Goal: Task Accomplishment & Management: Complete application form

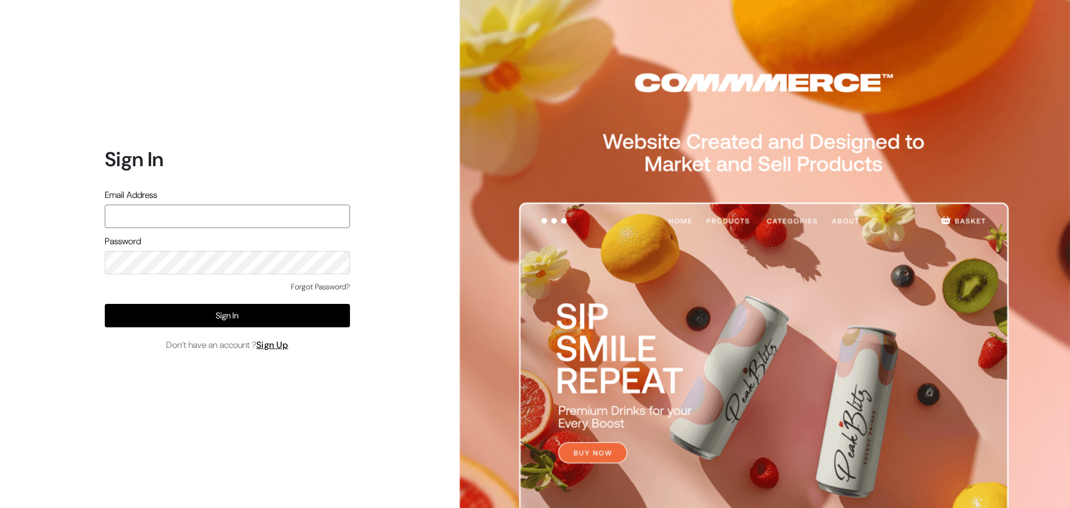
click at [160, 223] on input "text" at bounding box center [227, 215] width 245 height 23
type input "ansaziz777@gmail.com"
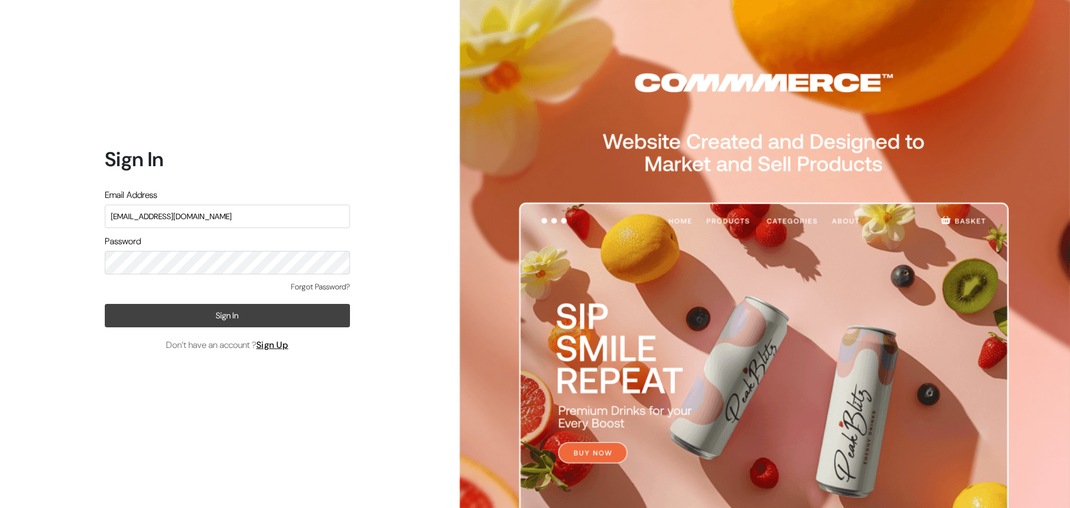
click at [177, 313] on button "Sign In" at bounding box center [227, 315] width 245 height 23
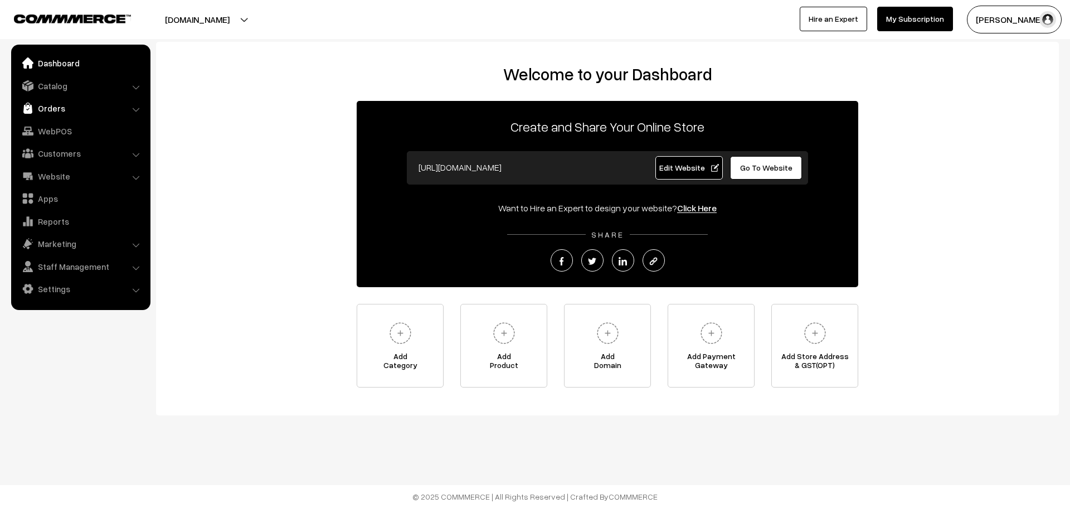
click at [70, 101] on link "Orders" at bounding box center [80, 108] width 133 height 20
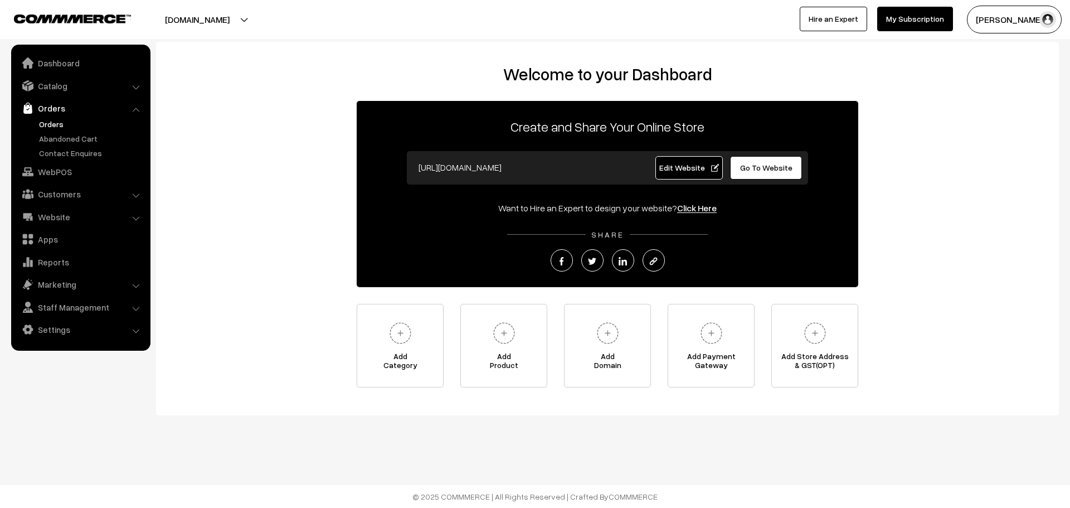
click at [53, 123] on link "Orders" at bounding box center [91, 124] width 110 height 12
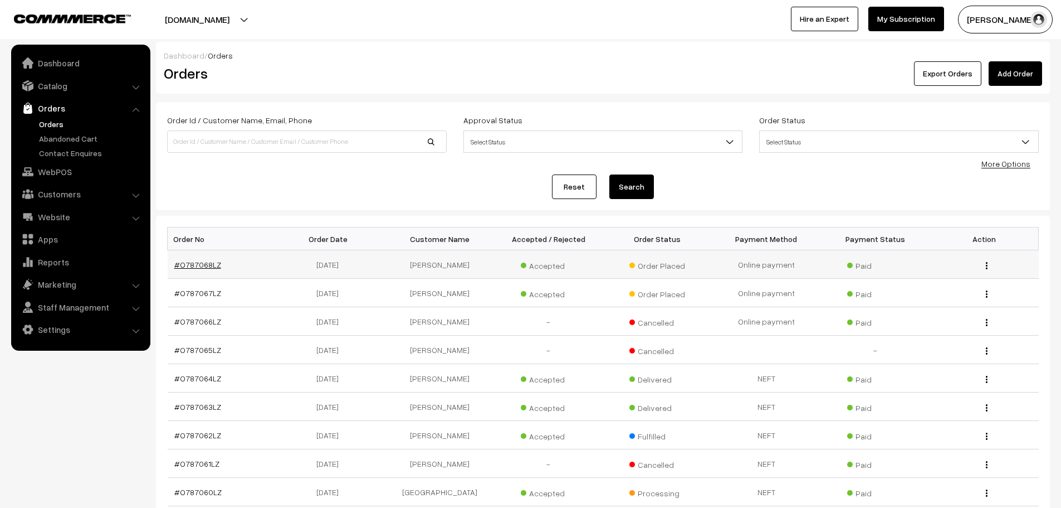
click at [207, 262] on link "#O787068LZ" at bounding box center [197, 264] width 47 height 9
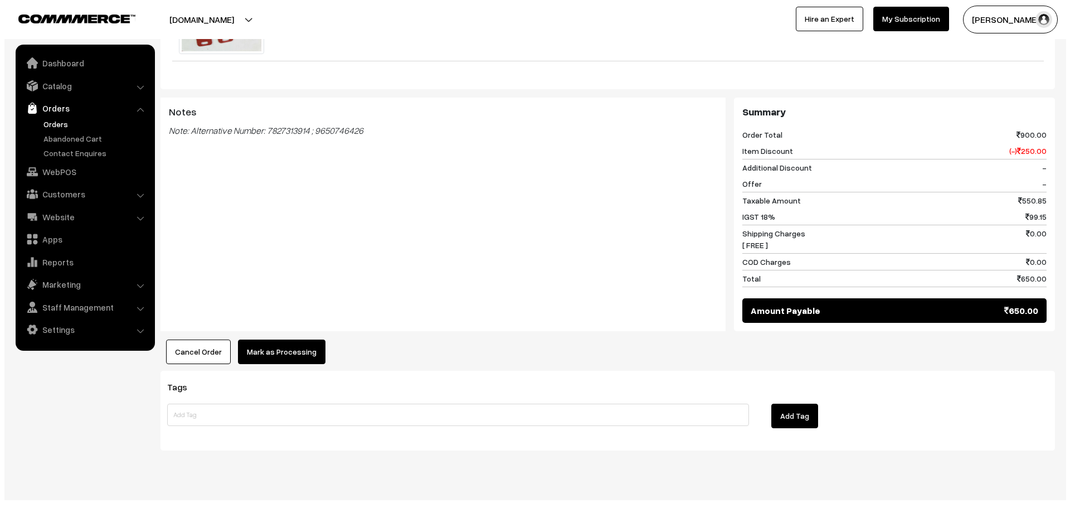
scroll to position [425, 0]
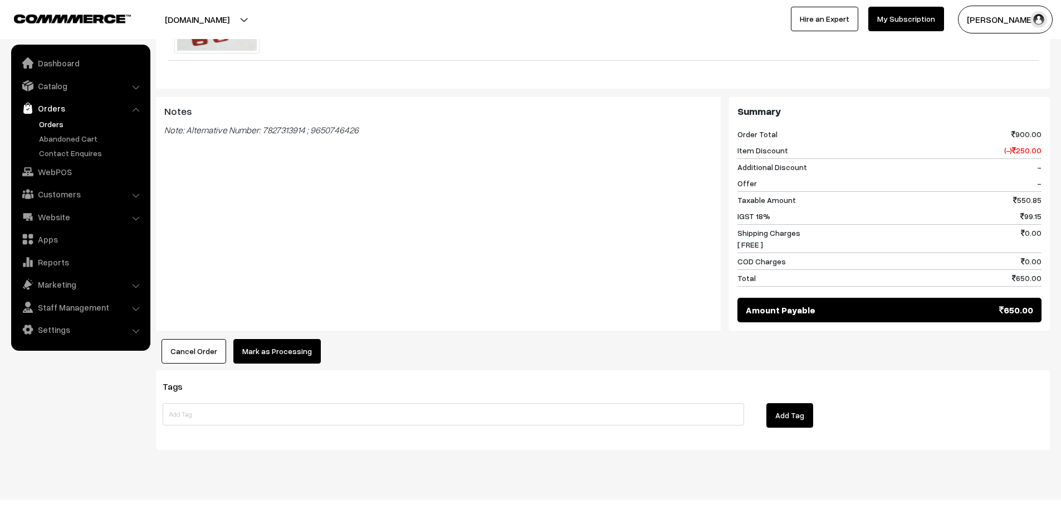
click at [152, 334] on div "Dashboard / orders / View Order View Order (# O787068LZ) Go Back Ordered on [DA…" at bounding box center [530, 33] width 1061 height 833
click at [181, 339] on button "Cancel Order" at bounding box center [194, 351] width 65 height 25
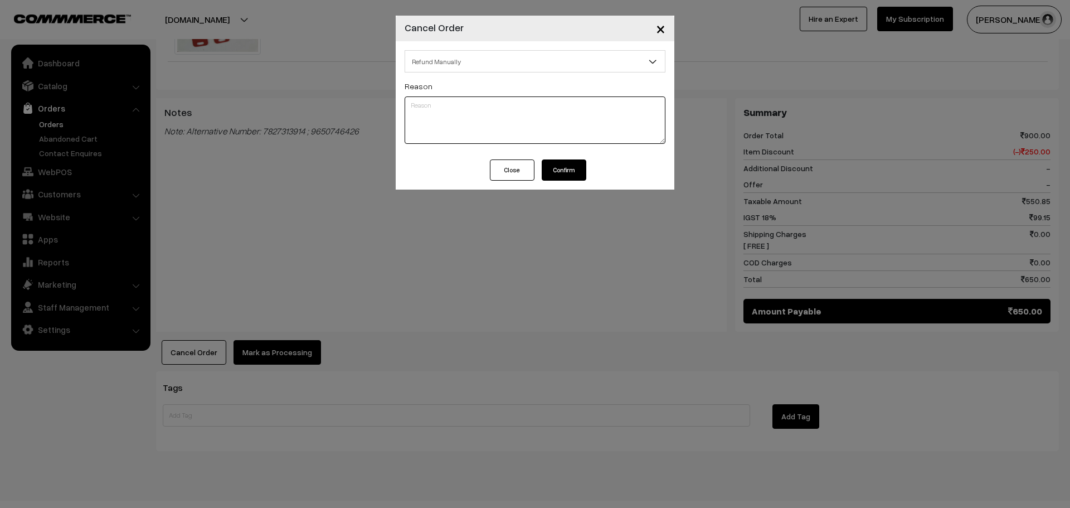
click at [465, 113] on textarea at bounding box center [535, 119] width 261 height 47
type textarea "cancel request by customer"
click at [576, 174] on button "Confirm" at bounding box center [564, 169] width 45 height 21
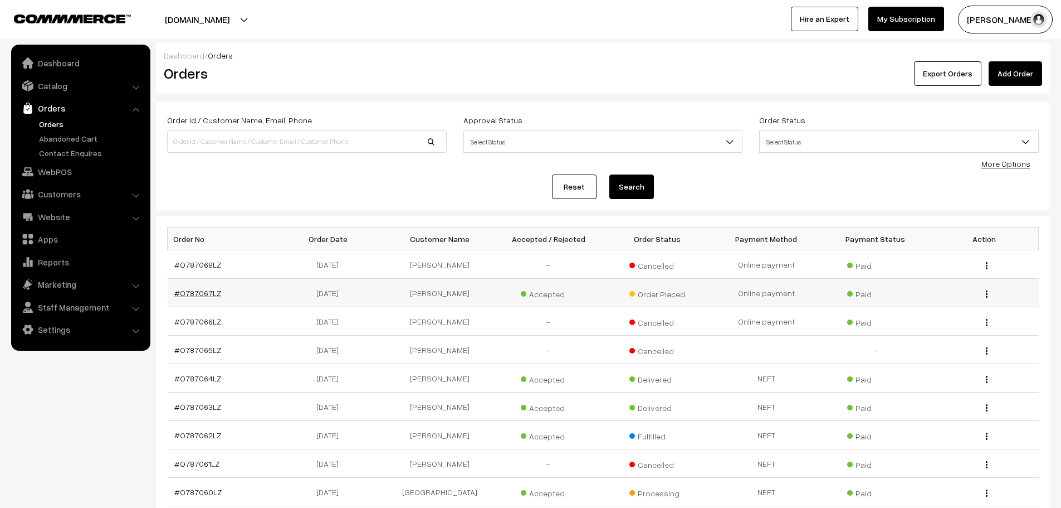
click at [205, 290] on link "#O787067LZ" at bounding box center [197, 292] width 47 height 9
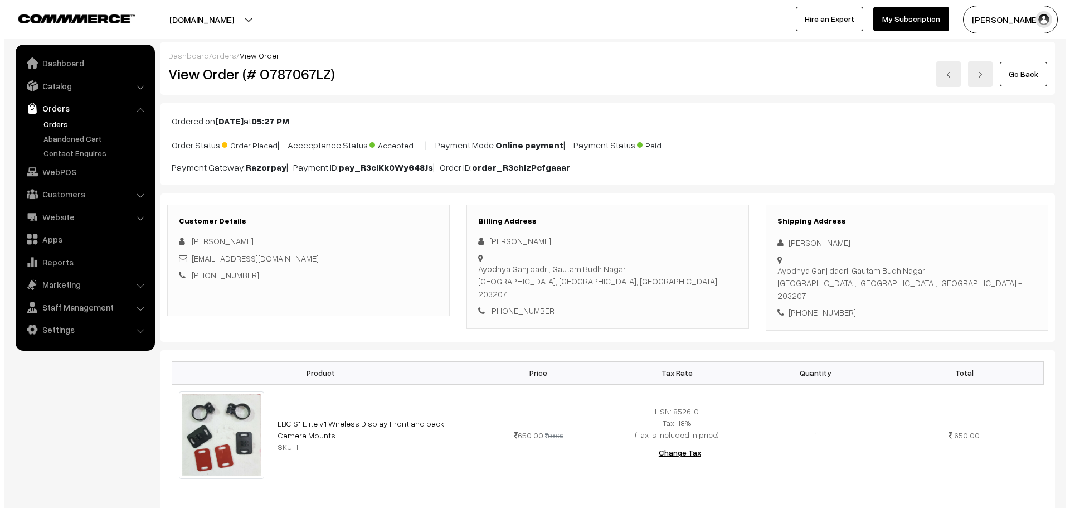
scroll to position [425, 0]
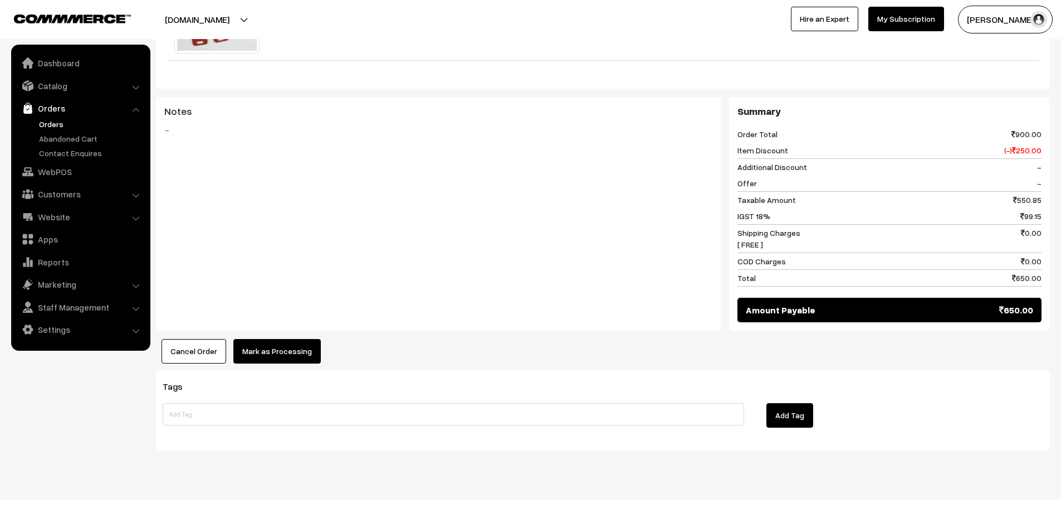
click at [299, 339] on button "Mark as Processing" at bounding box center [276, 351] width 87 height 25
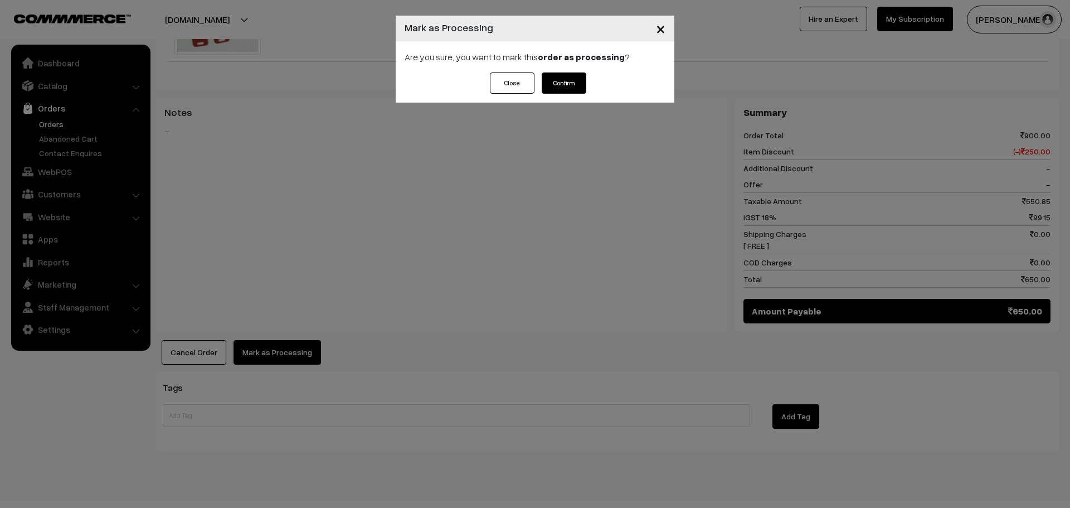
click at [568, 82] on button "Confirm" at bounding box center [564, 82] width 45 height 21
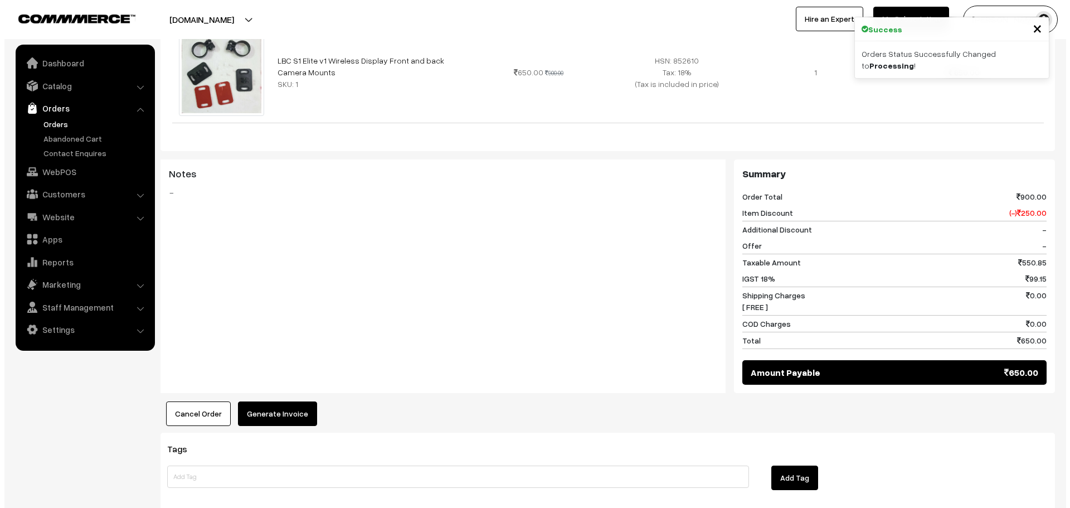
scroll to position [279, 0]
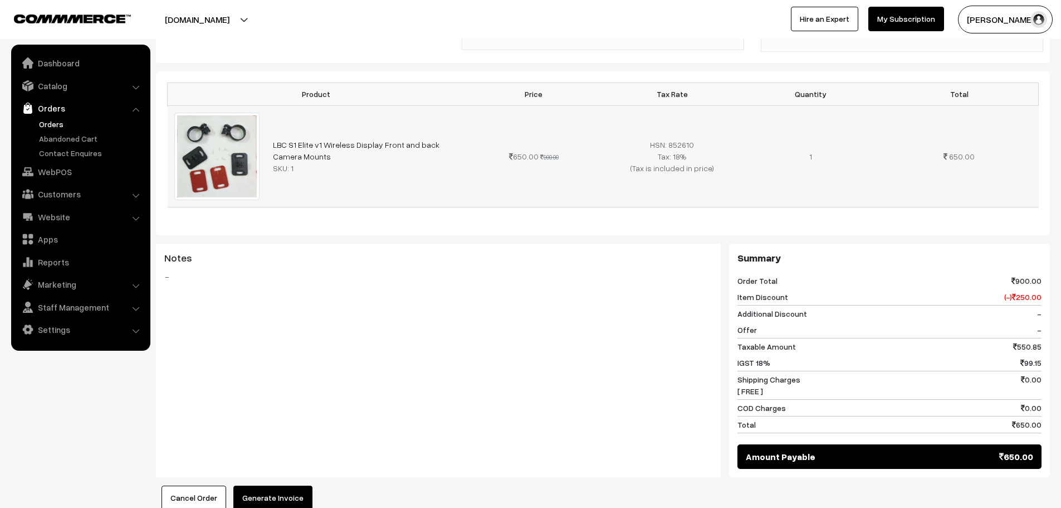
click at [220, 149] on img at bounding box center [217, 156] width 86 height 87
click at [235, 142] on img at bounding box center [217, 156] width 86 height 87
click at [263, 485] on button "Generate Invoice" at bounding box center [272, 497] width 79 height 25
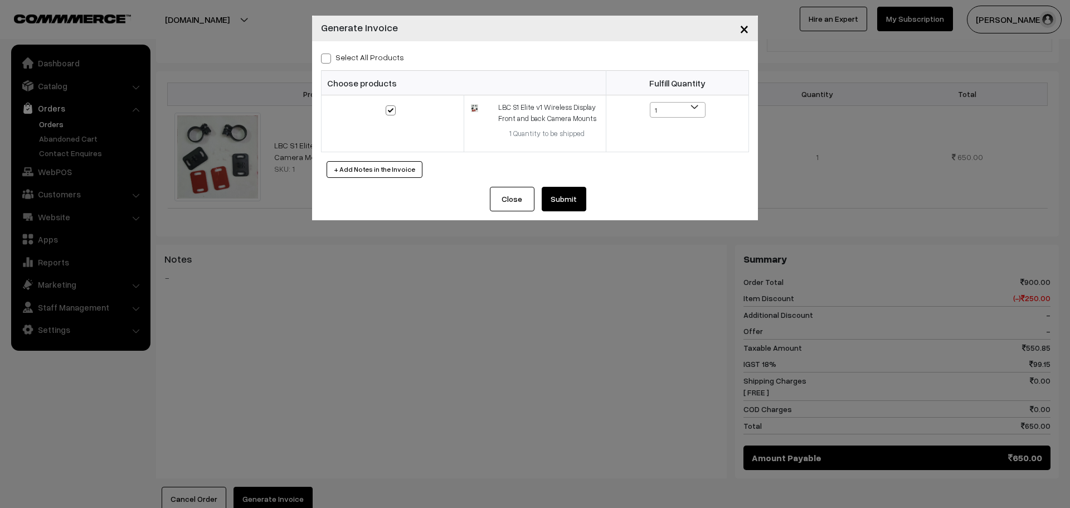
click at [569, 182] on div "Select All Products Choose products Fulfill Quantity 1 1" at bounding box center [535, 113] width 446 height 145
click at [574, 198] on button "Submit" at bounding box center [564, 199] width 45 height 25
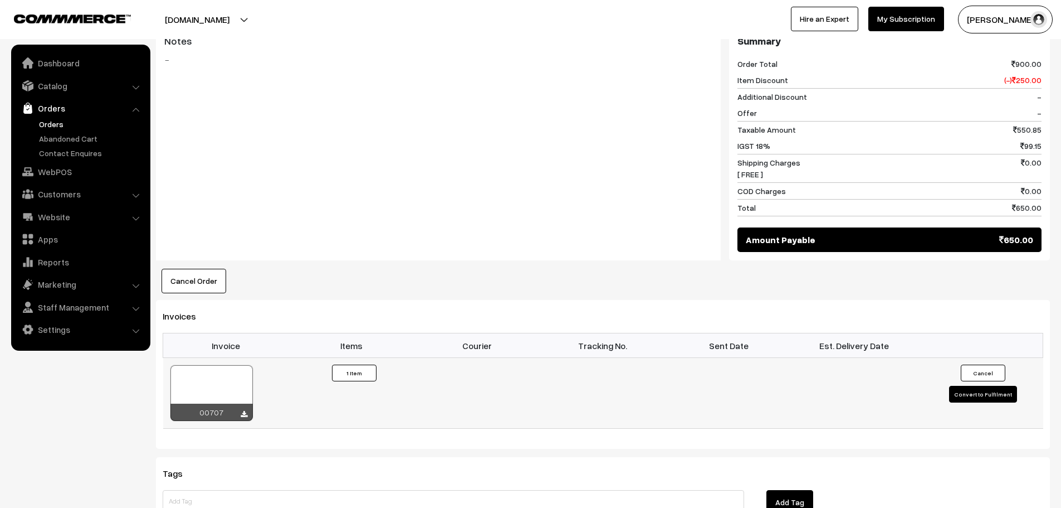
scroll to position [501, 0]
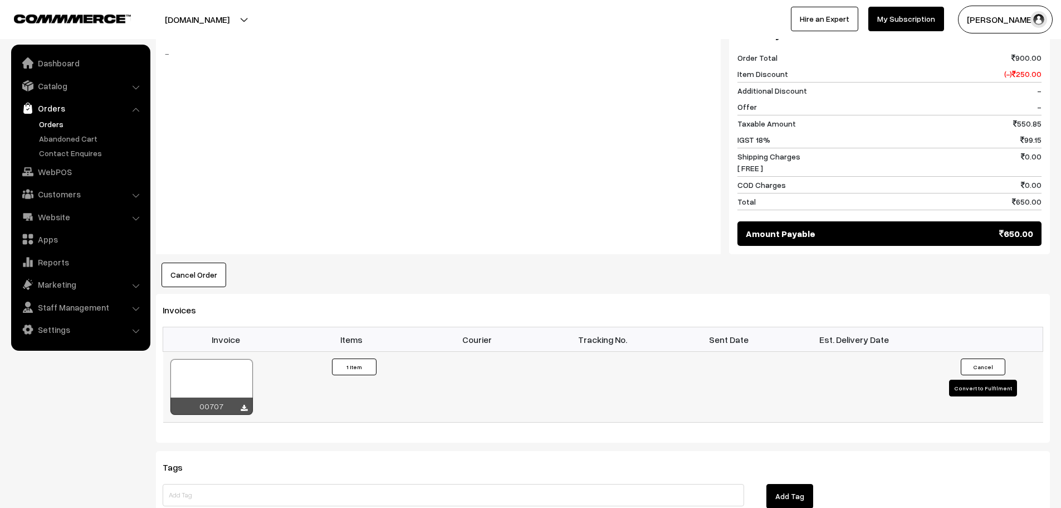
click at [983, 381] on button "Convert to Fulfilment" at bounding box center [983, 387] width 68 height 17
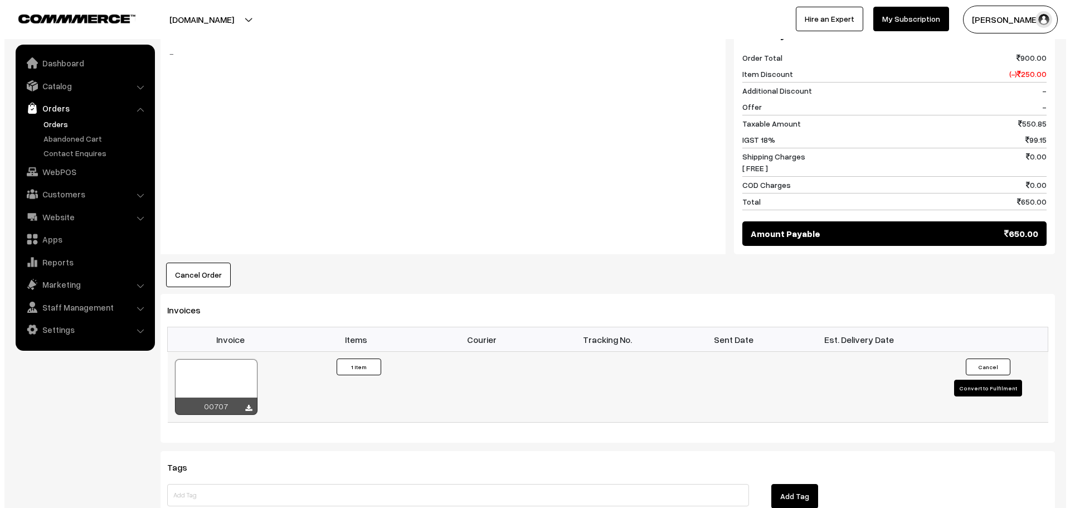
scroll to position [503, 0]
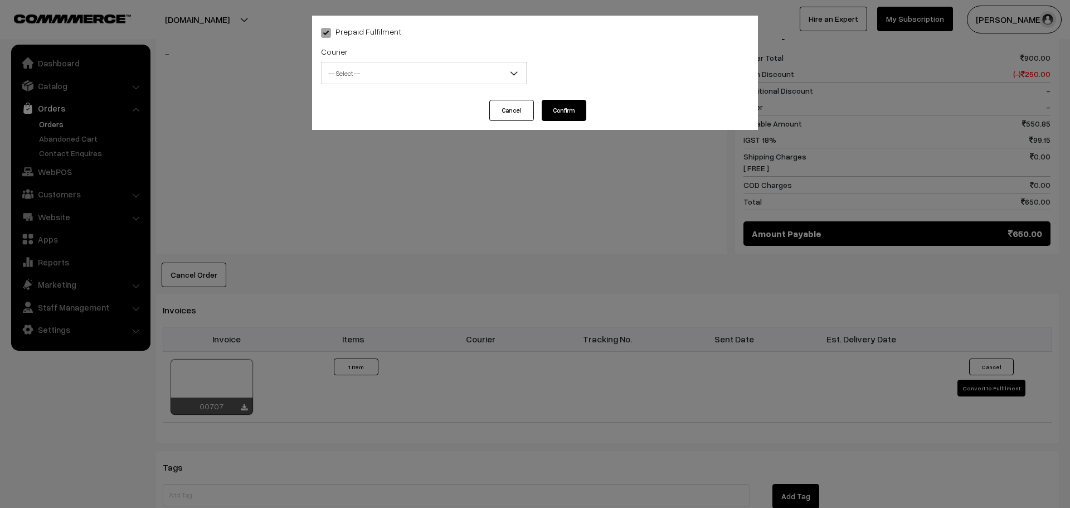
click at [400, 59] on div "Courier -- Select -- WareIQ Fedex Express Delhivery Shiprocket Direct Delivery …" at bounding box center [424, 65] width 206 height 40
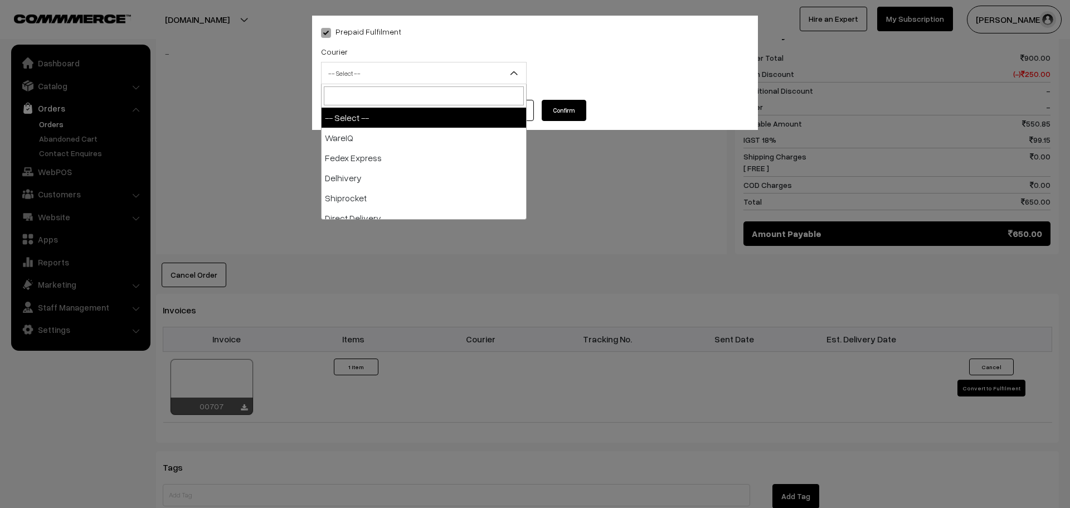
click at [396, 71] on span "-- Select --" at bounding box center [423, 74] width 204 height 20
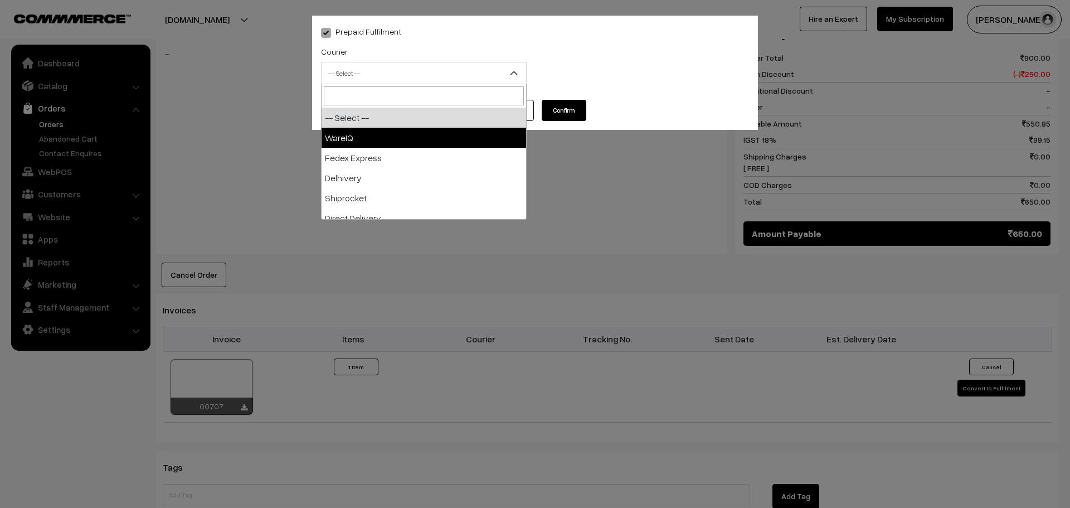
select select "1"
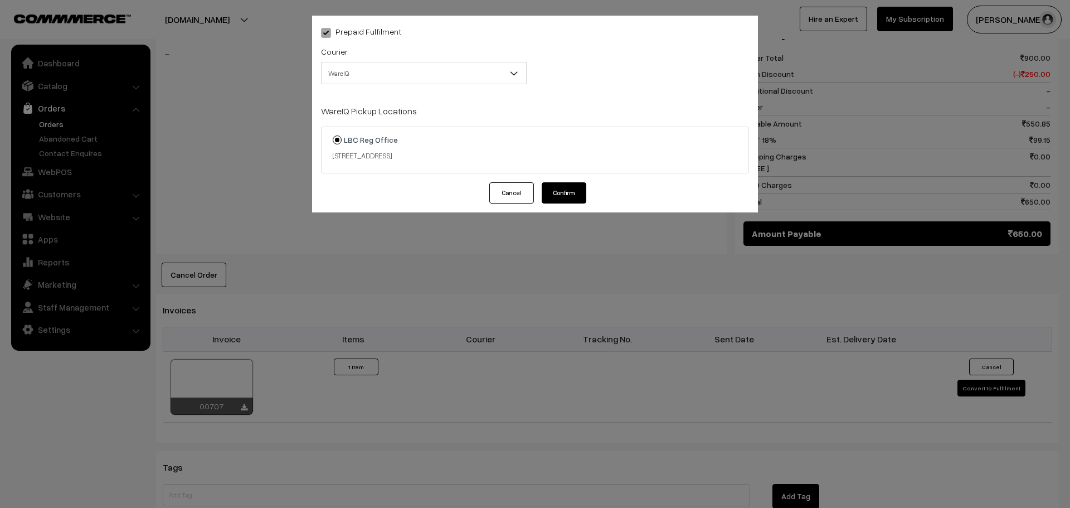
click at [567, 196] on button "Confirm" at bounding box center [564, 192] width 45 height 21
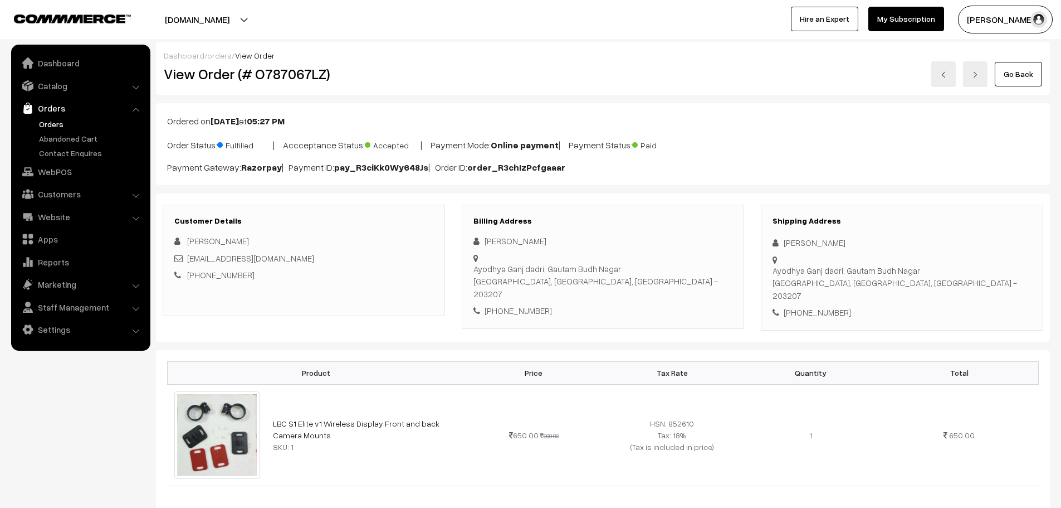
scroll to position [501, 0]
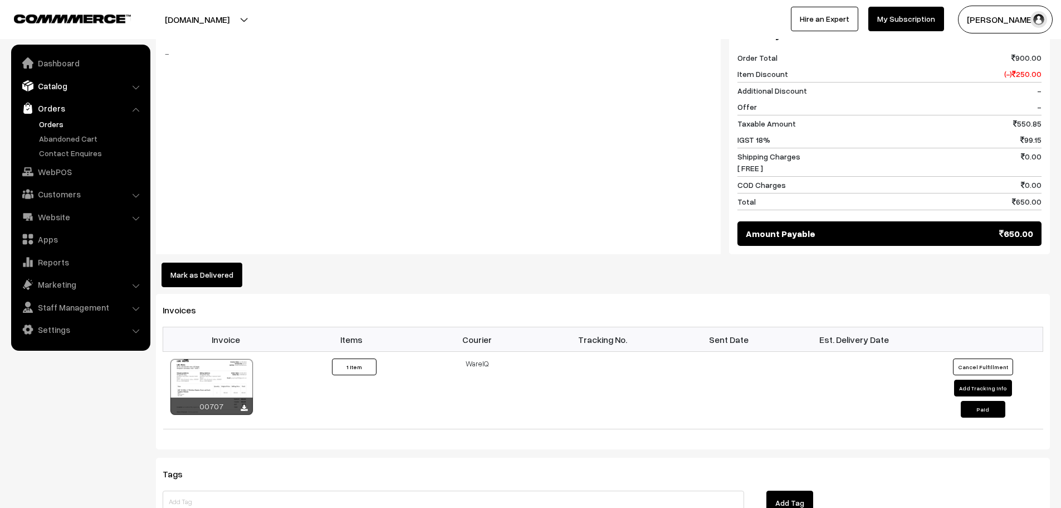
click at [48, 85] on link "Catalog" at bounding box center [80, 86] width 133 height 20
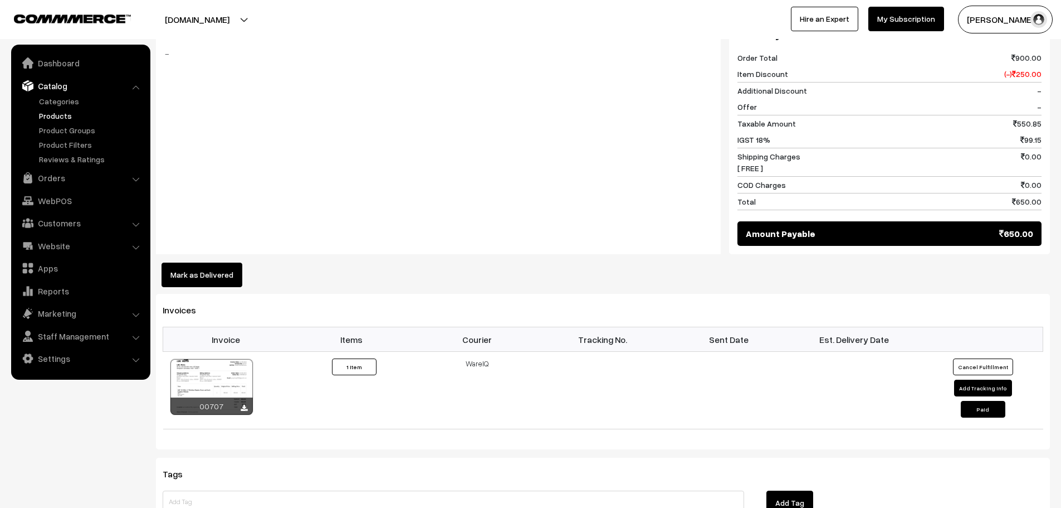
click at [61, 114] on link "Products" at bounding box center [91, 116] width 110 height 12
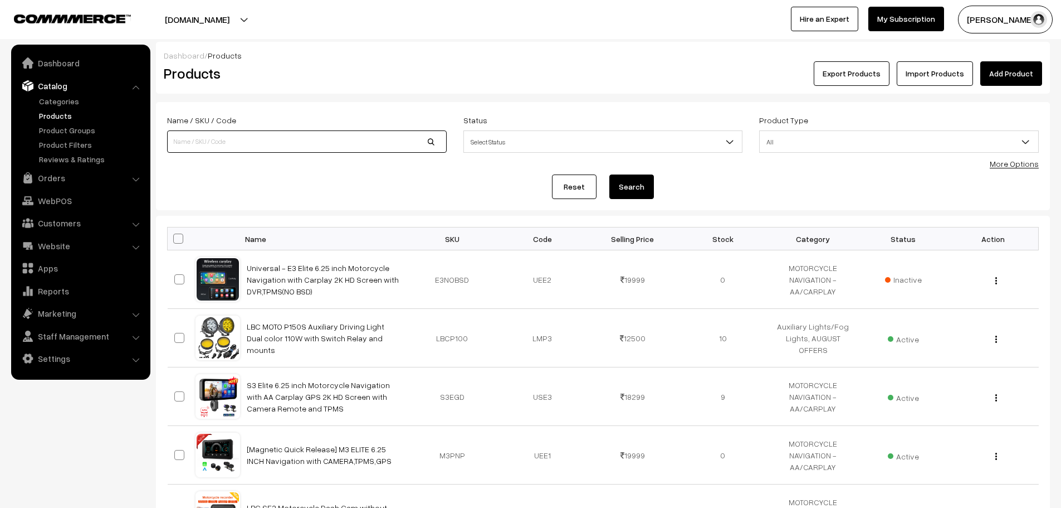
click at [261, 140] on input at bounding box center [307, 141] width 280 height 22
type input "camera"
click at [610, 174] on button "Search" at bounding box center [632, 186] width 45 height 25
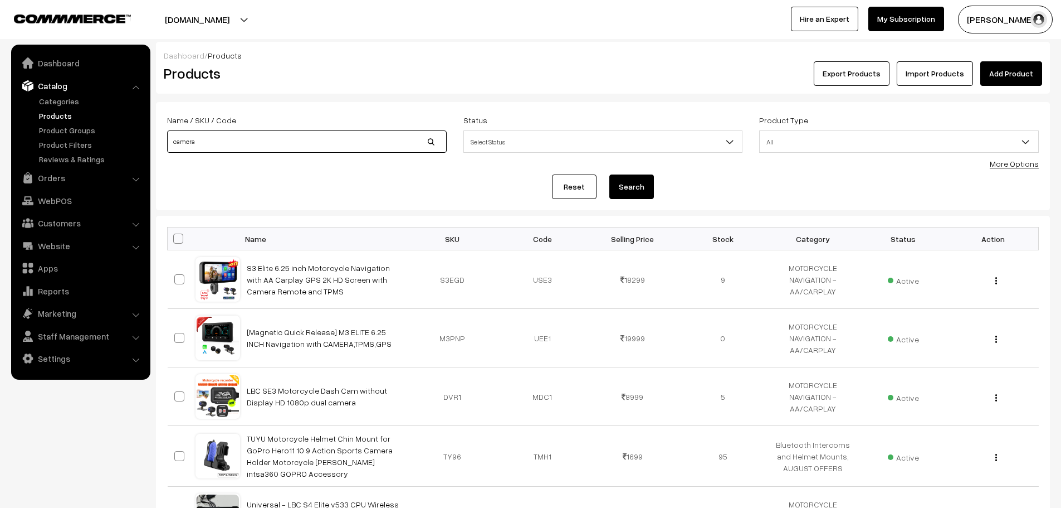
click at [241, 138] on input "camera" at bounding box center [307, 141] width 280 height 22
type input "S1"
click at [610, 174] on button "Search" at bounding box center [632, 186] width 45 height 25
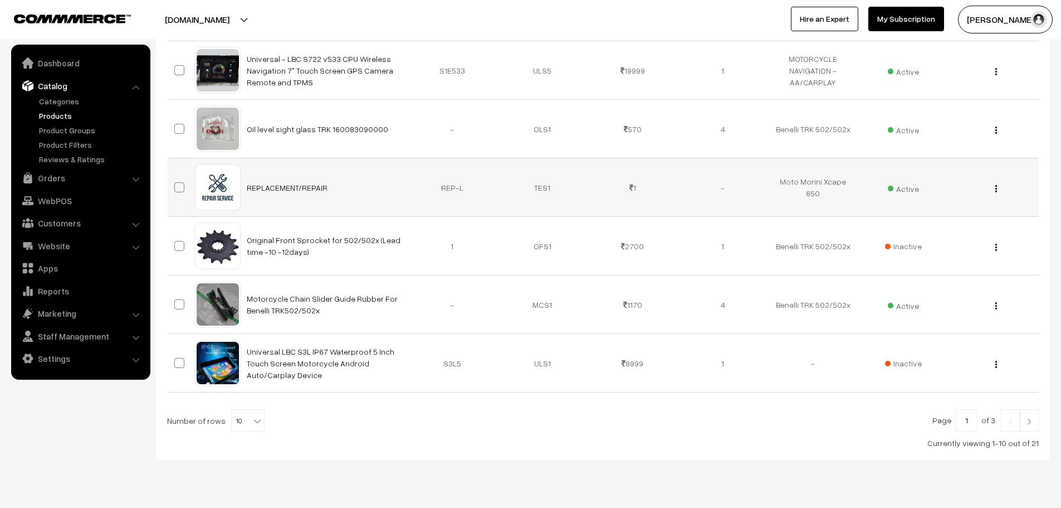
scroll to position [446, 0]
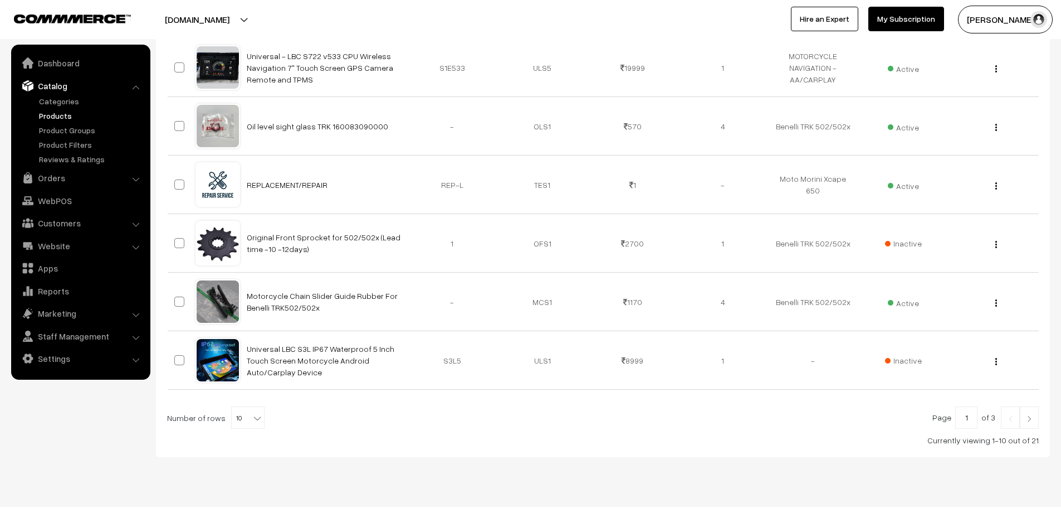
click at [246, 408] on span "10" at bounding box center [248, 418] width 32 height 22
select select "60"
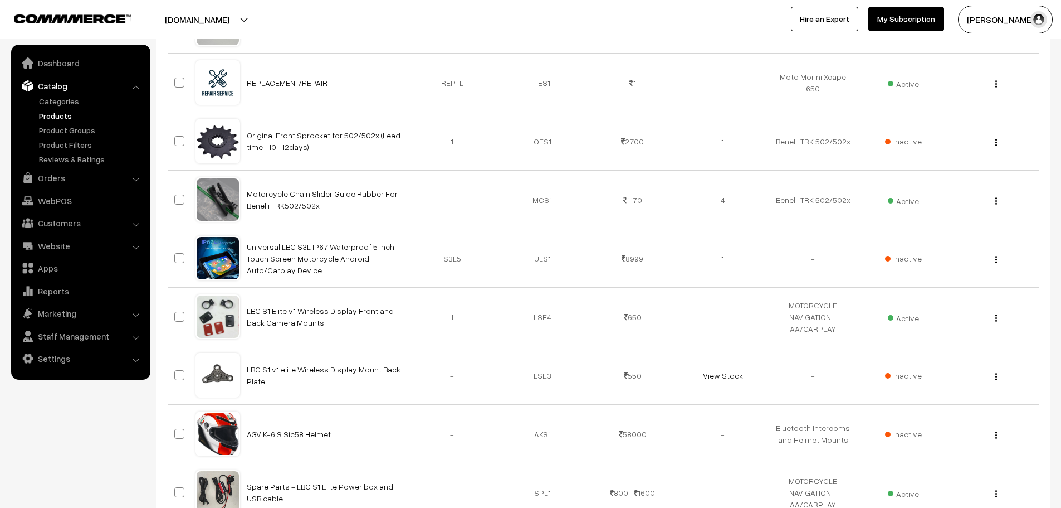
scroll to position [557, 0]
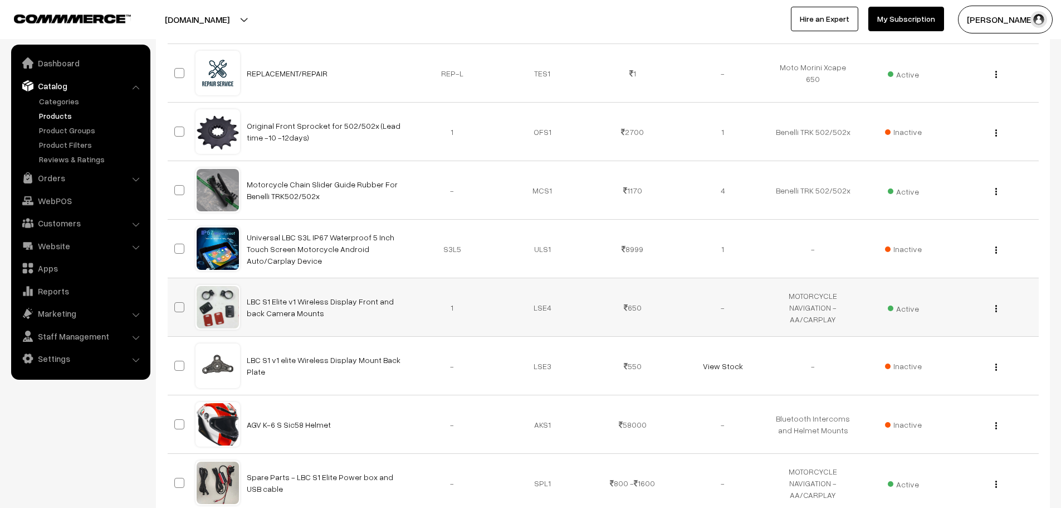
click at [997, 309] on button "button" at bounding box center [996, 308] width 3 height 9
click at [953, 345] on link "Edit" at bounding box center [947, 349] width 95 height 25
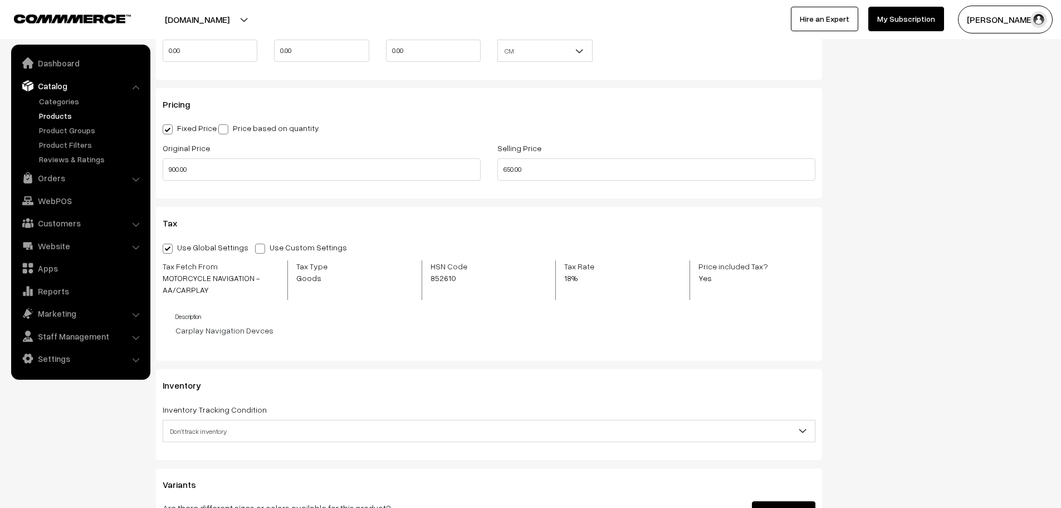
scroll to position [1003, 0]
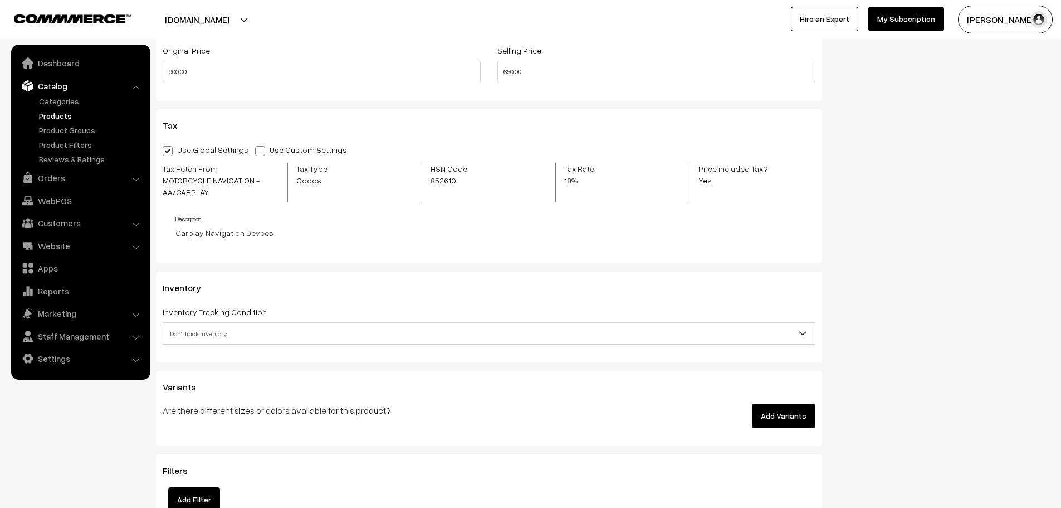
click at [328, 332] on span "Don't track inventory" at bounding box center [489, 334] width 652 height 20
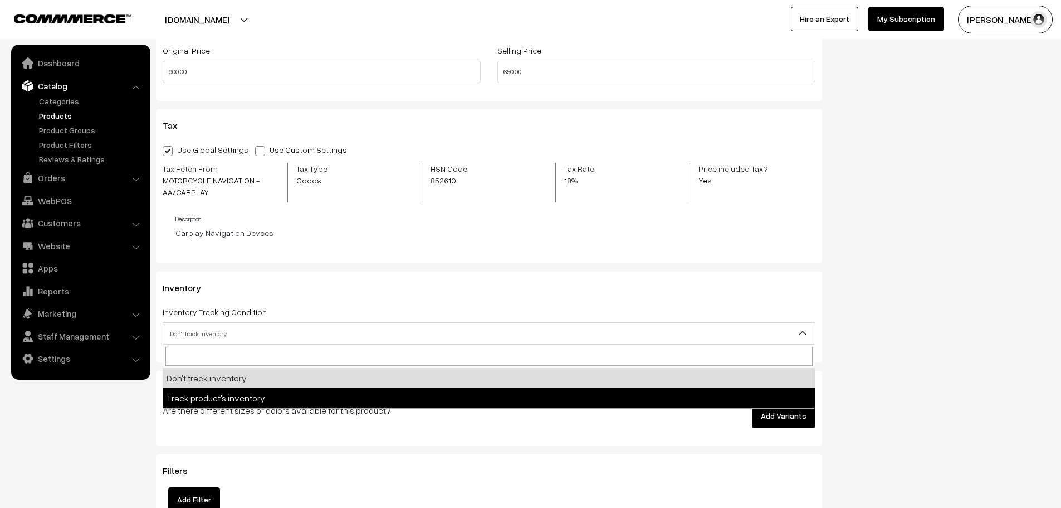
select select "2"
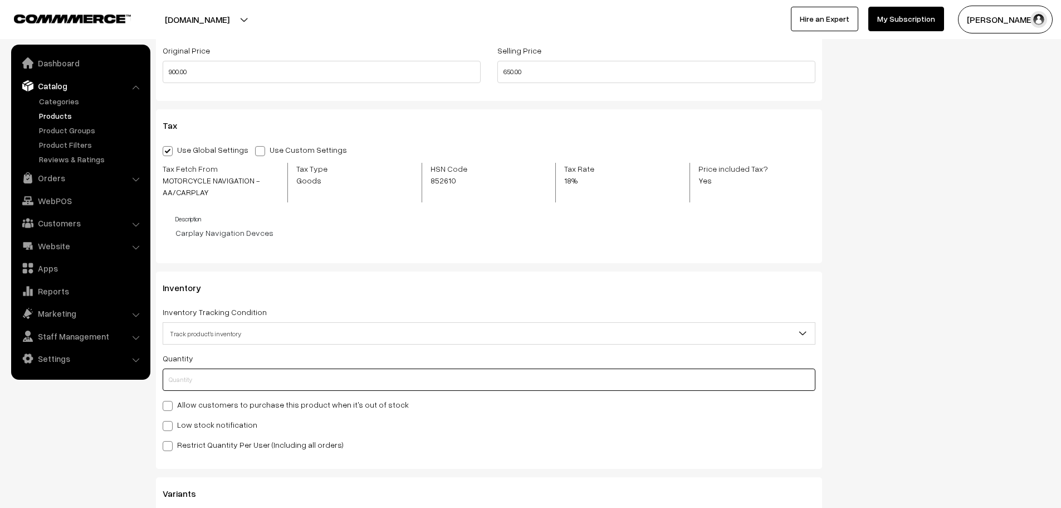
click at [213, 376] on input "text" at bounding box center [489, 379] width 653 height 22
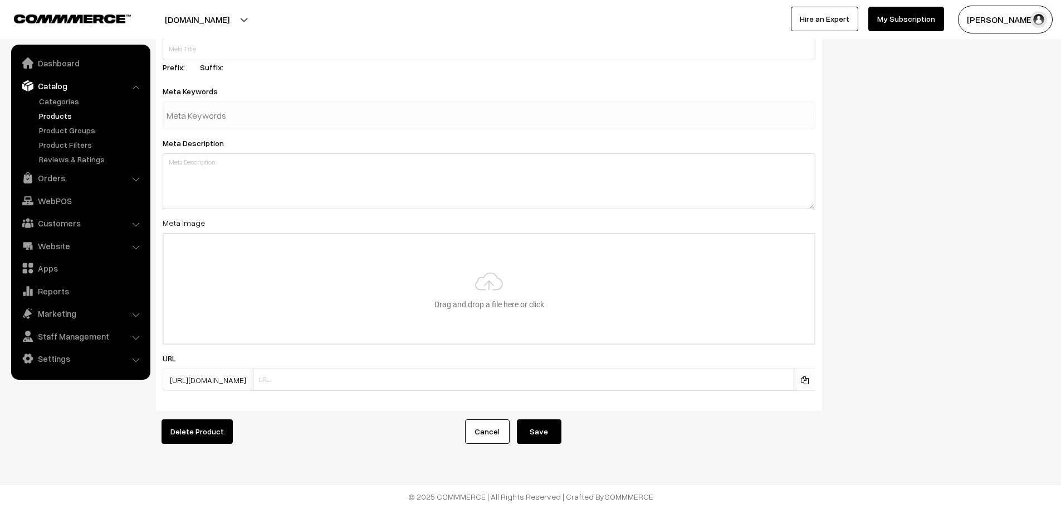
scroll to position [1668, 0]
type input "0"
click at [544, 430] on button "Save" at bounding box center [539, 431] width 45 height 25
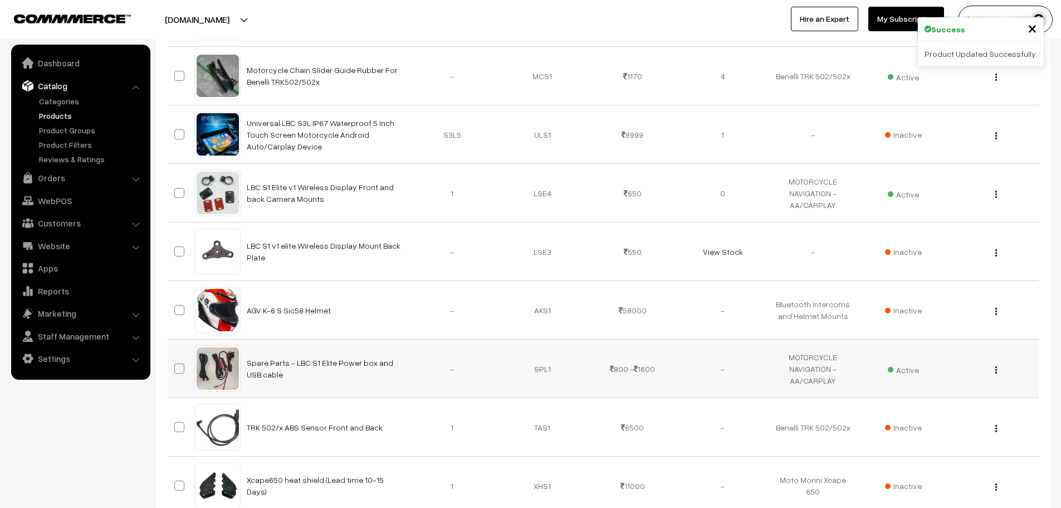
scroll to position [669, 0]
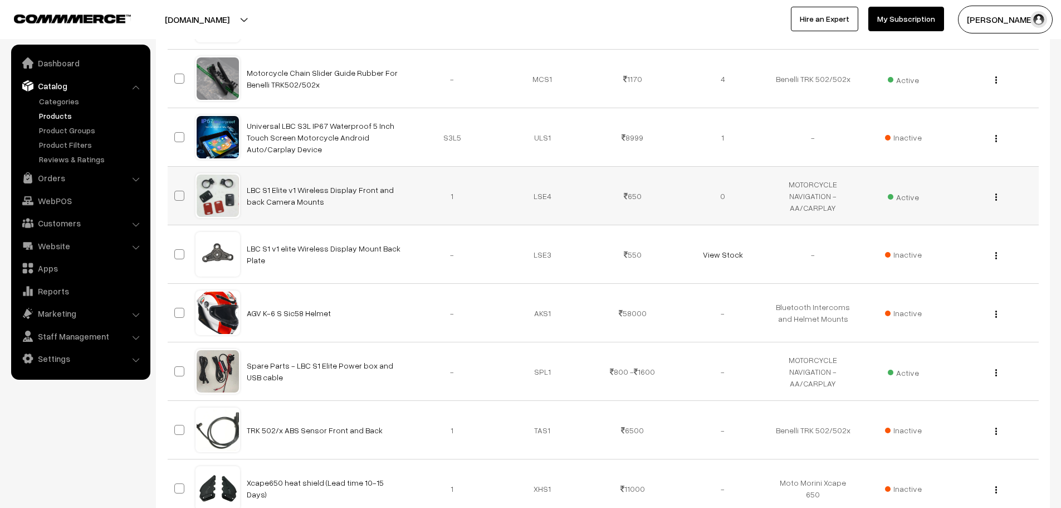
click at [183, 194] on span at bounding box center [179, 196] width 10 height 10
click at [176, 192] on input "checkbox" at bounding box center [172, 188] width 7 height 7
checkbox input "true"
click at [994, 200] on div "View Edit Delete" at bounding box center [994, 196] width 77 height 12
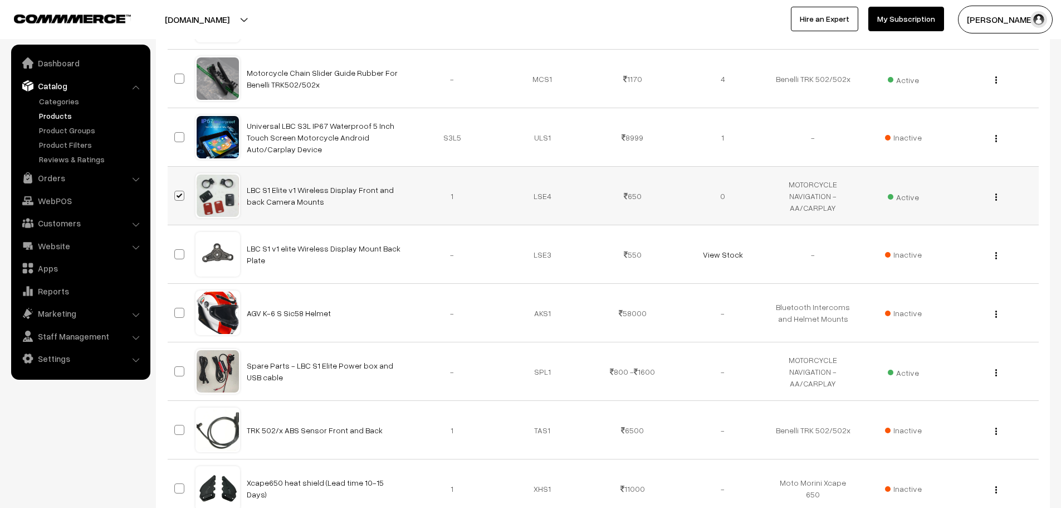
click at [995, 198] on div "View Edit Delete" at bounding box center [994, 196] width 77 height 12
click at [997, 198] on img "button" at bounding box center [997, 196] width 2 height 7
click at [939, 230] on link "Edit" at bounding box center [947, 237] width 95 height 25
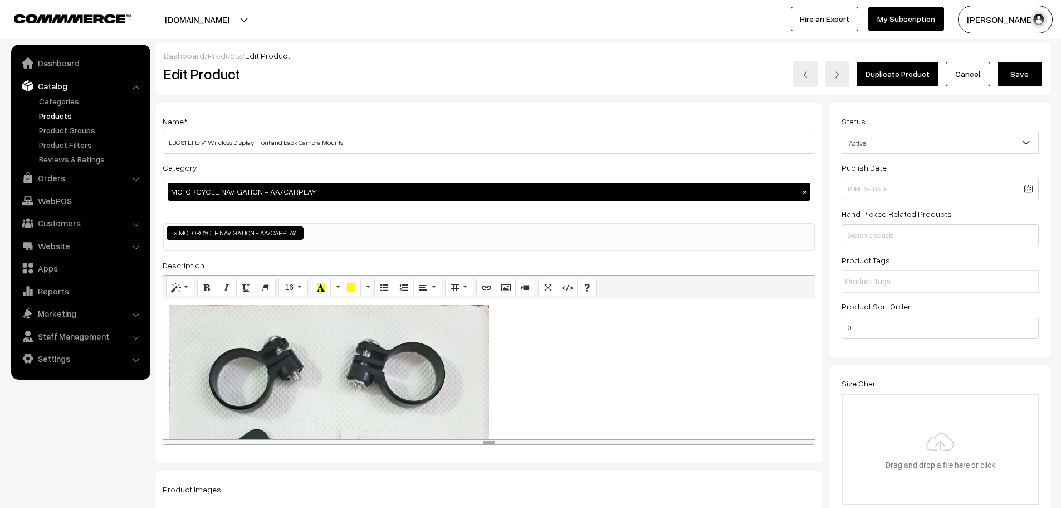
click at [913, 143] on span "Active" at bounding box center [940, 143] width 196 height 20
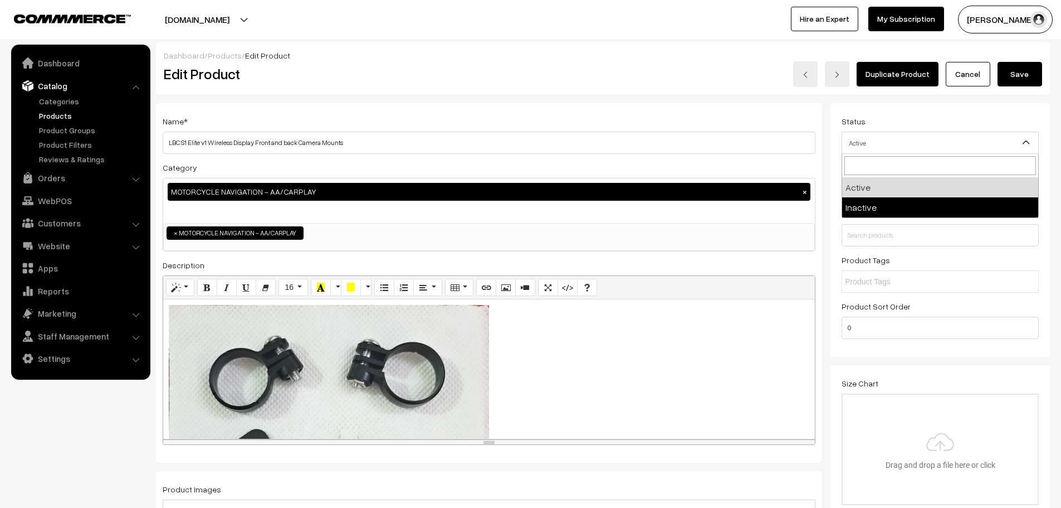
select select "2"
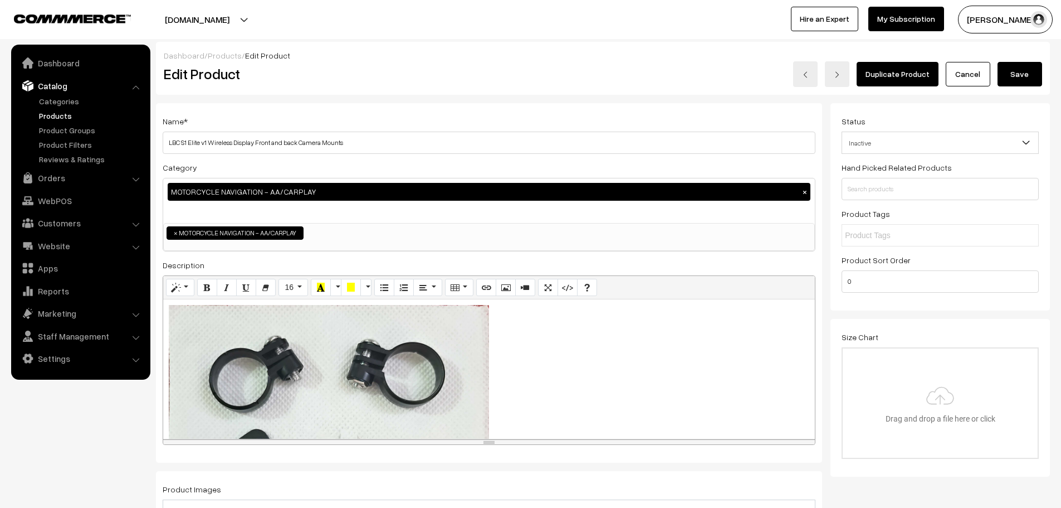
click at [1009, 79] on button "Save" at bounding box center [1020, 74] width 45 height 25
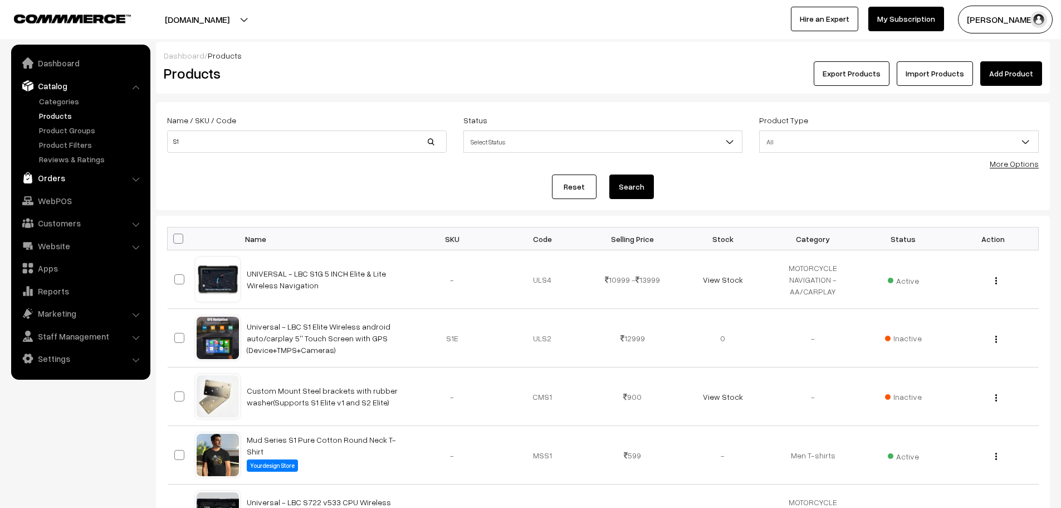
click at [60, 179] on link "Orders" at bounding box center [80, 178] width 133 height 20
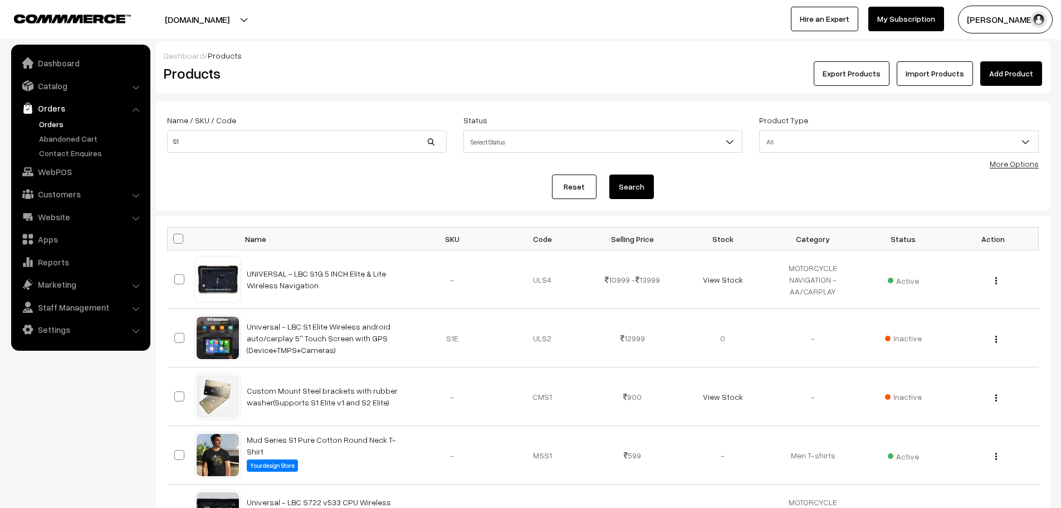
click at [50, 119] on link "Orders" at bounding box center [91, 124] width 110 height 12
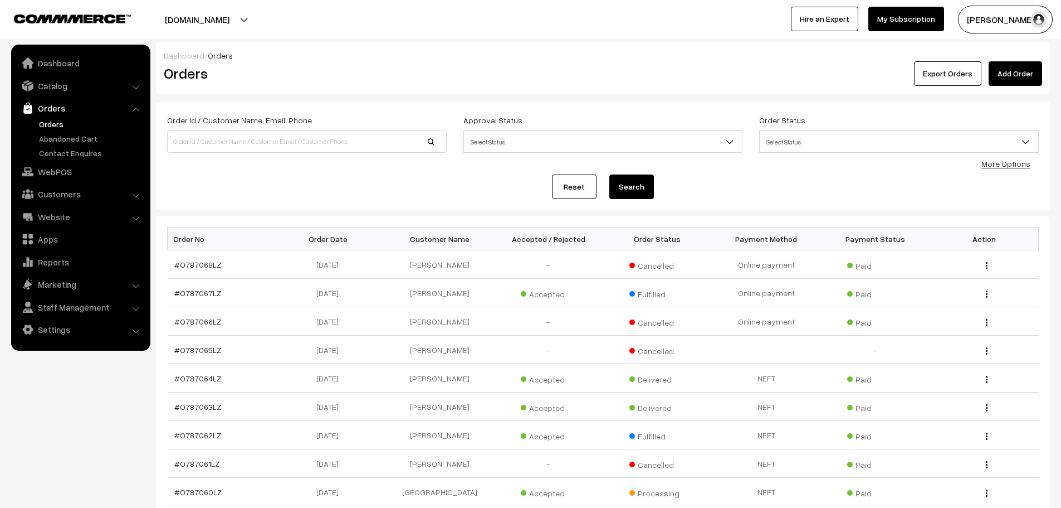
click at [1021, 70] on link "Add Order" at bounding box center [1015, 73] width 53 height 25
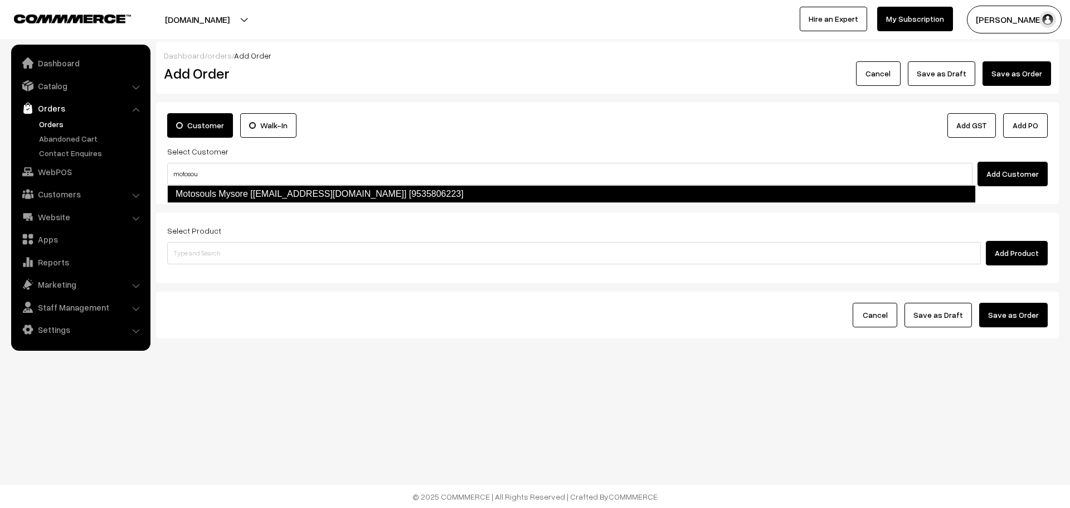
click at [330, 195] on link "Motosouls Mysore [[EMAIL_ADDRESS][DOMAIN_NAME]] [9535806223]" at bounding box center [571, 194] width 808 height 18
type input "motosou"
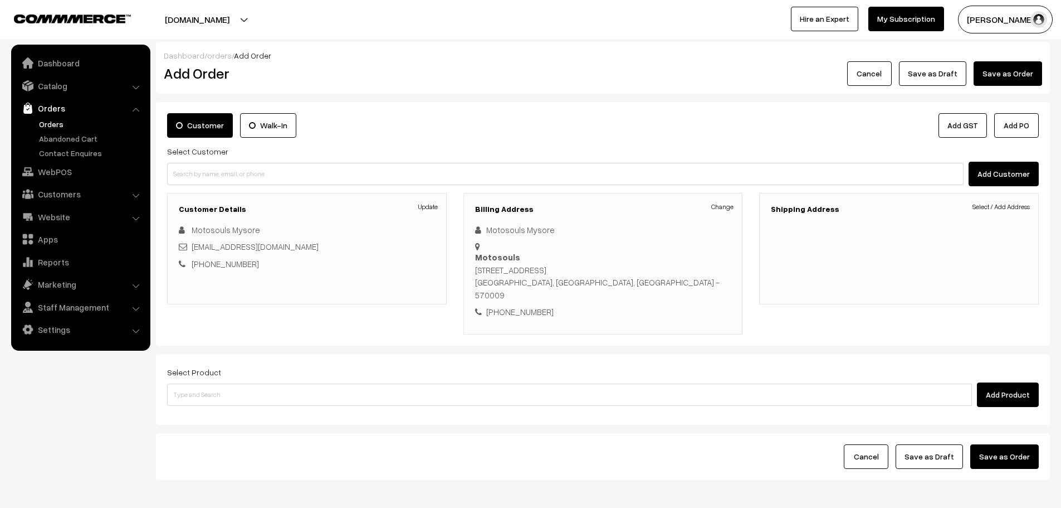
click at [716, 203] on link "Change" at bounding box center [723, 207] width 22 height 10
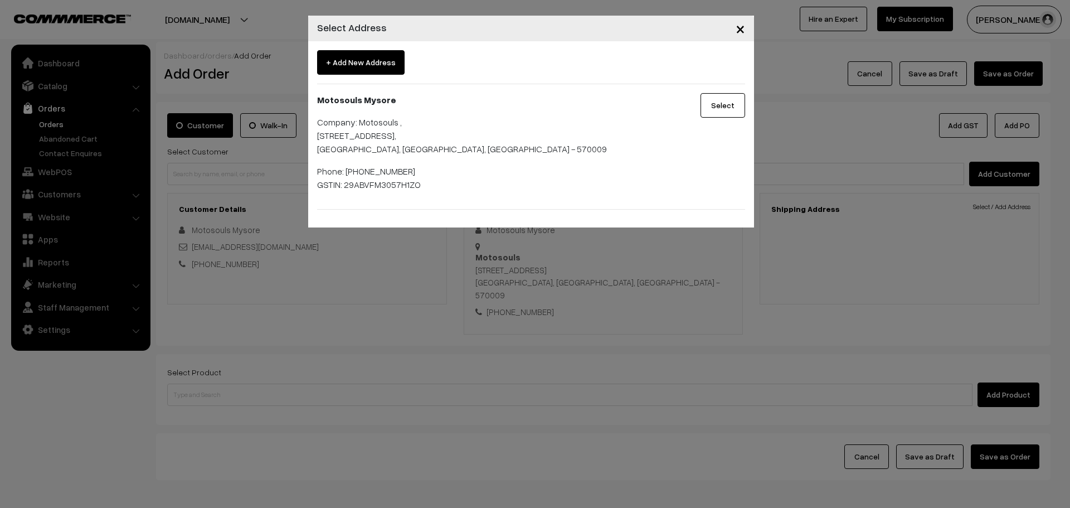
click at [724, 99] on button "Select" at bounding box center [722, 105] width 45 height 25
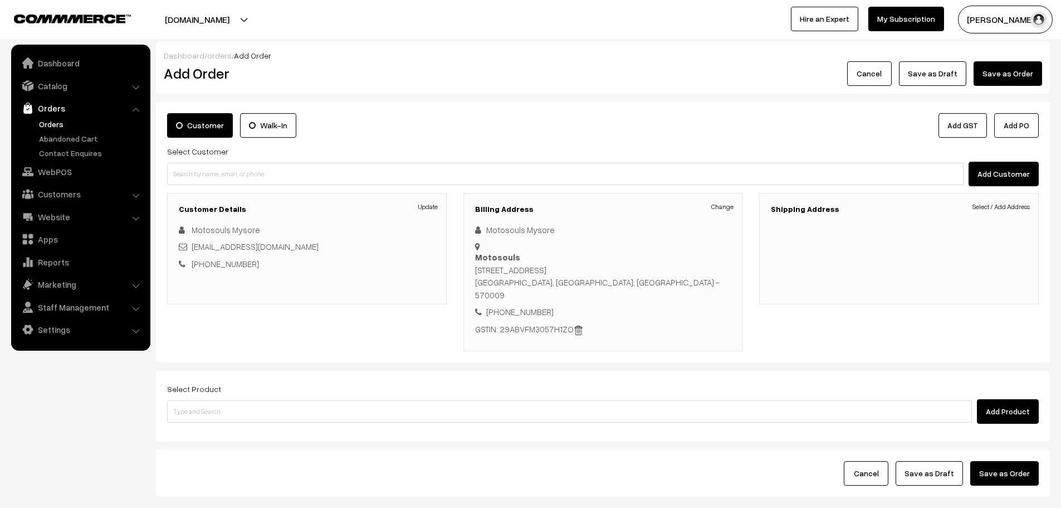
click at [986, 198] on div "Shipping Address Select / Add Address" at bounding box center [899, 248] width 280 height 111
click at [989, 202] on link "Select / Add Address" at bounding box center [1001, 207] width 57 height 10
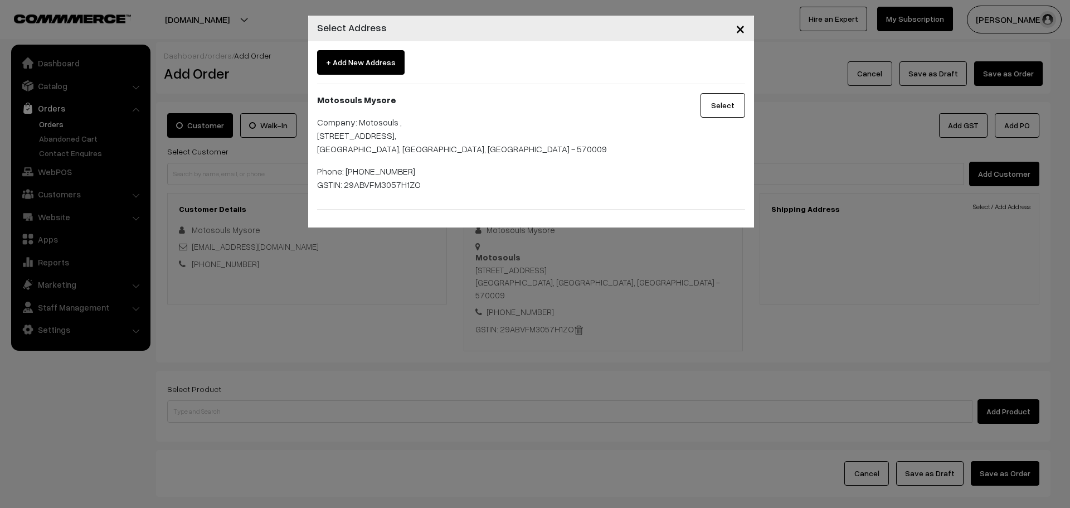
click at [733, 108] on button "Select" at bounding box center [722, 105] width 45 height 25
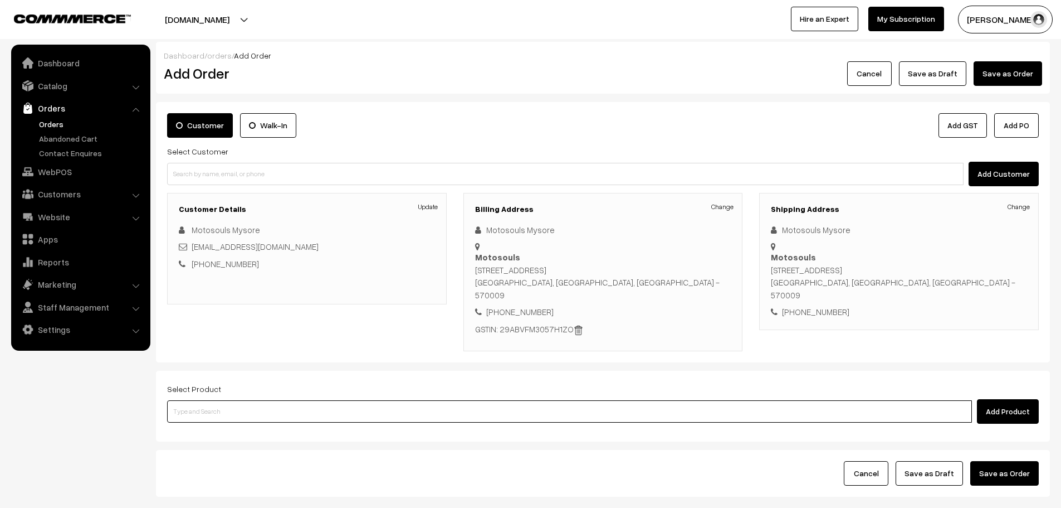
click at [409, 400] on input at bounding box center [569, 411] width 805 height 22
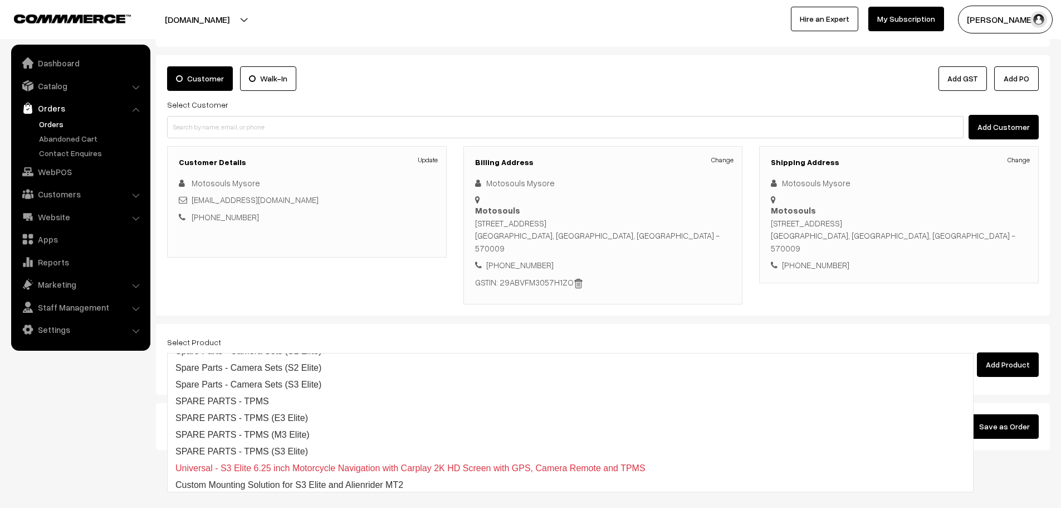
scroll to position [79, 0]
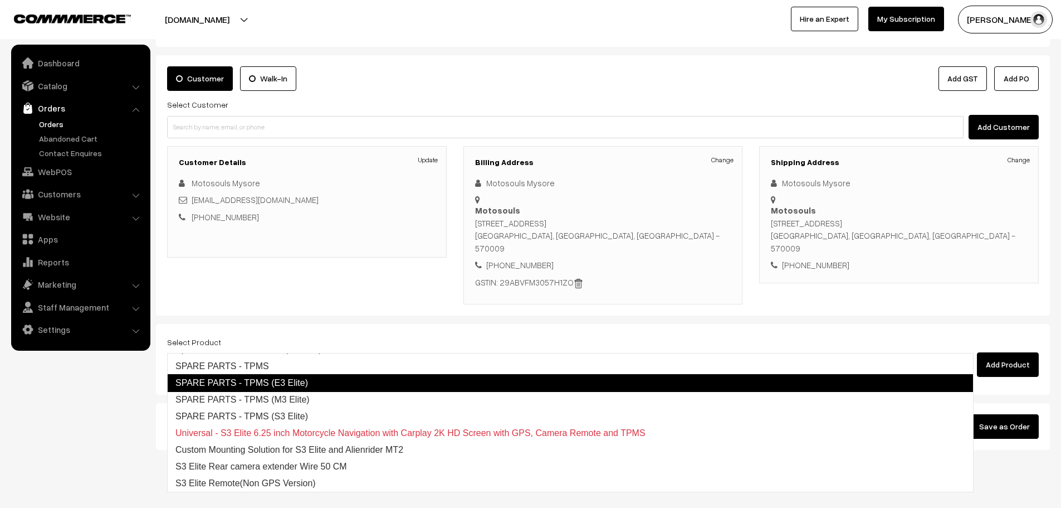
type input "S3 Eli"
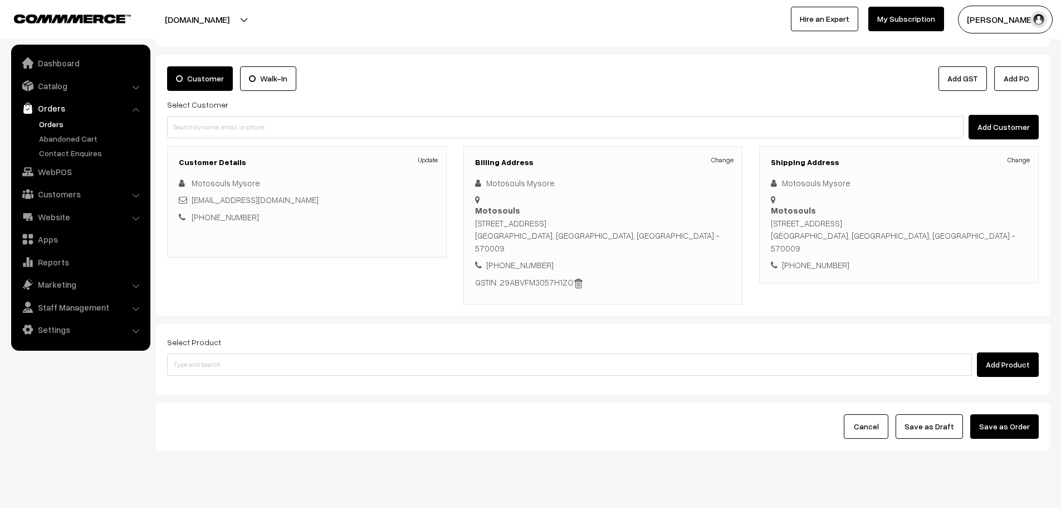
click at [869, 293] on form "Customer Walk-In Add GST Add PO Select Customer Add Customer Customer Details U…" at bounding box center [603, 252] width 894 height 394
click at [45, 90] on link "Catalog" at bounding box center [80, 86] width 133 height 20
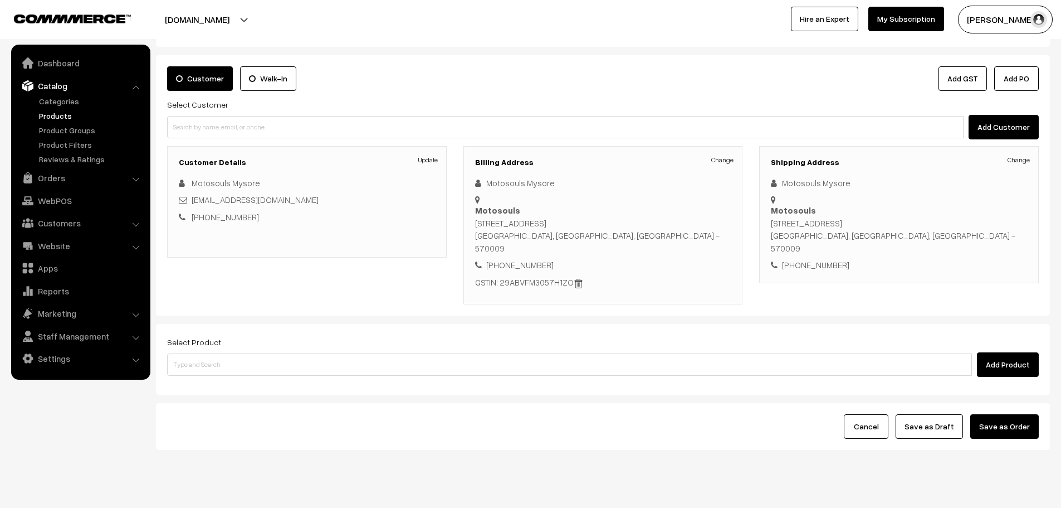
click at [52, 115] on link "Products" at bounding box center [91, 116] width 110 height 12
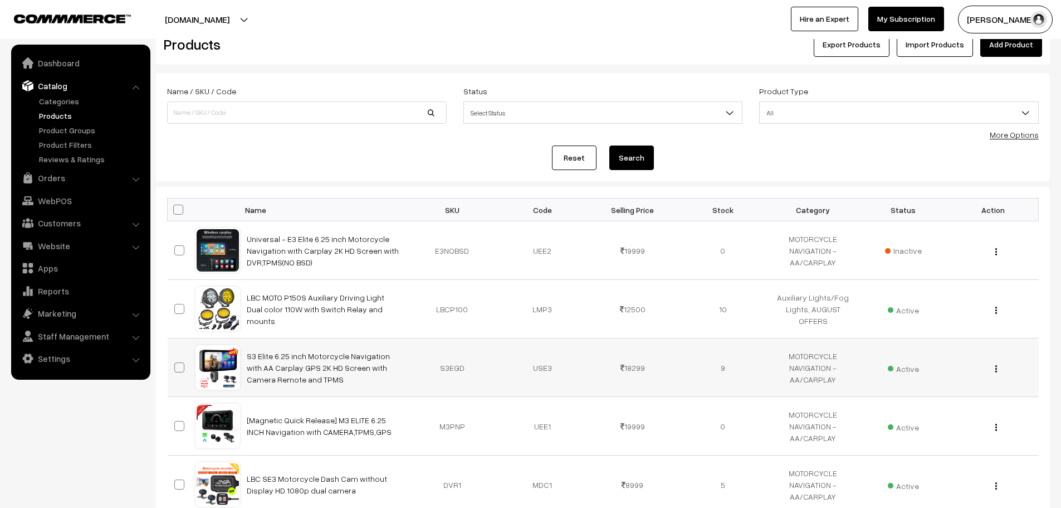
scroll to position [167, 0]
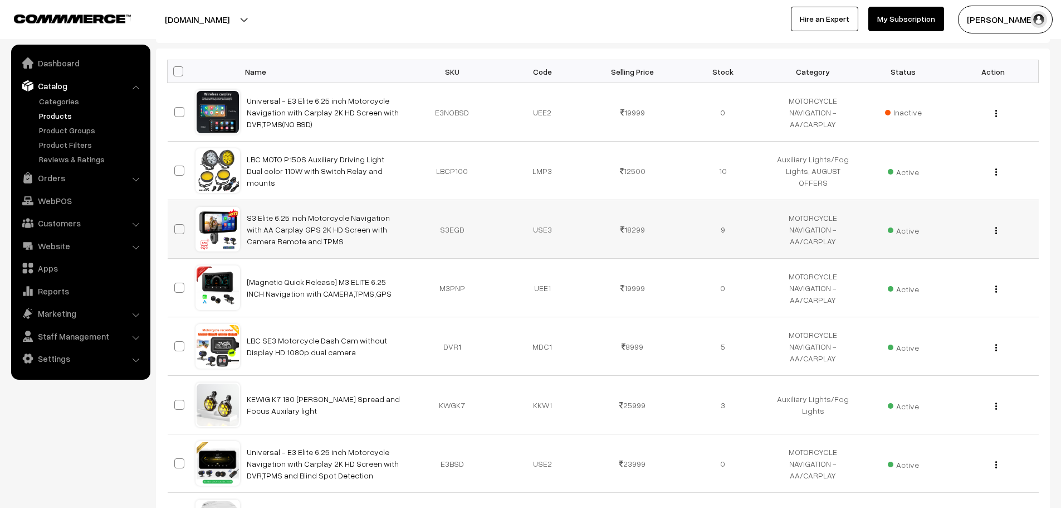
click at [996, 230] on img "button" at bounding box center [997, 230] width 2 height 7
click at [944, 265] on link "Edit" at bounding box center [947, 271] width 95 height 25
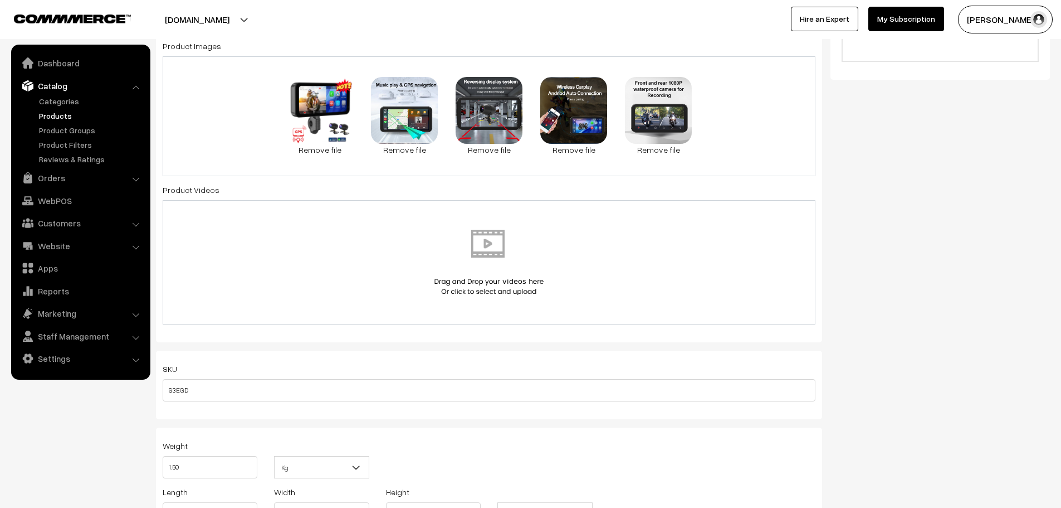
scroll to position [446, 0]
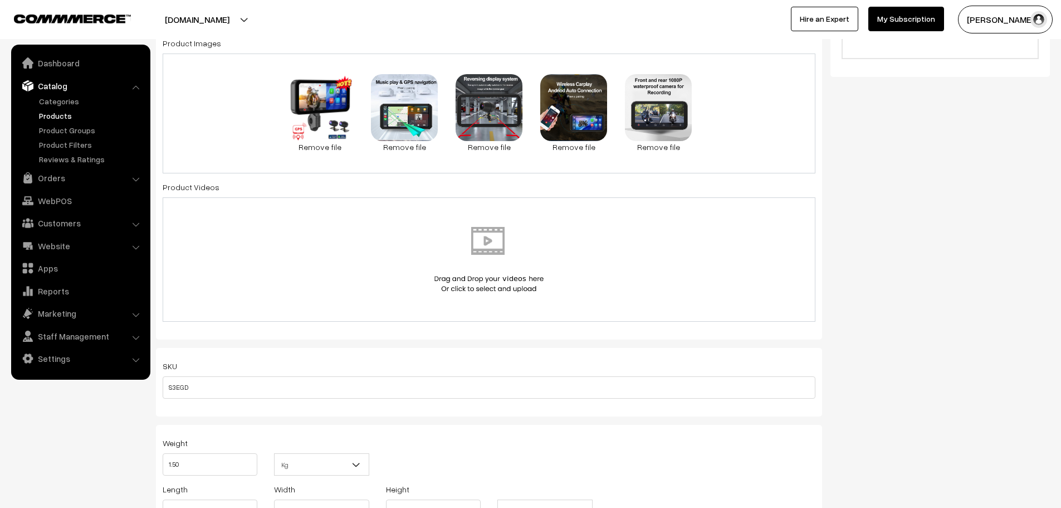
click at [284, 375] on div "SKU S3EGD" at bounding box center [489, 379] width 653 height 40
click at [276, 389] on input "S3EGD" at bounding box center [489, 387] width 653 height 22
paste input "pay_R3FyUU5SlfhMiZ"
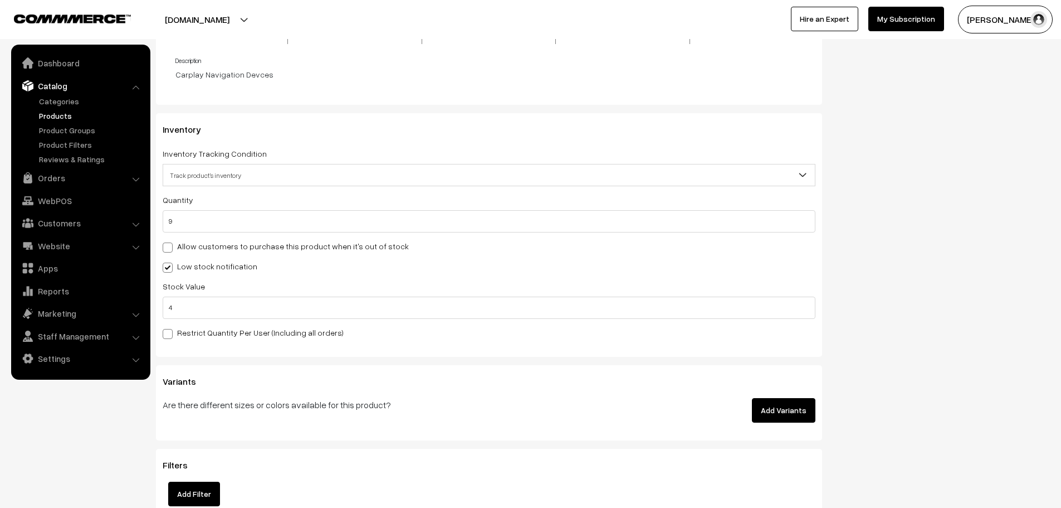
scroll to position [1170, 0]
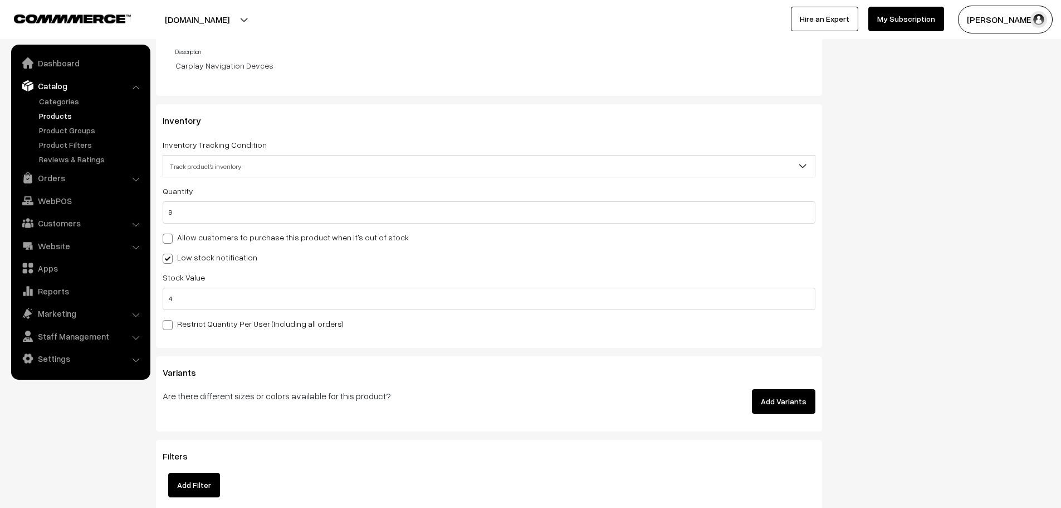
type input "S3GPS"
click at [334, 303] on input "4" at bounding box center [489, 299] width 653 height 22
click at [333, 303] on input "4" at bounding box center [489, 299] width 653 height 22
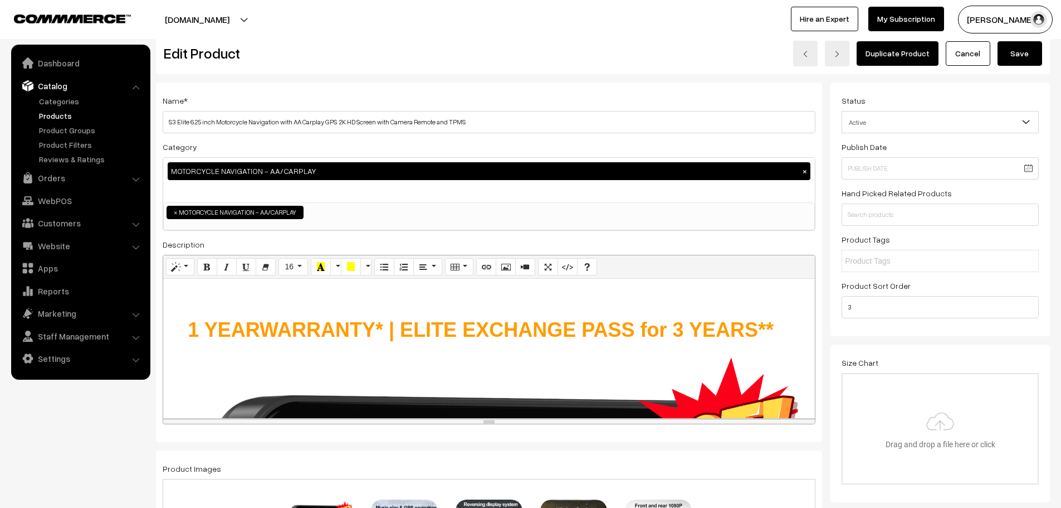
scroll to position [0, 0]
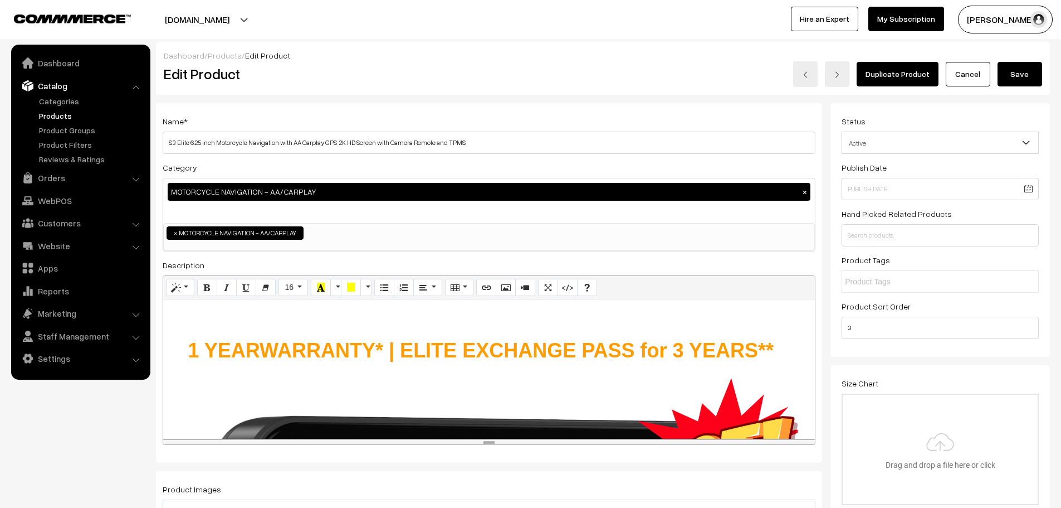
type input "2"
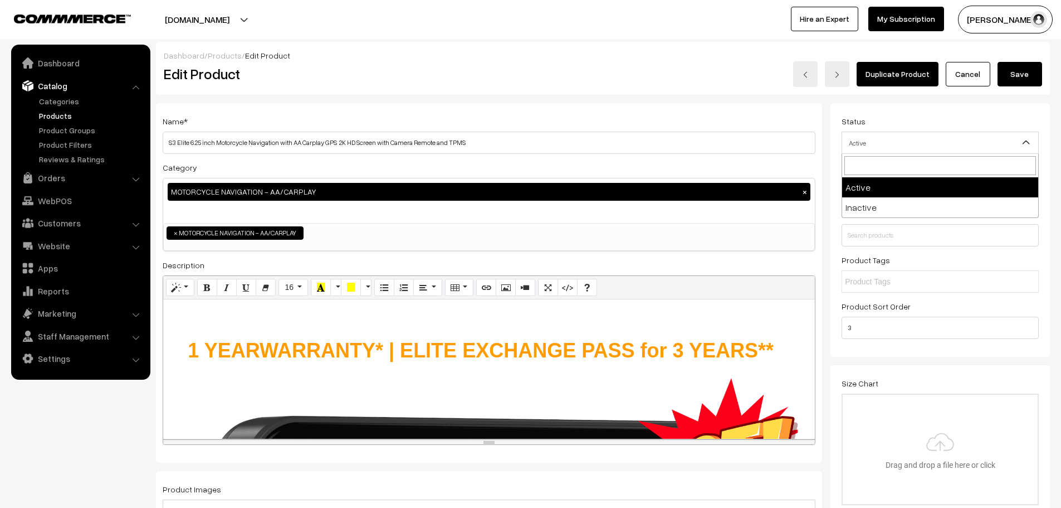
click at [1025, 145] on b at bounding box center [1026, 142] width 11 height 11
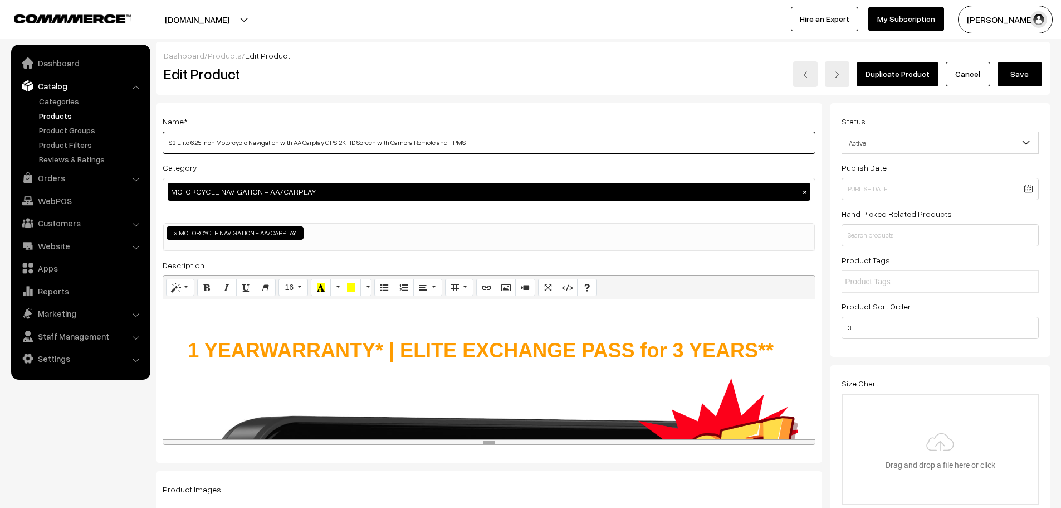
click at [326, 144] on input "S3 Elite 6.25 inch Motorcycle Navigation with AA Carplay GPS 2K HD Screen with …" at bounding box center [489, 142] width 653 height 22
click at [332, 144] on input "S3 Elite 6.25 inch Motorcycle Navigation with AA Carplay GPS 2K HD Screen with …" at bounding box center [489, 142] width 653 height 22
click at [218, 140] on input "S3 Elite 6.25 inch Motorcycle Navigation with AA Carplay 2K HD Screen with Came…" at bounding box center [489, 142] width 653 height 22
paste input "GPS"
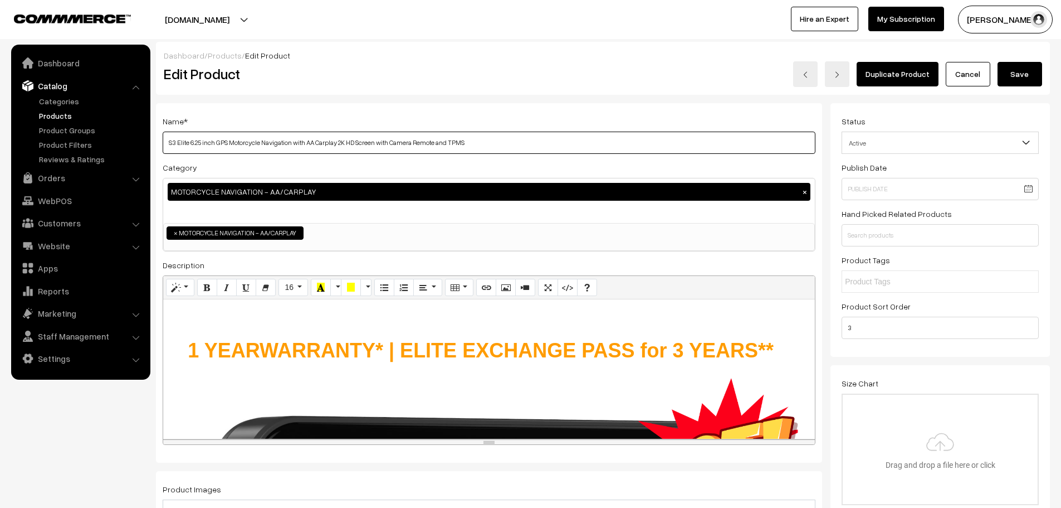
click at [170, 148] on input "S3 Elite 6.25 inch GPS Motorcycle Navigation with AA Carplay 2K HD Screen with …" at bounding box center [489, 142] width 653 height 22
type input "UNIVERSAL S3 Elite 6.25 inch GPS Motorcycle Navigation with AA Carplay 2K HD Sc…"
click at [1026, 75] on button "Save" at bounding box center [1020, 74] width 45 height 25
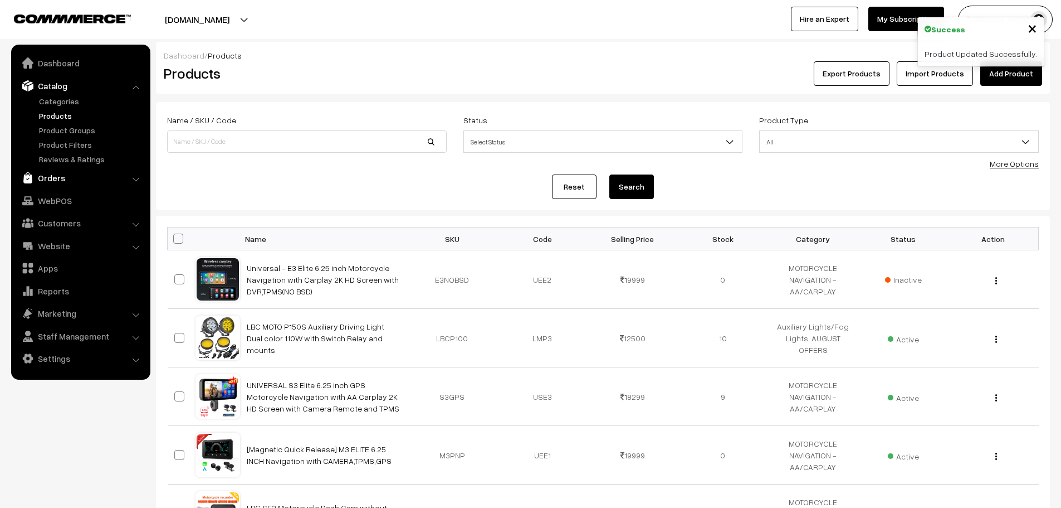
click at [57, 179] on link "Orders" at bounding box center [80, 178] width 133 height 20
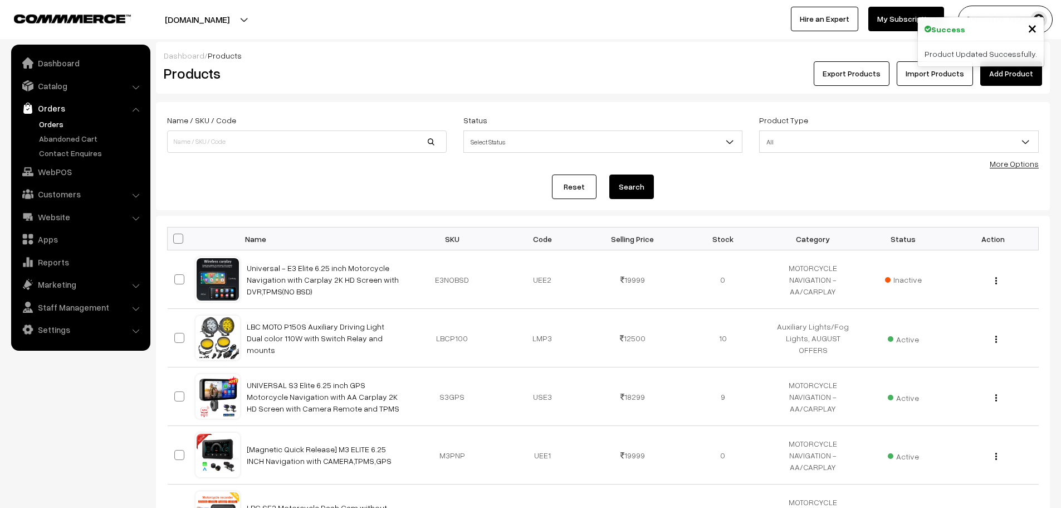
click at [57, 120] on link "Orders" at bounding box center [91, 124] width 110 height 12
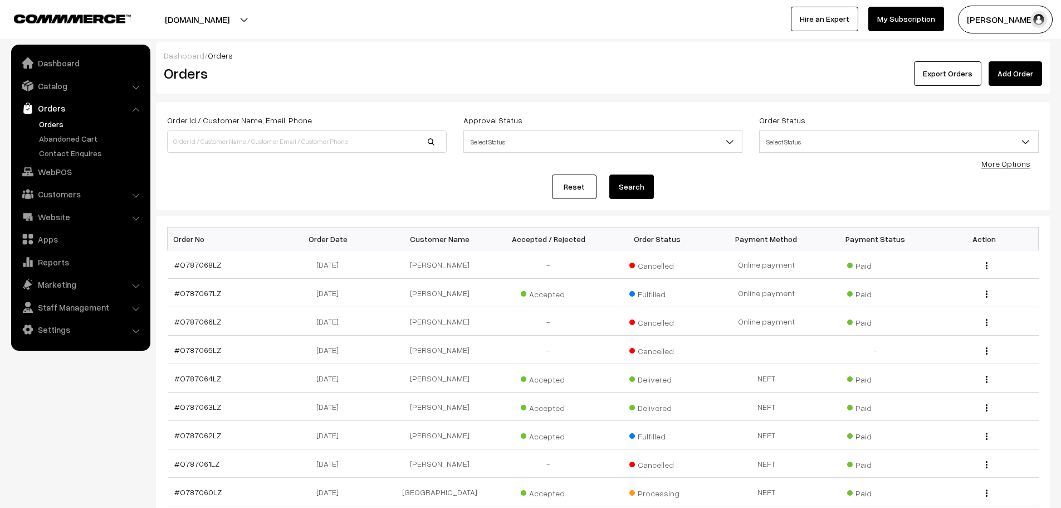
click at [1013, 80] on link "Add Order" at bounding box center [1015, 73] width 53 height 25
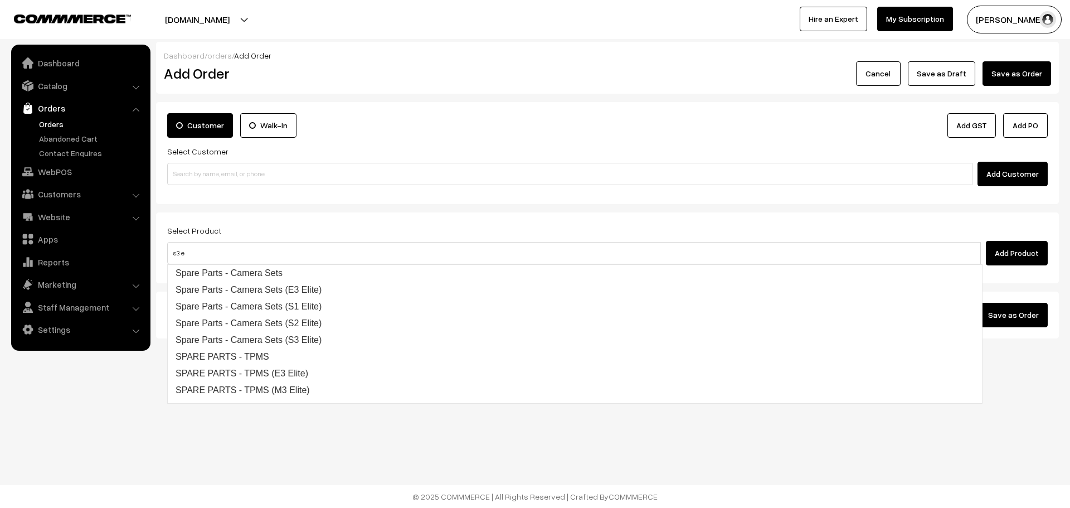
type input "s3 e"
click at [55, 124] on link "Orders" at bounding box center [91, 124] width 110 height 12
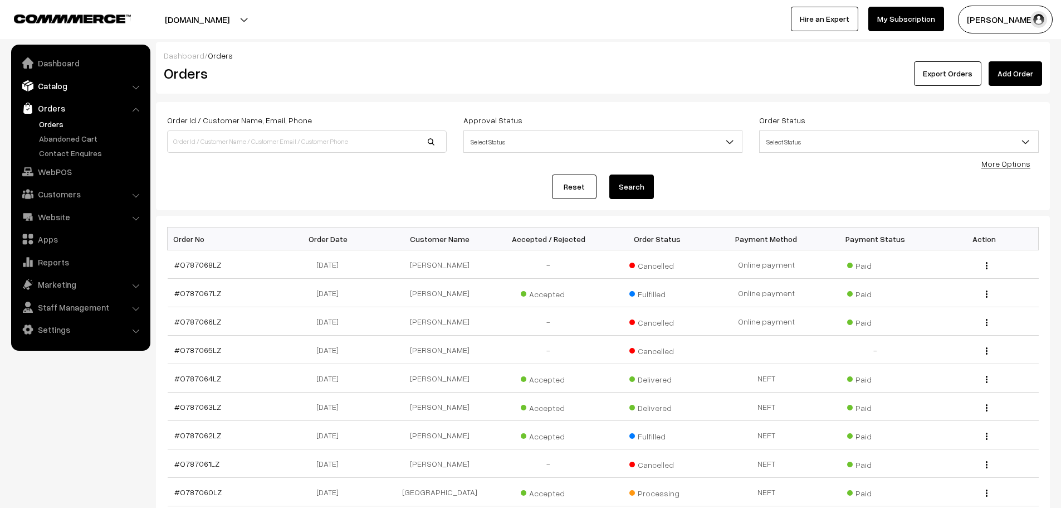
click at [48, 92] on link "Catalog" at bounding box center [80, 86] width 133 height 20
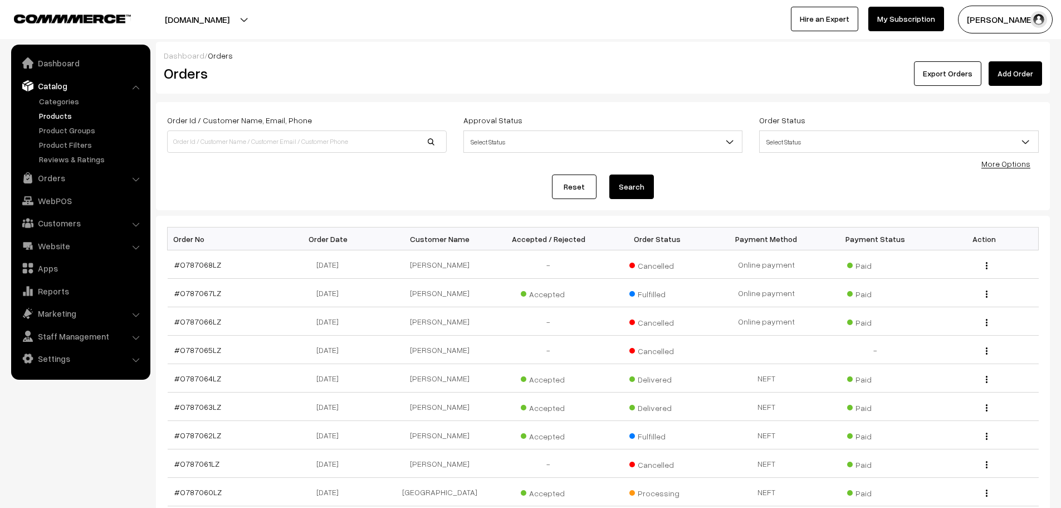
click at [52, 111] on link "Products" at bounding box center [91, 116] width 110 height 12
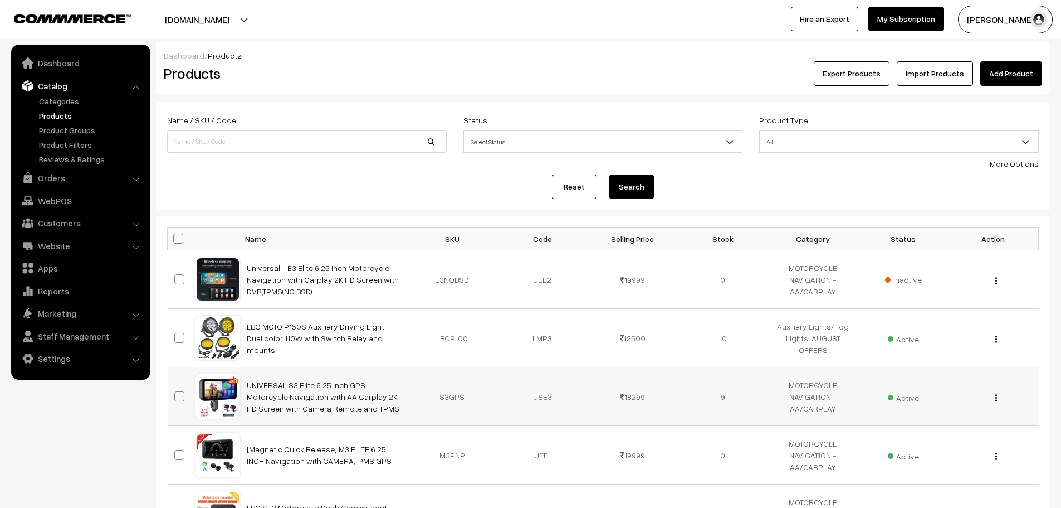
scroll to position [111, 0]
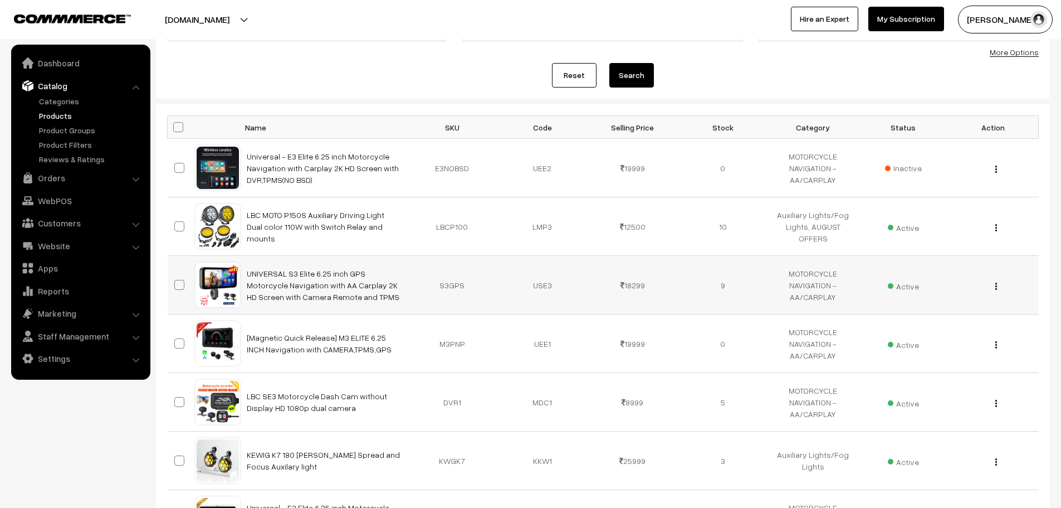
click at [997, 287] on img "button" at bounding box center [997, 285] width 2 height 7
click at [934, 330] on link "Edit" at bounding box center [947, 326] width 95 height 25
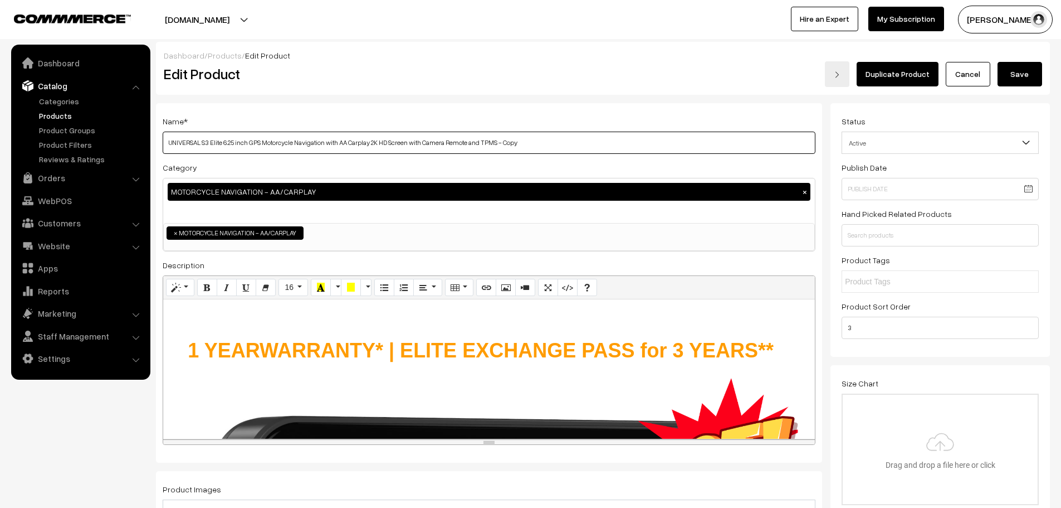
drag, startPoint x: 500, startPoint y: 144, endPoint x: 554, endPoint y: 143, distance: 53.5
click at [554, 144] on input "UNIVERSAL S3 Elite 6.25 inch GPS Motorcycle Navigation with AA Carplay 2K HD Sc…" at bounding box center [489, 142] width 653 height 22
click at [255, 144] on input "UNIVERSAL S3 Elite 6.25 inch GPS Motorcycle Navigation with AA Carplay 2K HD Sc…" at bounding box center [489, 142] width 653 height 22
click at [326, 147] on input "UNIVERSAL S3 Elite 6.25 inch Motorcycle Navigation with AA Carplay 2K HD Screen…" at bounding box center [489, 142] width 653 height 22
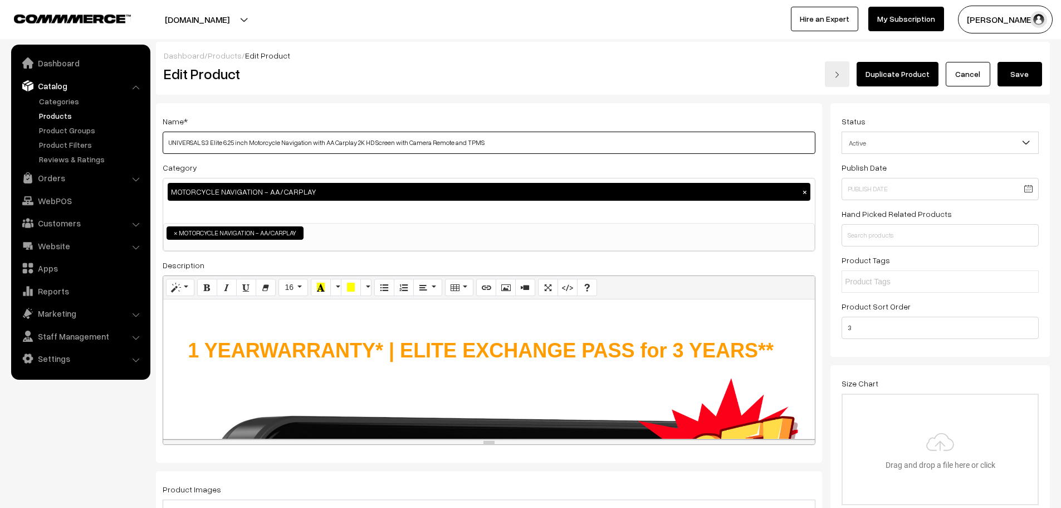
paste input "GPS"
type input "UNIVERSAL S3 Elite 6.25 inch Motorcycle Navigation with GPS AA Carplay 2K HD Sc…"
click at [1027, 75] on button "Save" at bounding box center [1020, 74] width 45 height 25
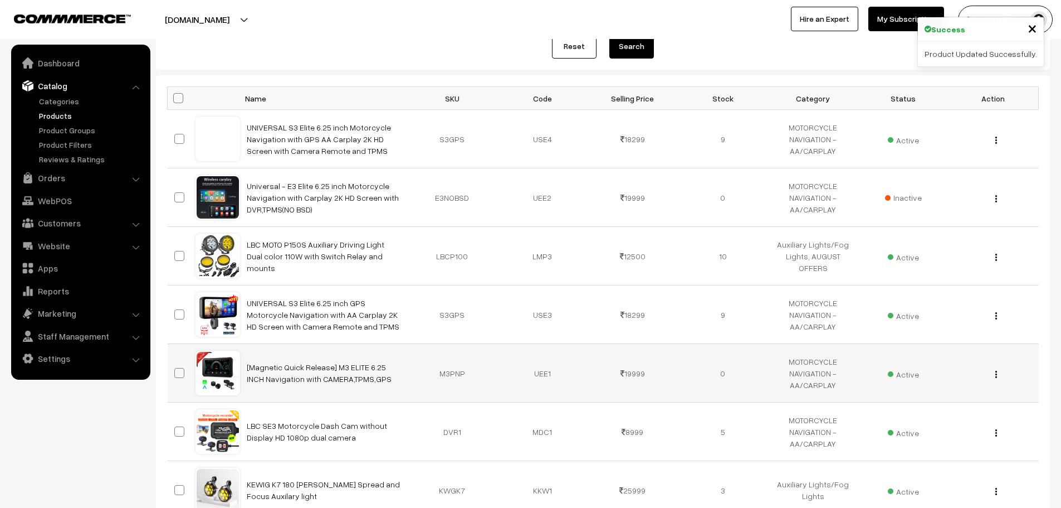
scroll to position [167, 0]
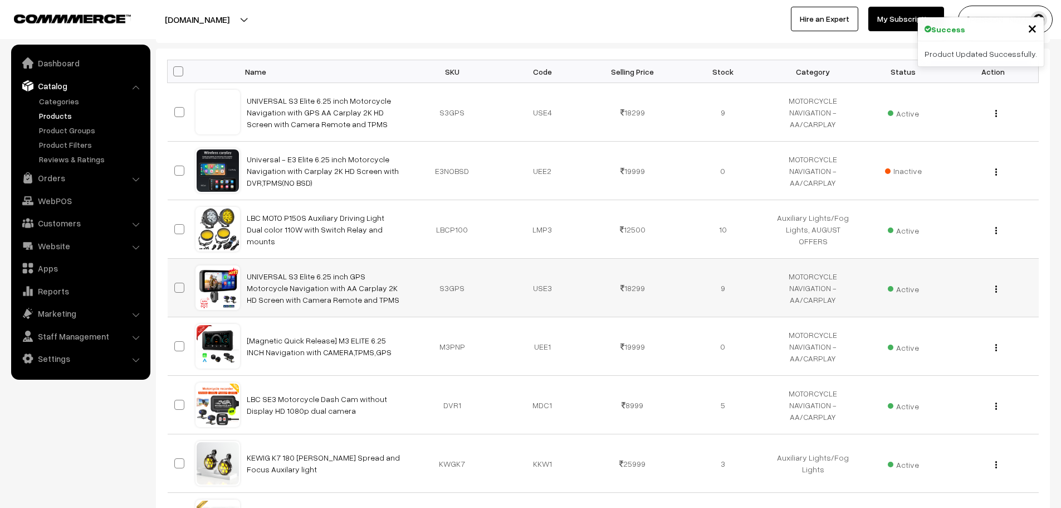
click at [996, 290] on img "button" at bounding box center [997, 288] width 2 height 7
click at [933, 325] on link "Edit" at bounding box center [947, 329] width 95 height 25
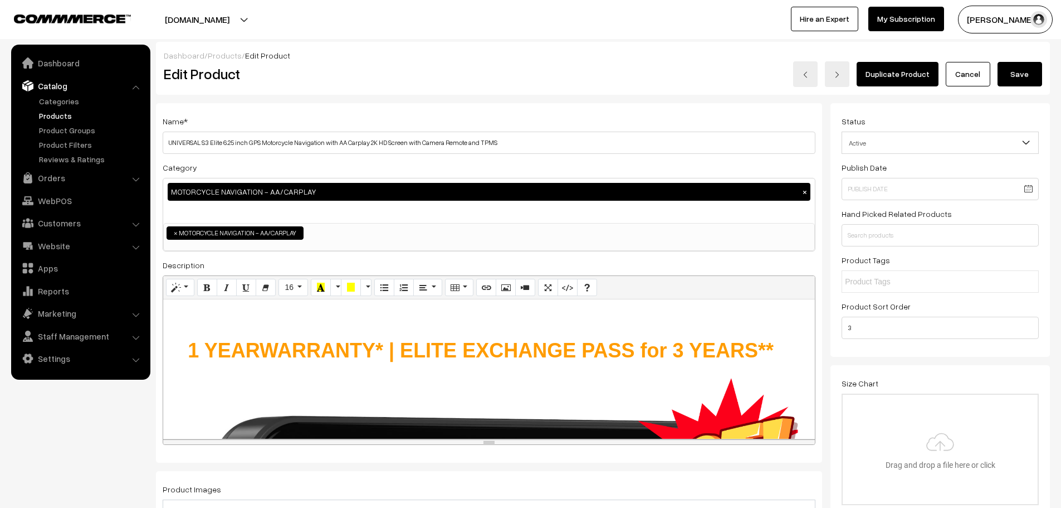
click at [966, 77] on link "Cancel" at bounding box center [968, 74] width 45 height 25
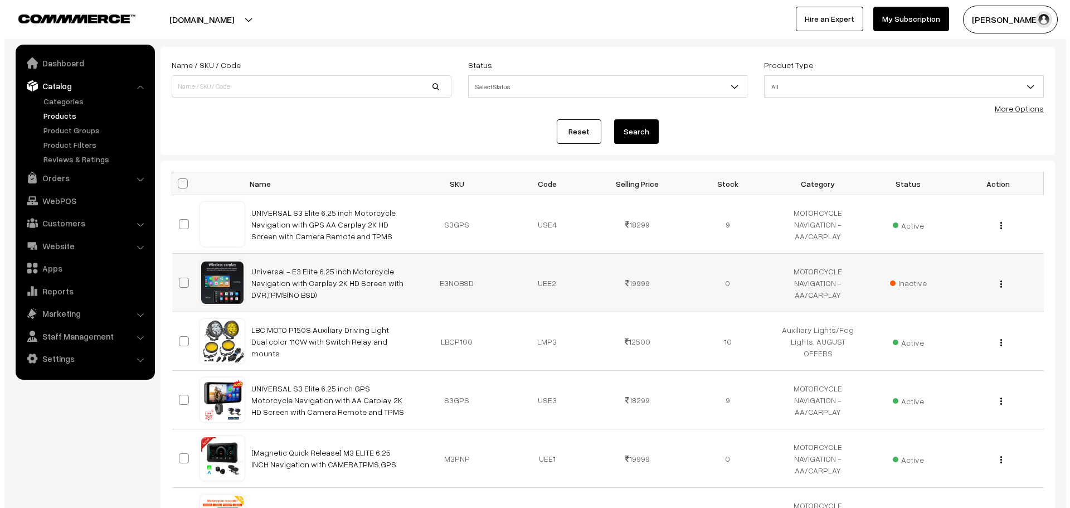
scroll to position [56, 0]
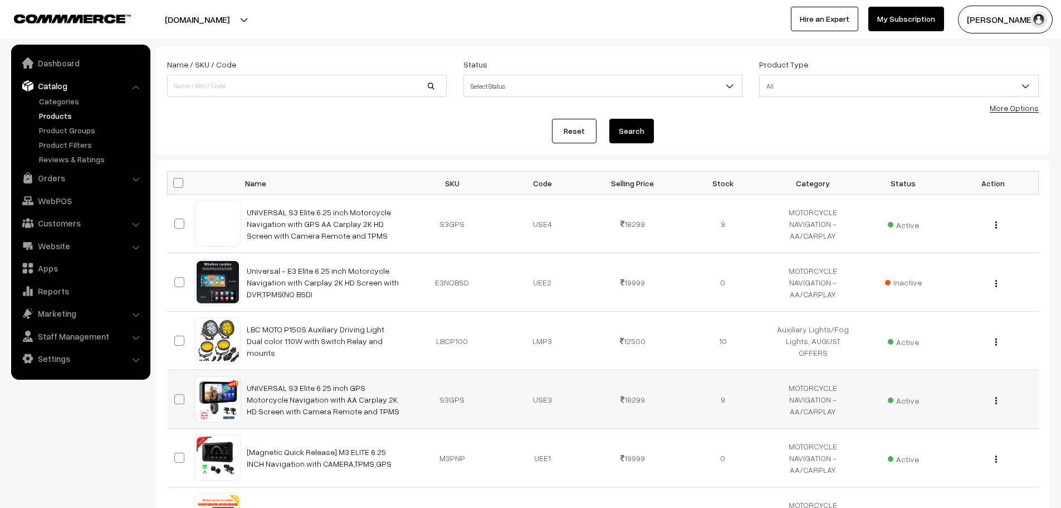
click at [993, 399] on div "View Edit Delete" at bounding box center [994, 399] width 77 height 12
click at [997, 401] on button "button" at bounding box center [996, 400] width 3 height 9
click at [933, 465] on link "Delete" at bounding box center [947, 465] width 95 height 25
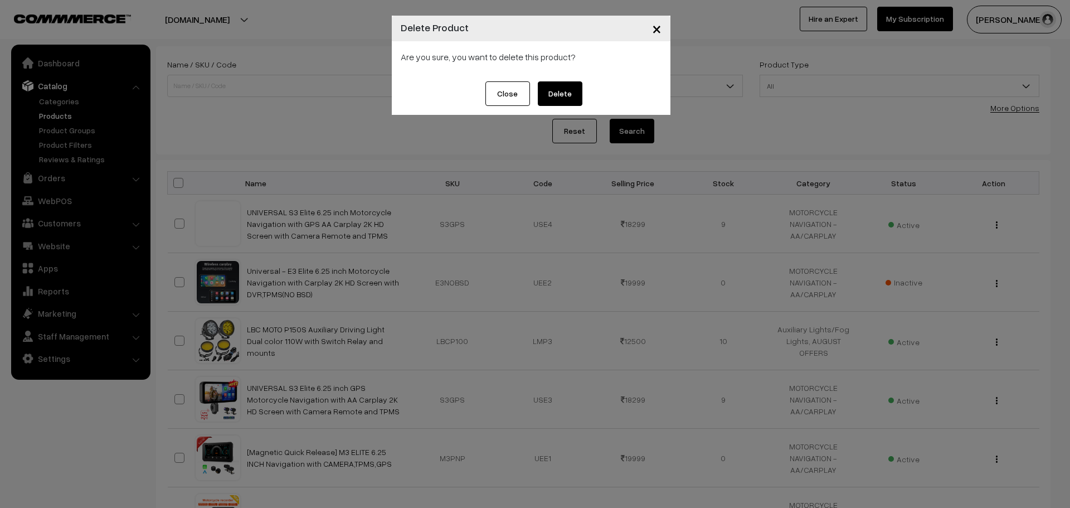
click at [562, 92] on button "Delete" at bounding box center [560, 93] width 45 height 25
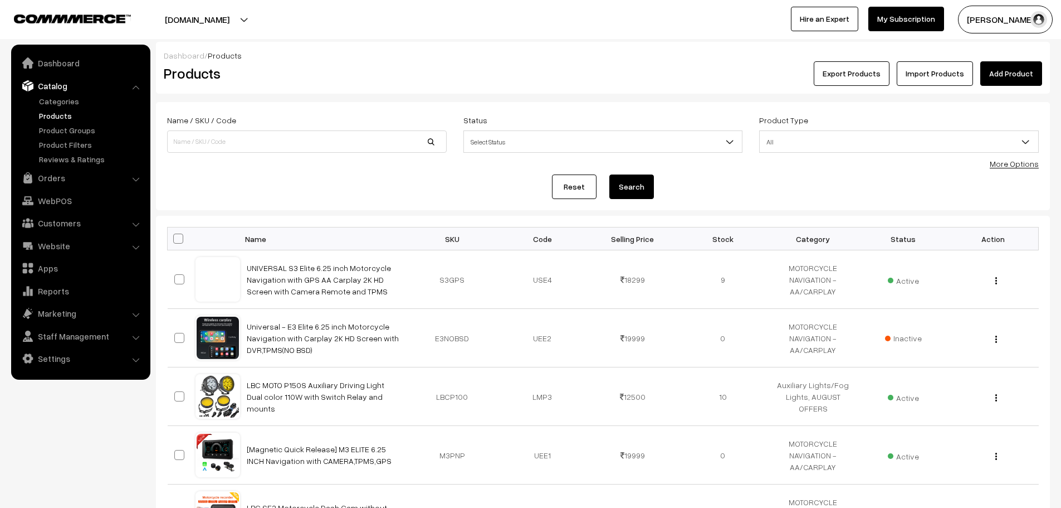
scroll to position [56, 0]
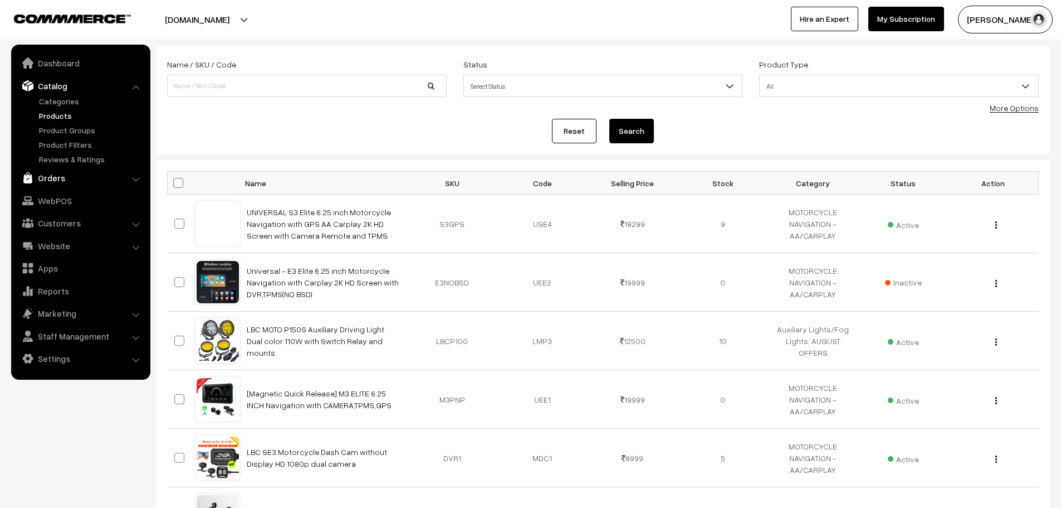
click at [50, 172] on link "Orders" at bounding box center [80, 178] width 133 height 20
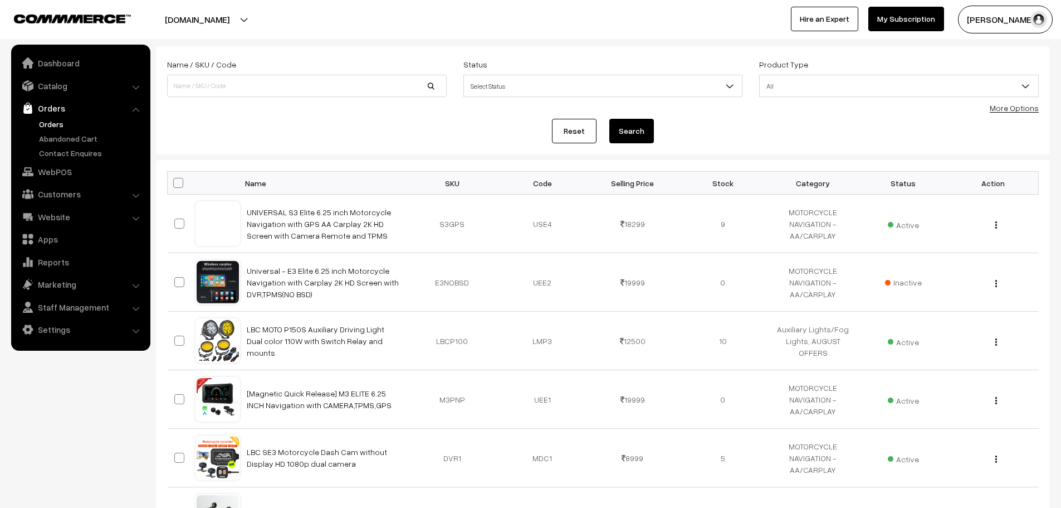
click at [50, 126] on link "Orders" at bounding box center [91, 124] width 110 height 12
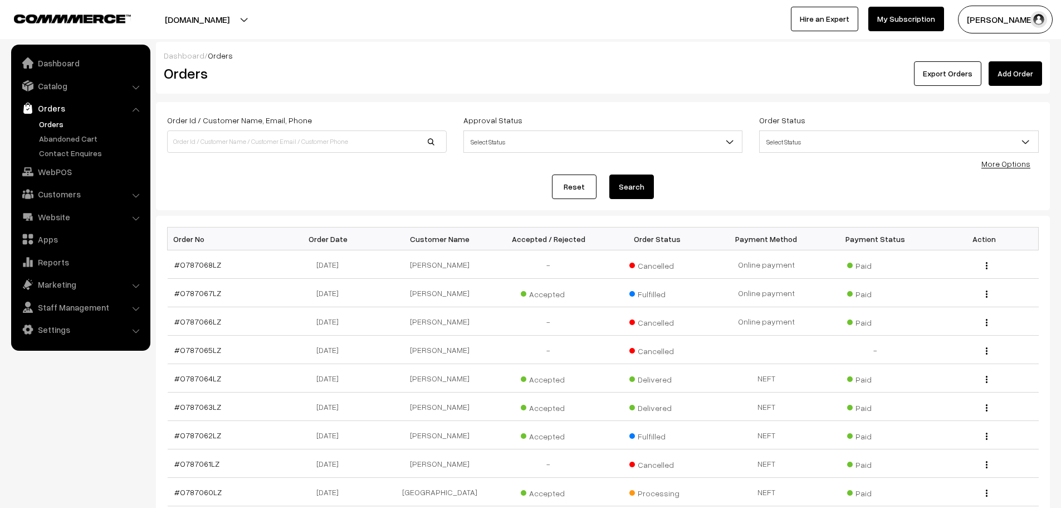
click at [1011, 79] on link "Add Order" at bounding box center [1015, 73] width 53 height 25
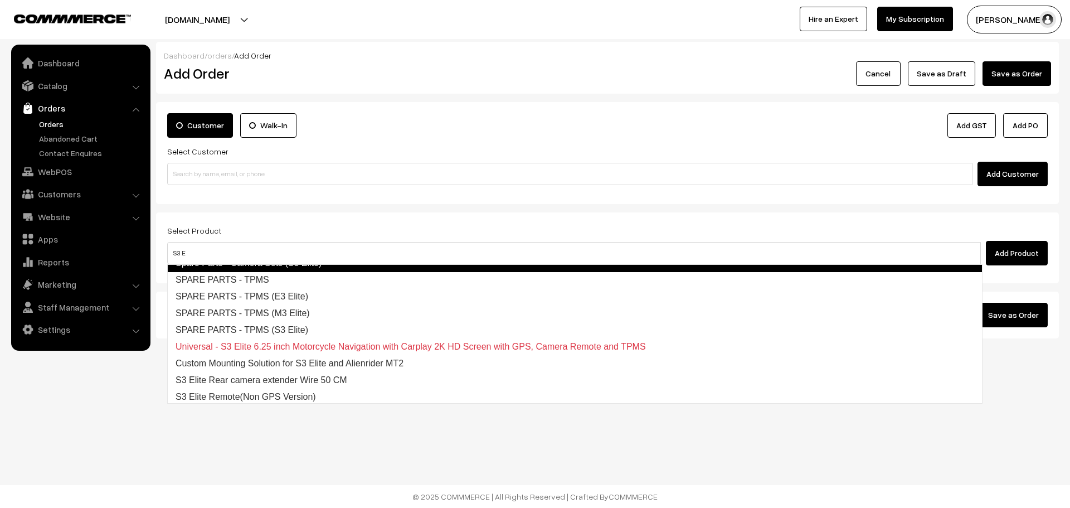
scroll to position [79, 0]
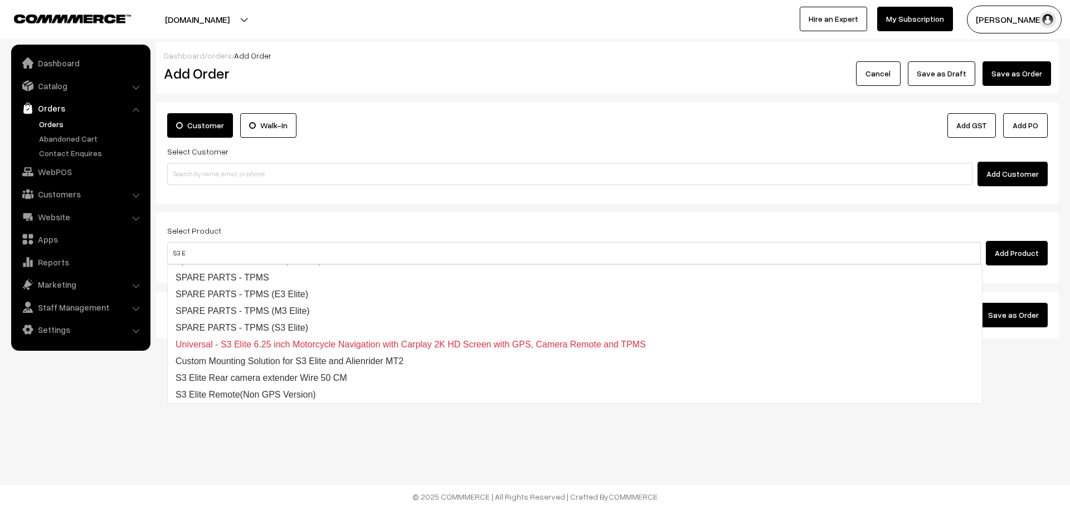
type input "S3 E"
click at [91, 423] on nav "Dashboard Catalog" at bounding box center [75, 299] width 150 height 508
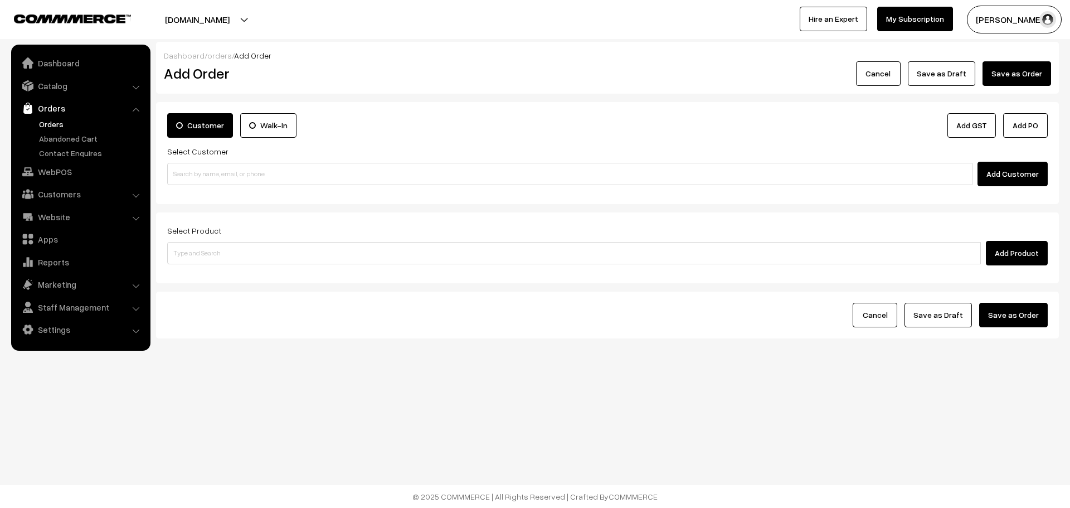
click at [50, 123] on link "Orders" at bounding box center [91, 124] width 110 height 12
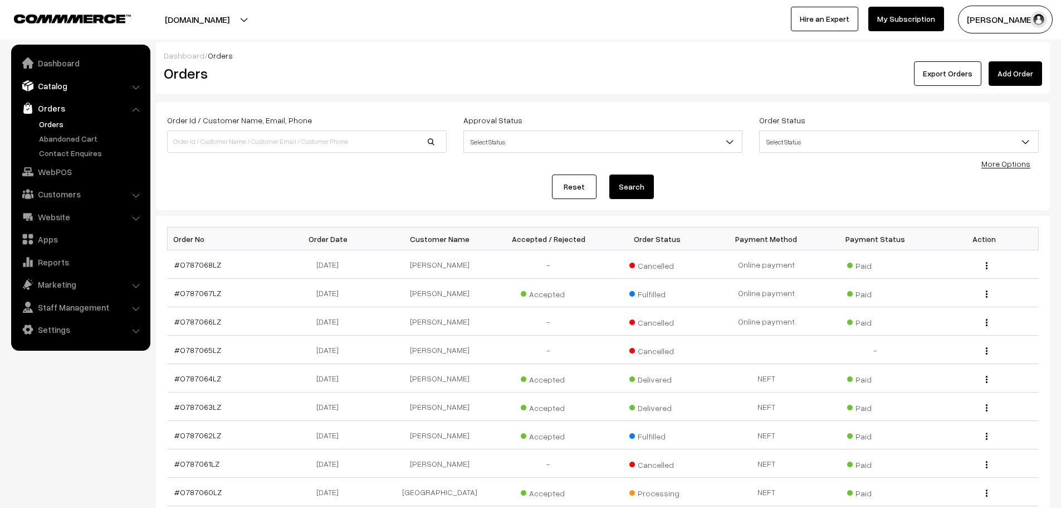
click at [56, 76] on link "Catalog" at bounding box center [80, 86] width 133 height 20
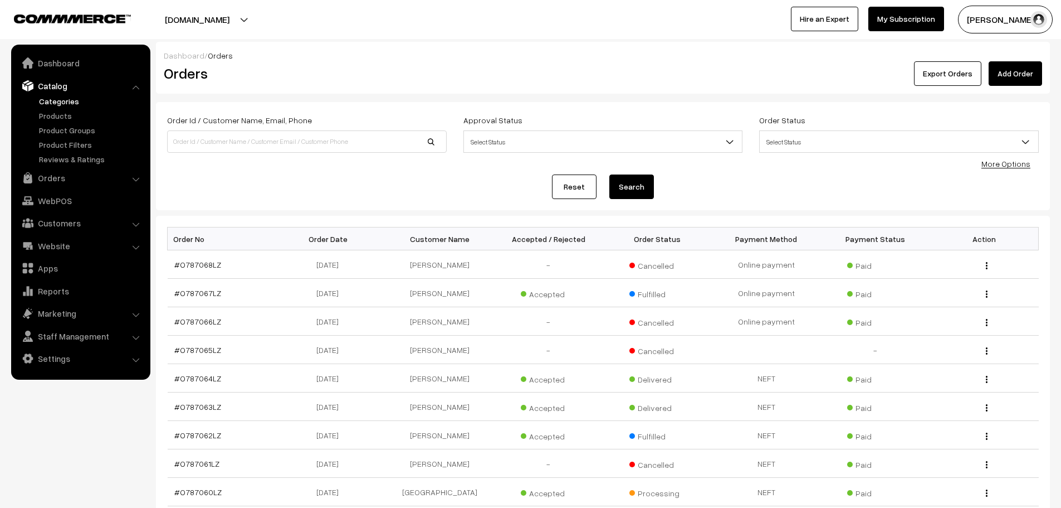
click at [57, 101] on link "Categories" at bounding box center [91, 101] width 110 height 12
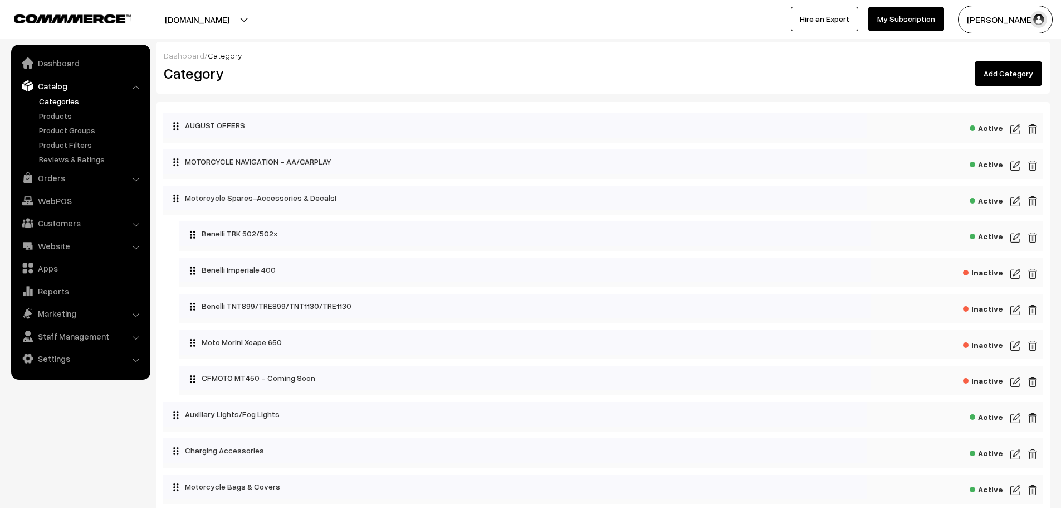
click at [57, 92] on link "Catalog" at bounding box center [80, 86] width 133 height 20
click at [59, 116] on link "Products" at bounding box center [91, 116] width 110 height 12
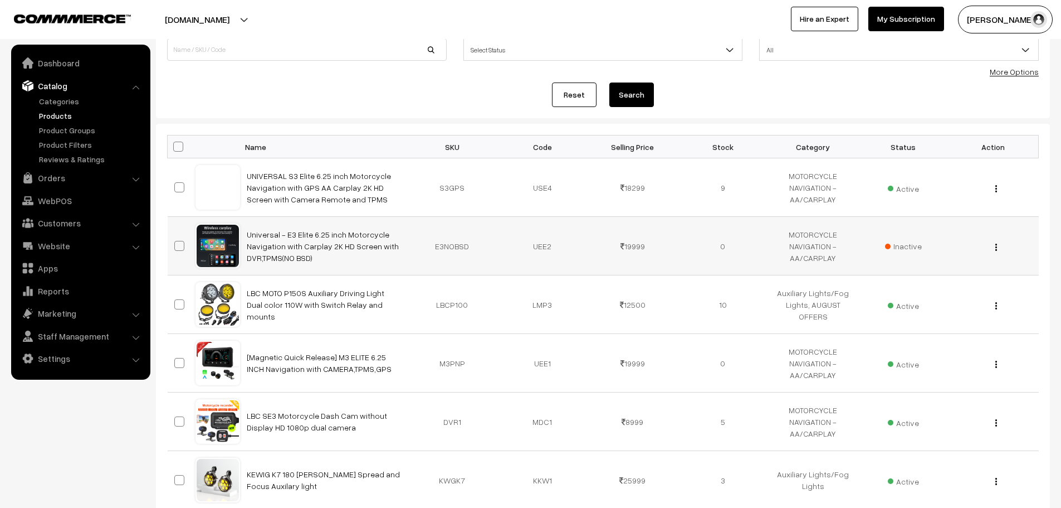
scroll to position [111, 0]
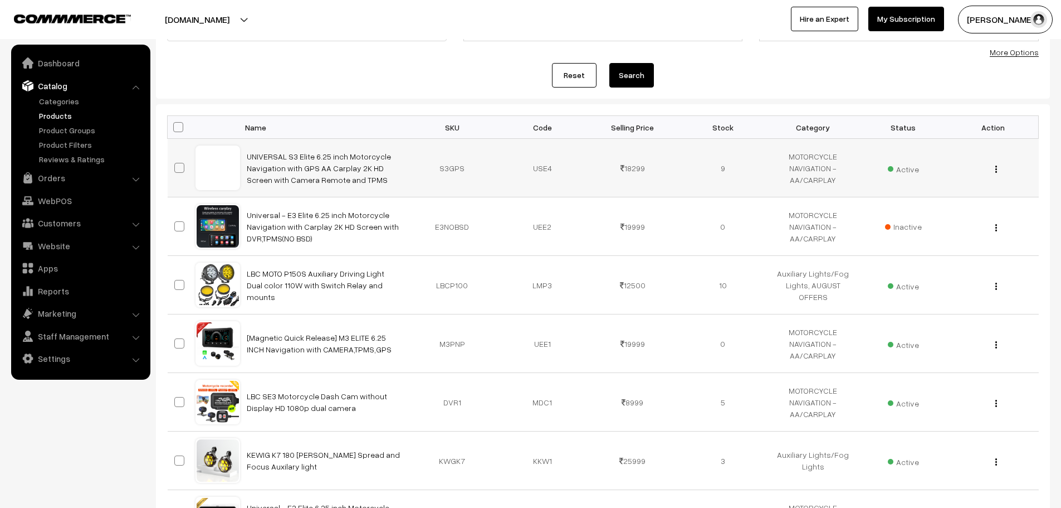
drag, startPoint x: 361, startPoint y: 178, endPoint x: 246, endPoint y: 158, distance: 117.2
click at [246, 158] on td "UNIVERSAL S3 Elite 6.25 inch Motorcycle Navigation with GPS AA Carplay 2K HD Sc…" at bounding box center [323, 168] width 167 height 59
copy link "UNIVERSAL S3 Elite 6.25 inch Motorcycle Navigation with GPS AA Carplay 2K HD Sc…"
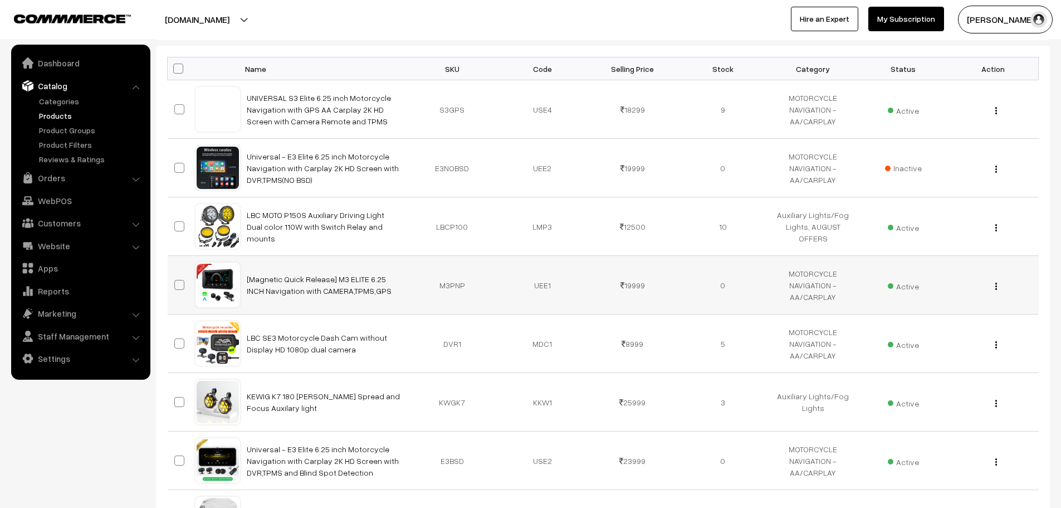
scroll to position [167, 0]
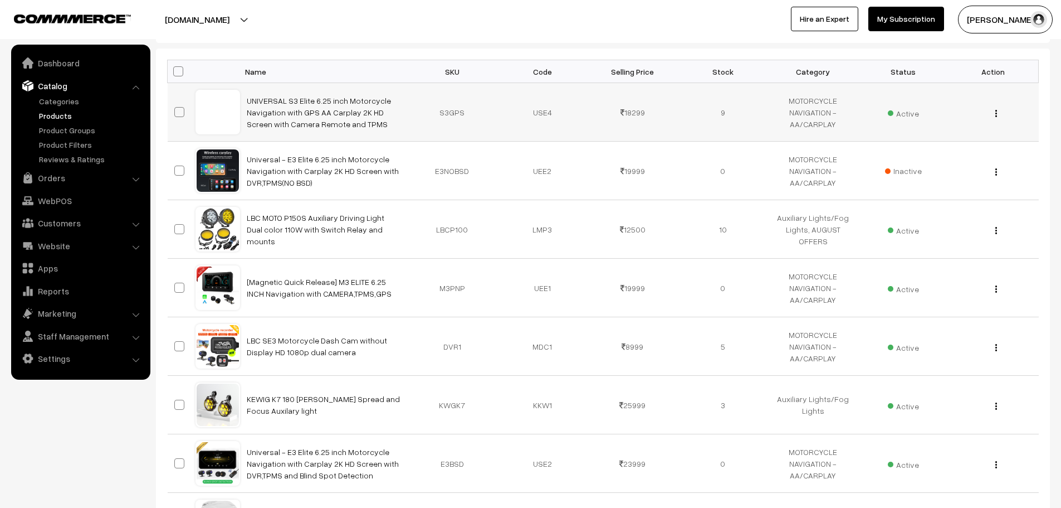
drag, startPoint x: 212, startPoint y: 109, endPoint x: 222, endPoint y: 106, distance: 10.4
click at [222, 106] on div at bounding box center [218, 112] width 42 height 42
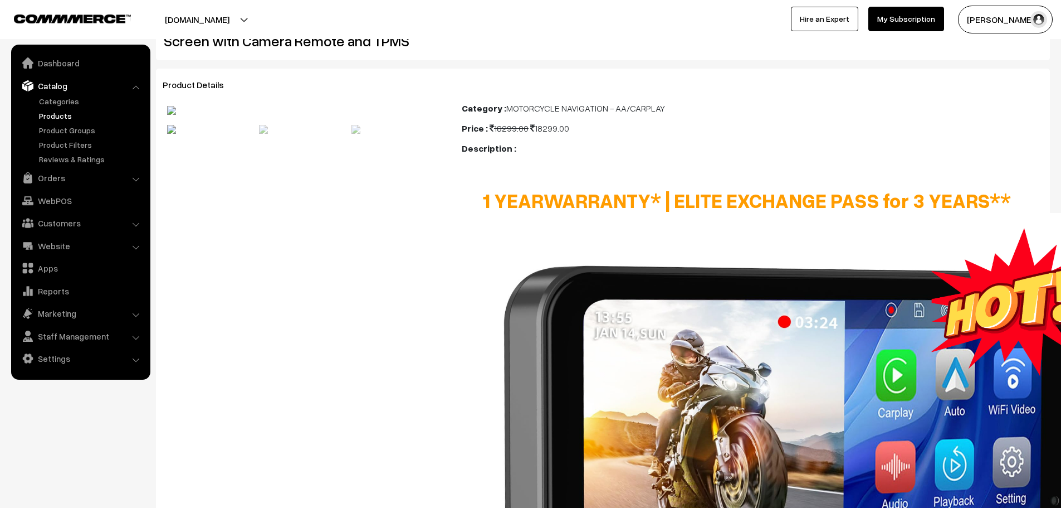
scroll to position [167, 0]
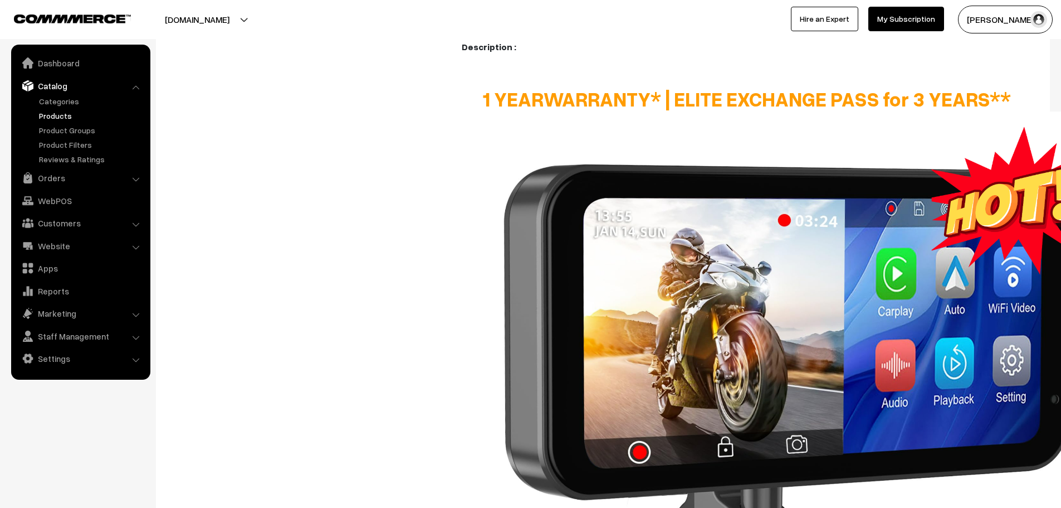
click at [308, 32] on img at bounding box center [303, 27] width 89 height 9
click at [396, 32] on img at bounding box center [396, 27] width 89 height 9
drag, startPoint x: 309, startPoint y: 179, endPoint x: 320, endPoint y: 186, distance: 12.7
click at [320, 13] on img at bounding box center [304, 8] width 274 height 9
click at [322, 13] on img at bounding box center [304, 8] width 274 height 9
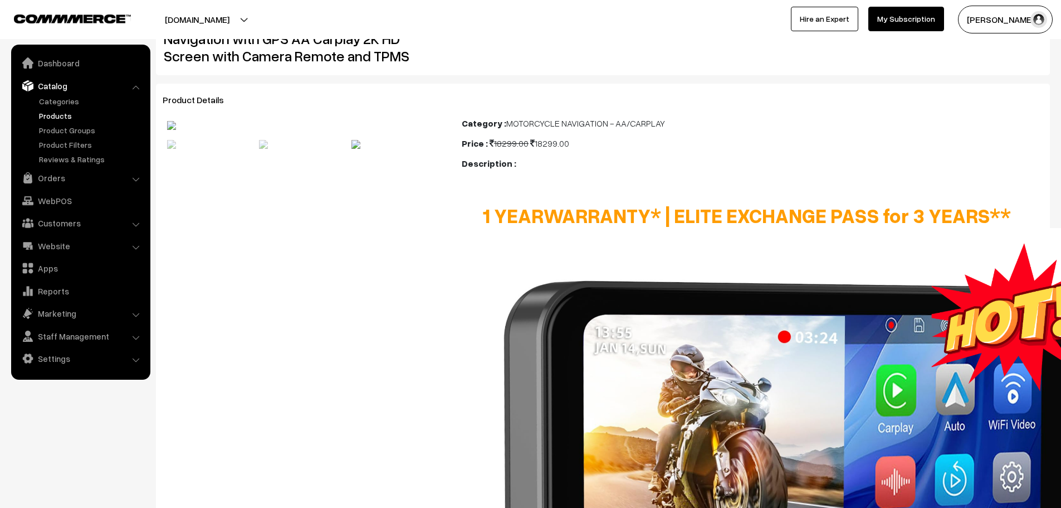
scroll to position [0, 0]
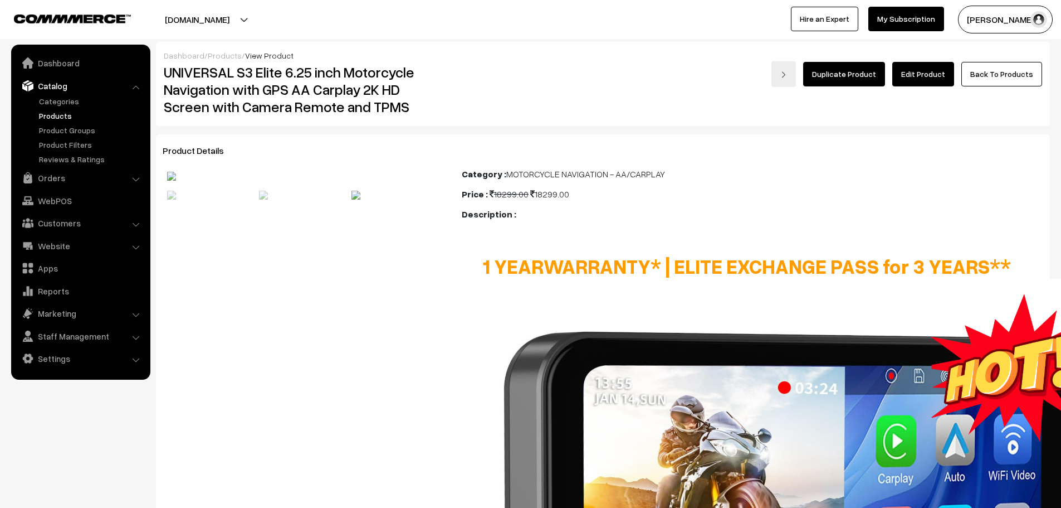
click at [981, 75] on link "Back To Products" at bounding box center [1002, 74] width 81 height 25
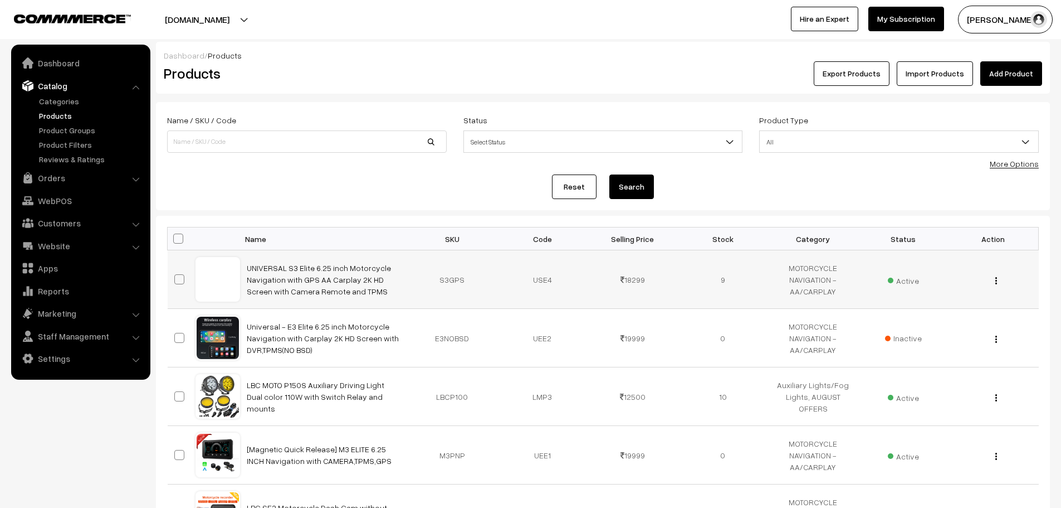
click at [182, 281] on span at bounding box center [179, 279] width 10 height 10
click at [176, 276] on input "checkbox" at bounding box center [172, 272] width 7 height 7
checkbox input "true"
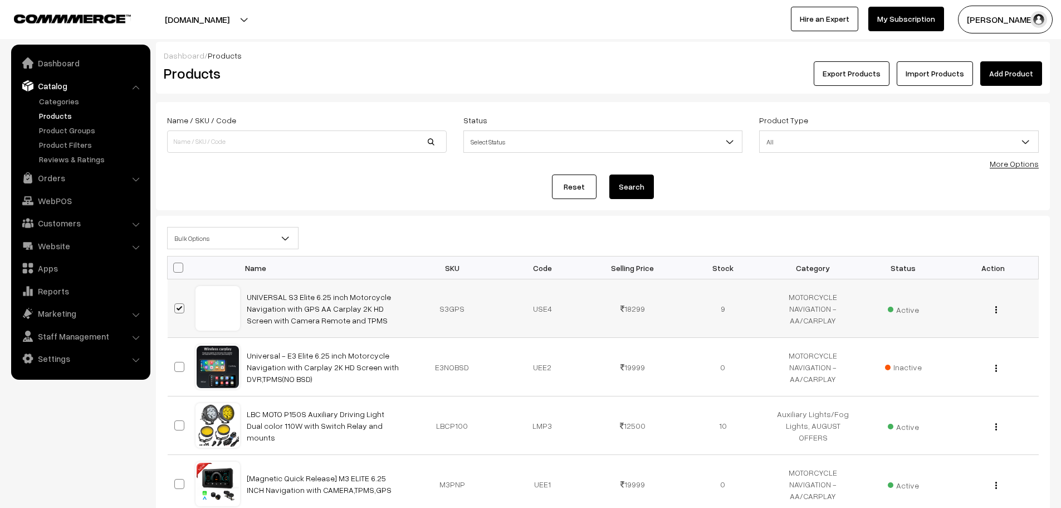
click at [995, 311] on button "button" at bounding box center [996, 309] width 3 height 9
click at [932, 360] on link "Edit" at bounding box center [947, 350] width 95 height 25
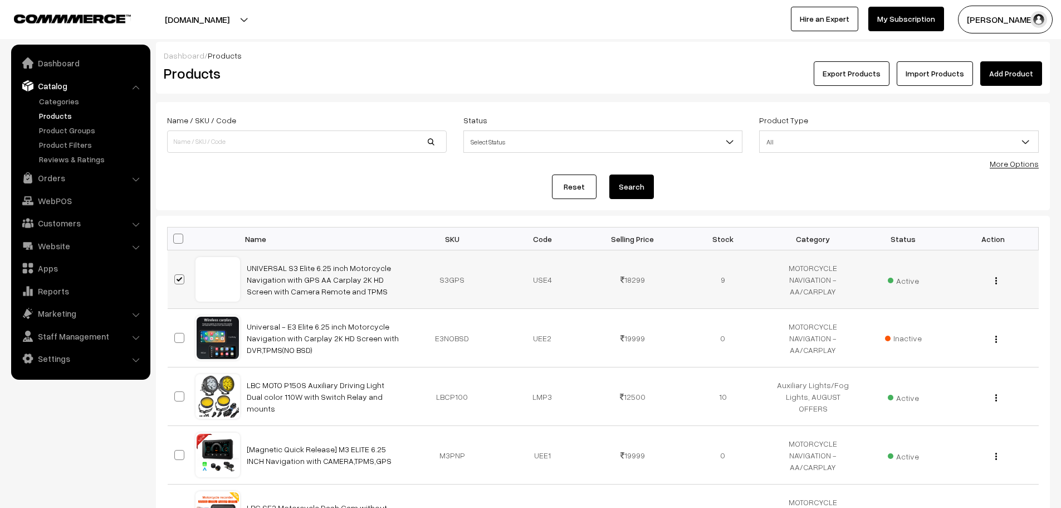
click at [997, 282] on button "button" at bounding box center [996, 280] width 3 height 9
click at [933, 349] on link "Delete" at bounding box center [947, 345] width 95 height 25
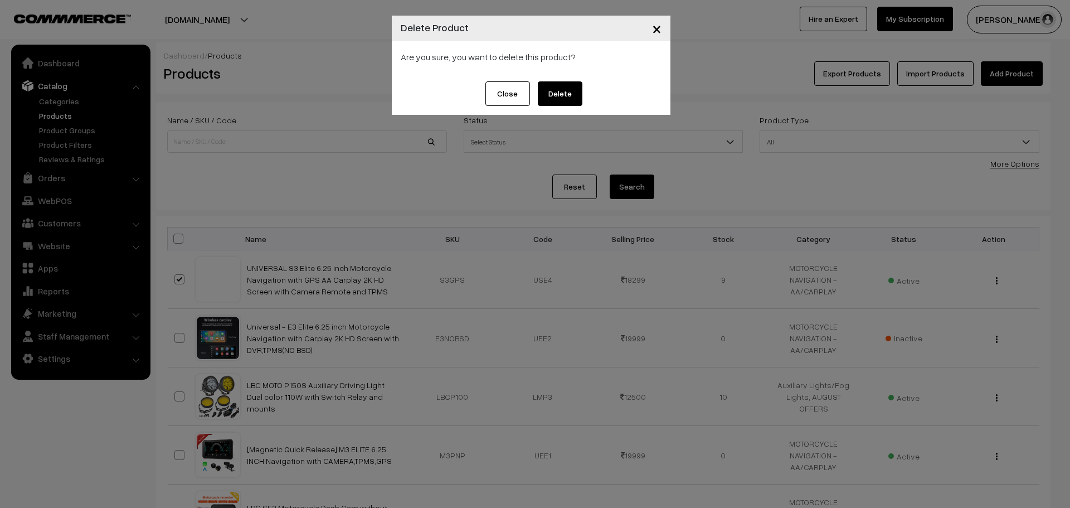
click at [548, 93] on button "Delete" at bounding box center [560, 93] width 45 height 25
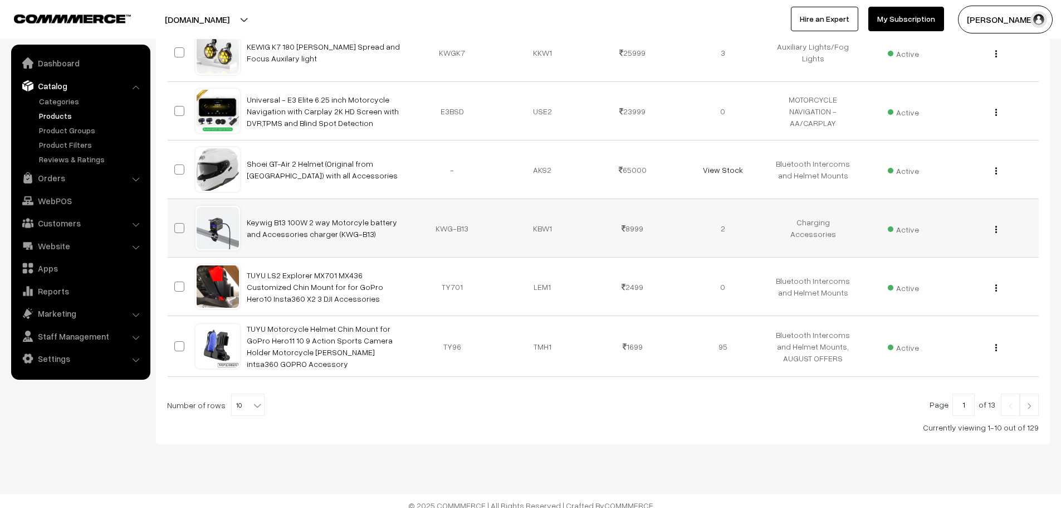
scroll to position [470, 0]
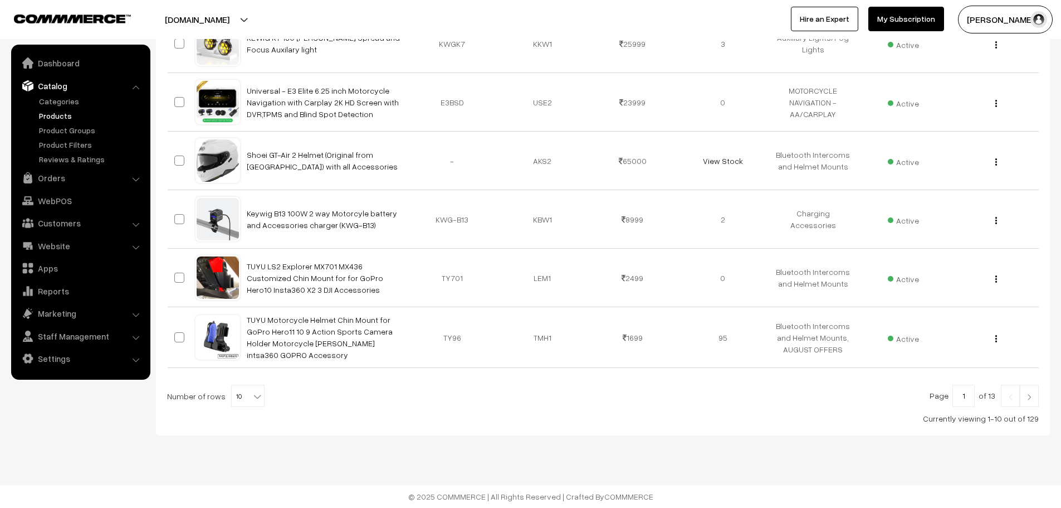
click at [252, 393] on b at bounding box center [257, 396] width 11 height 11
select select "100"
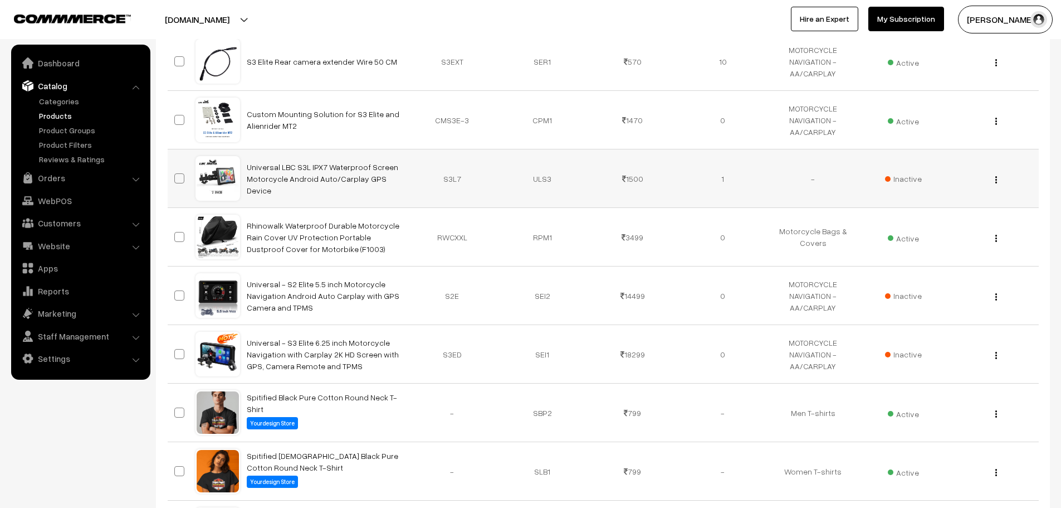
scroll to position [1393, 0]
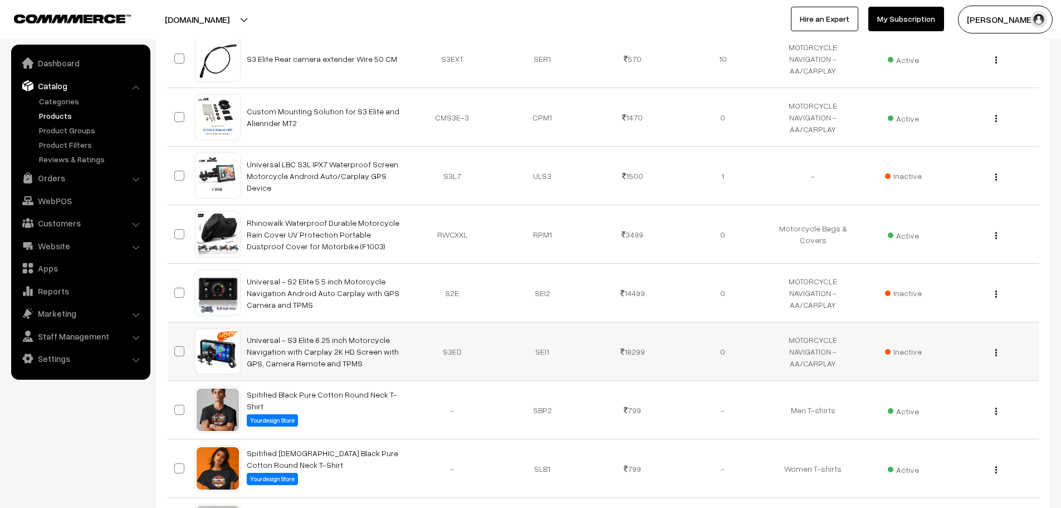
click at [998, 352] on div "View Edit Delete" at bounding box center [994, 351] width 77 height 12
click at [995, 354] on button "button" at bounding box center [996, 352] width 3 height 9
click at [947, 386] on link "Edit" at bounding box center [947, 393] width 95 height 25
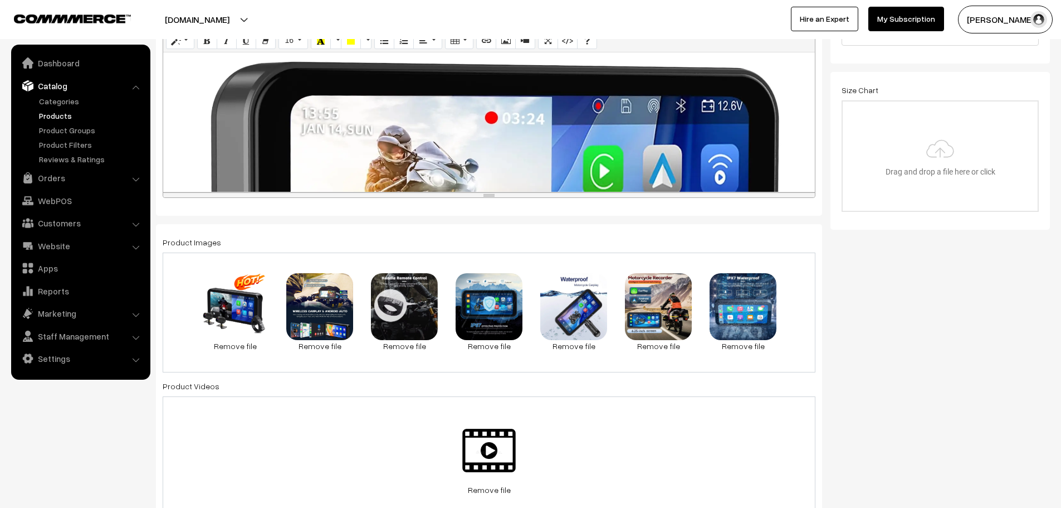
scroll to position [279, 0]
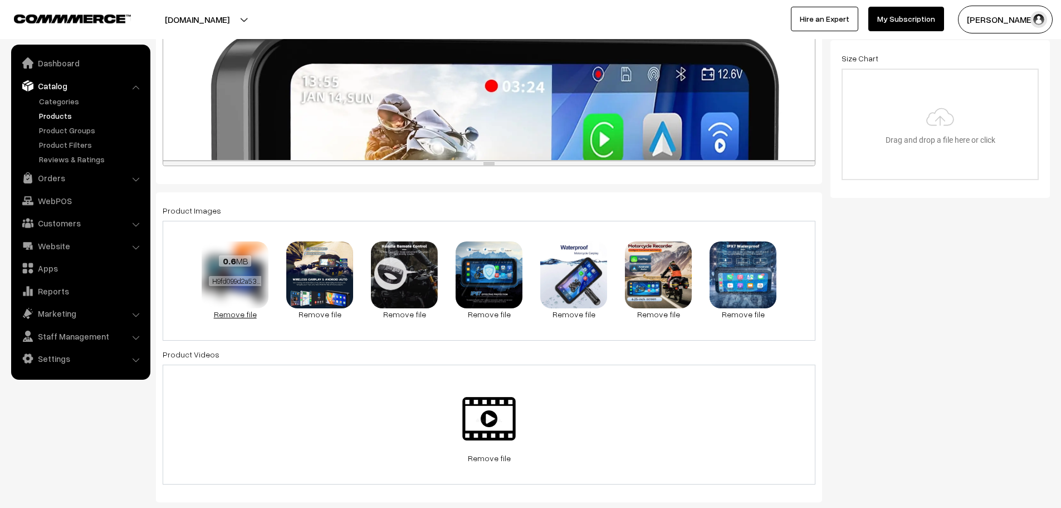
click at [256, 318] on link "Remove file" at bounding box center [235, 314] width 67 height 12
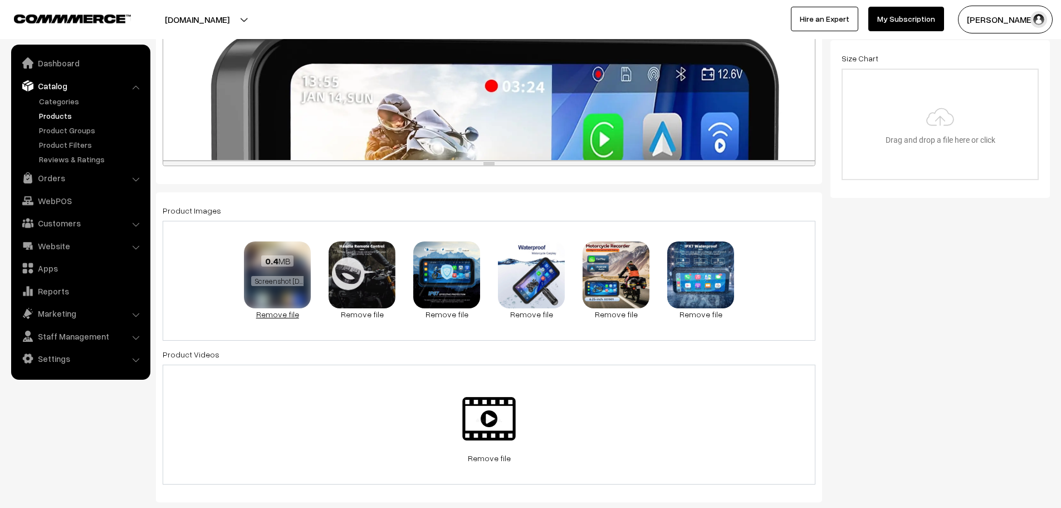
click at [291, 315] on link "Remove file" at bounding box center [277, 314] width 67 height 12
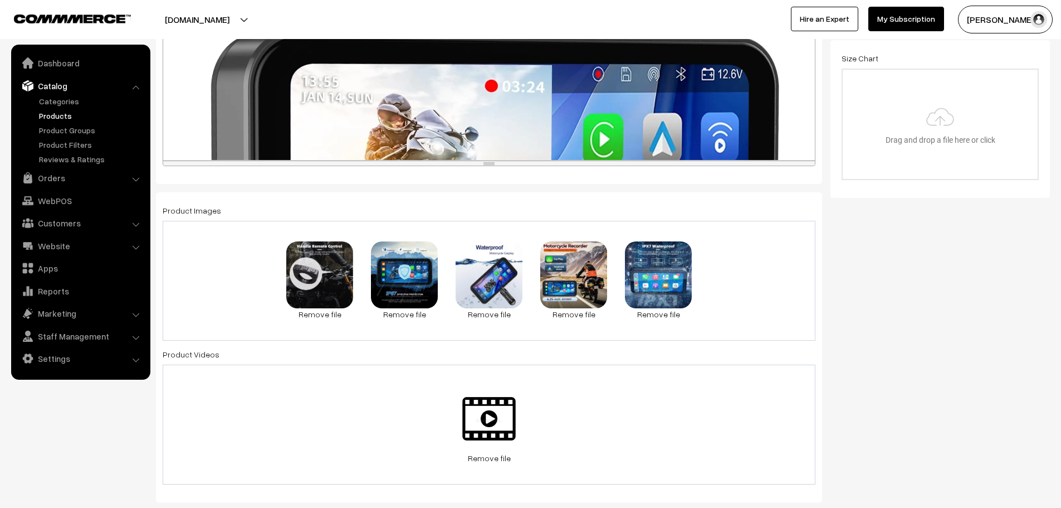
click at [291, 315] on link "Remove file" at bounding box center [319, 314] width 67 height 12
click at [291, 315] on div "82.3 KB A1.jpg Check Error Remove file 85.9 KB A2 - Copy.jpg Check Error Remove…" at bounding box center [489, 281] width 653 height 120
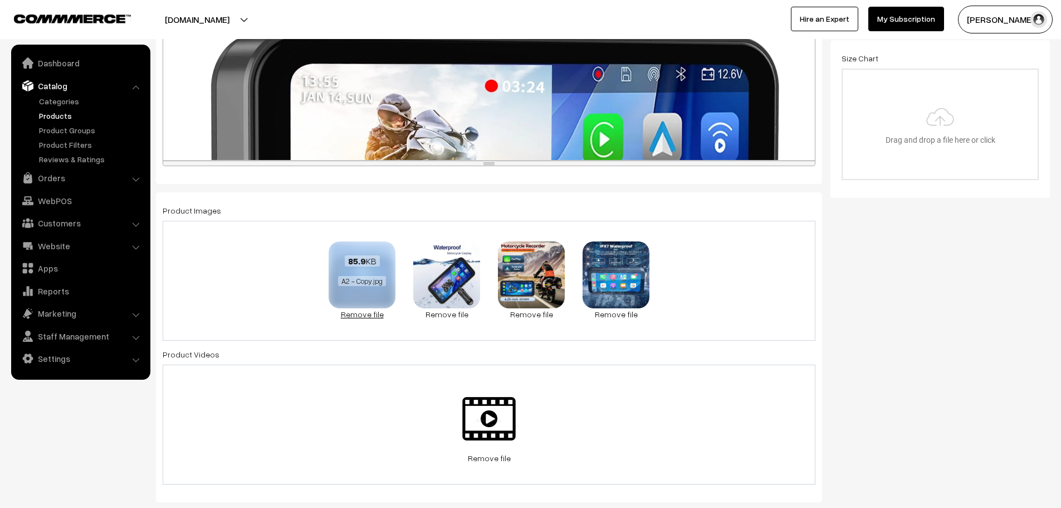
click at [377, 313] on link "Remove file" at bounding box center [362, 314] width 67 height 12
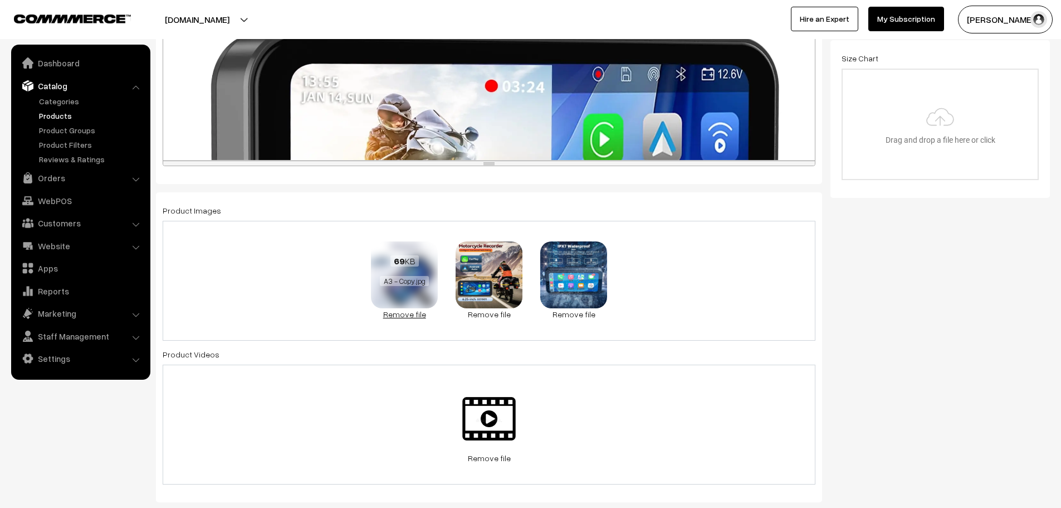
click at [410, 314] on link "Remove file" at bounding box center [404, 314] width 67 height 12
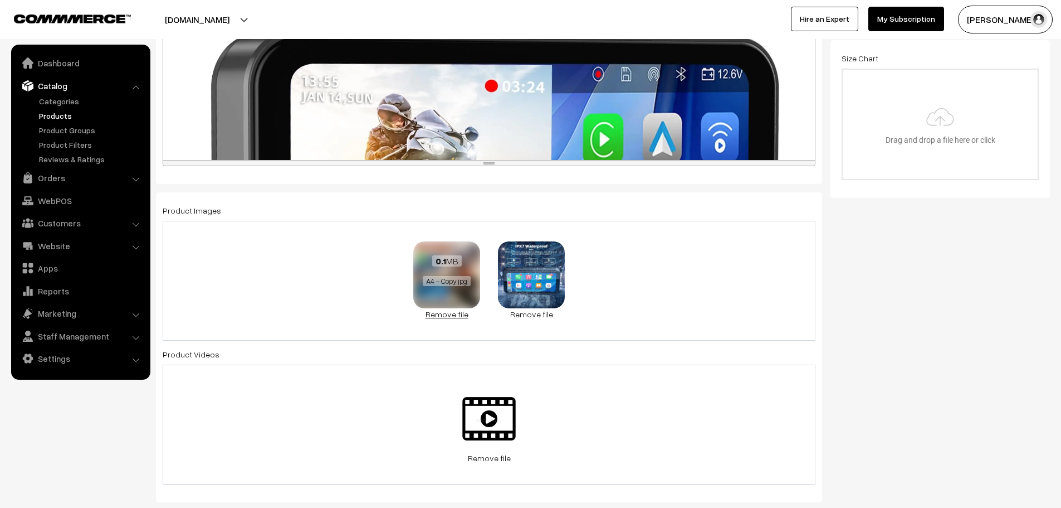
click at [419, 314] on link "Remove file" at bounding box center [446, 314] width 67 height 12
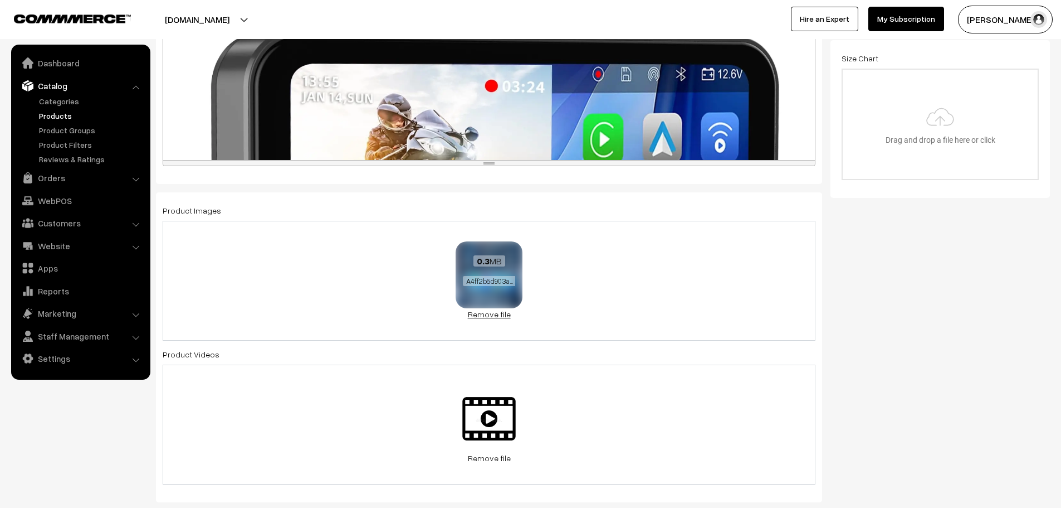
click at [495, 314] on link "Remove file" at bounding box center [489, 314] width 67 height 12
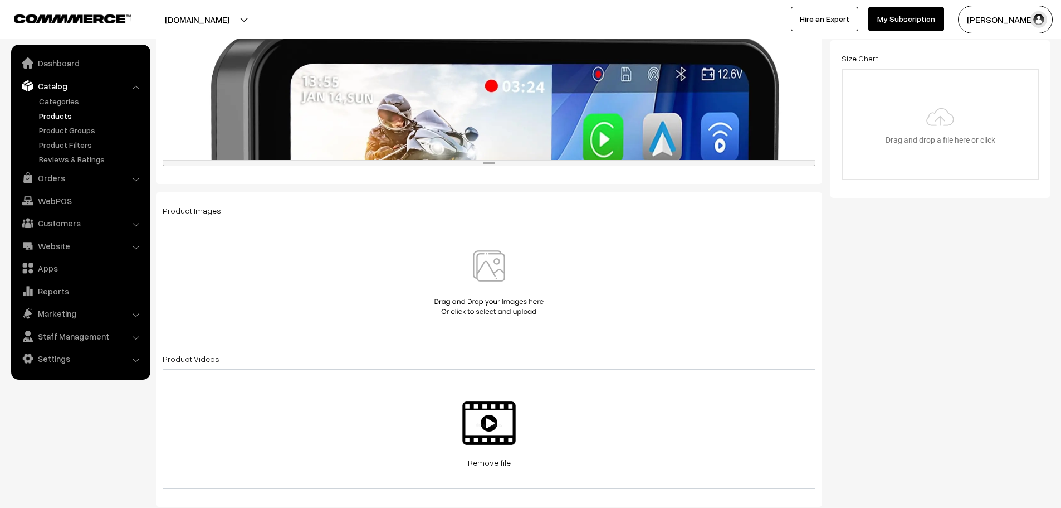
click at [479, 278] on img at bounding box center [489, 282] width 115 height 65
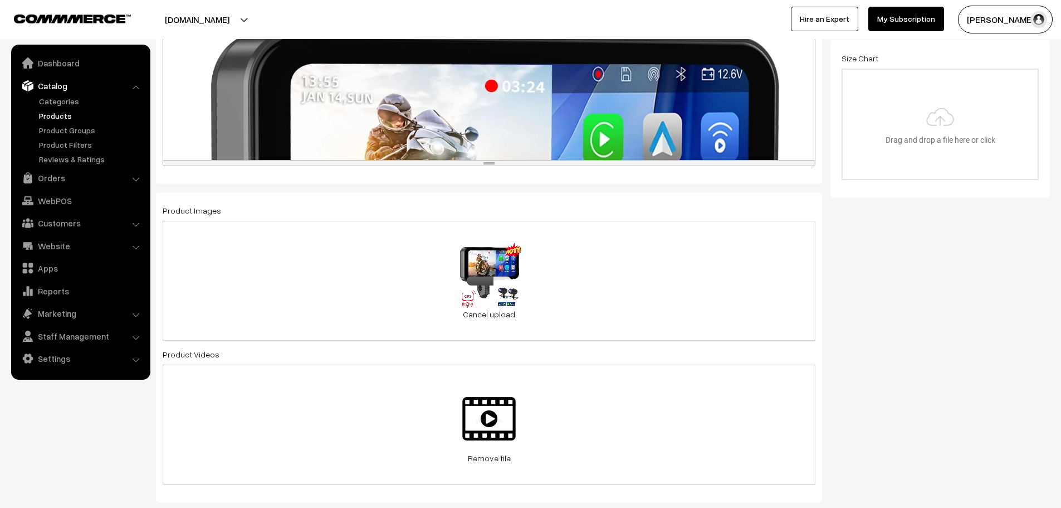
click at [543, 275] on div "1.9 MB 1754923883317501673799879Untitled-design-4-cp.png Check Error Cancel upl…" at bounding box center [489, 281] width 653 height 120
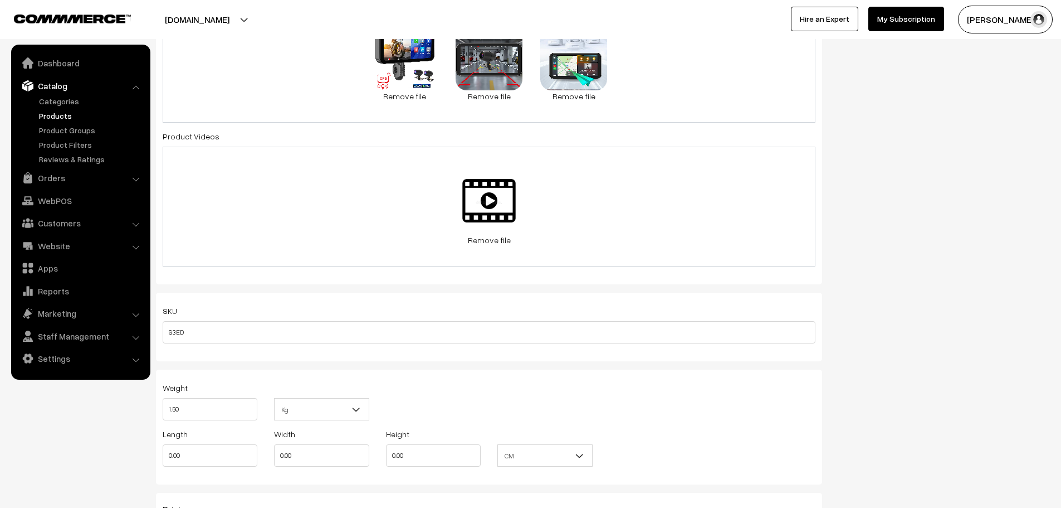
scroll to position [501, 0]
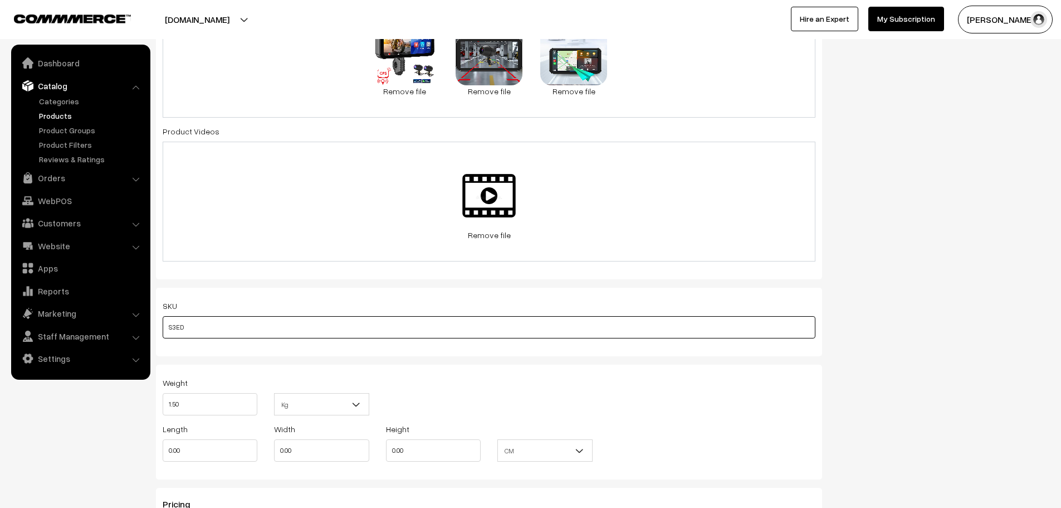
click at [296, 328] on input "S3ED" at bounding box center [489, 327] width 653 height 22
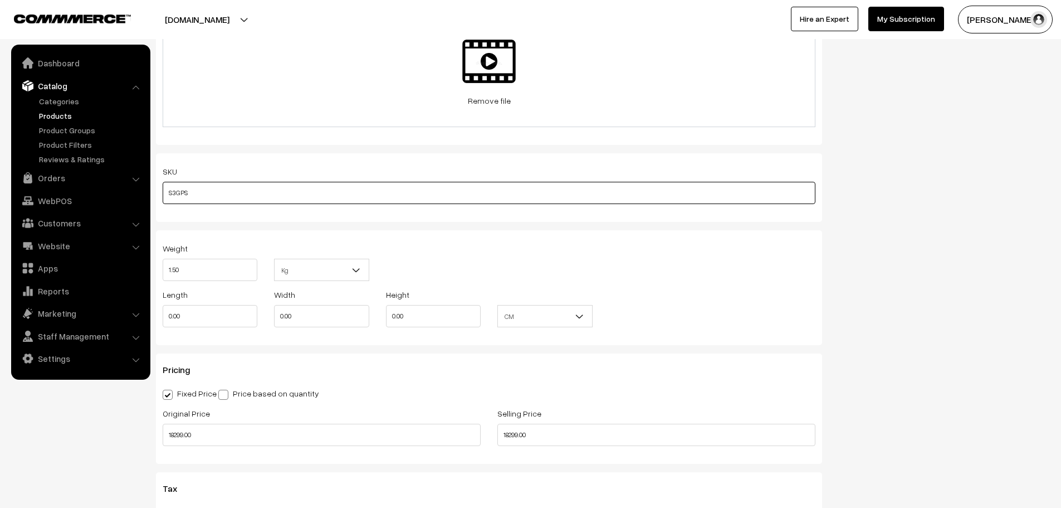
scroll to position [669, 0]
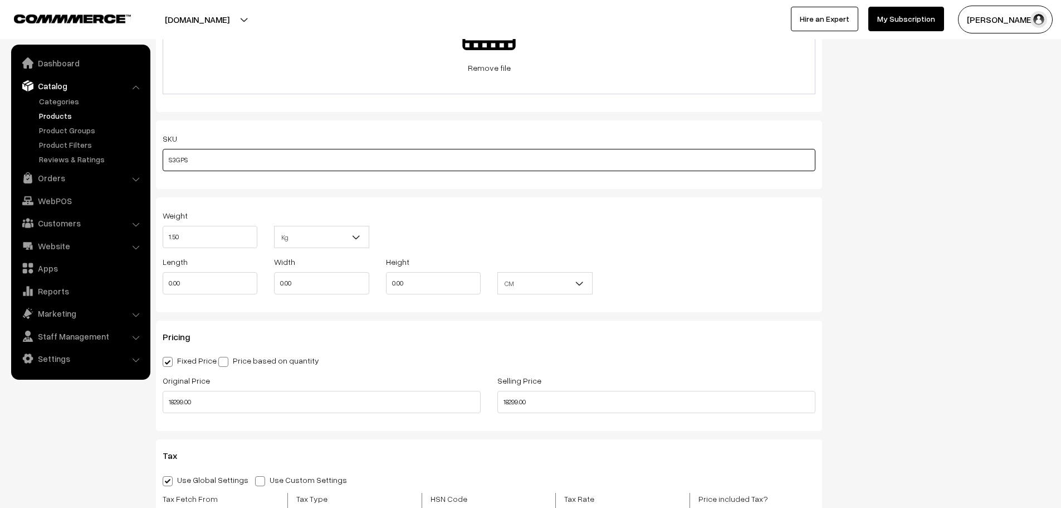
type input "S3GPS"
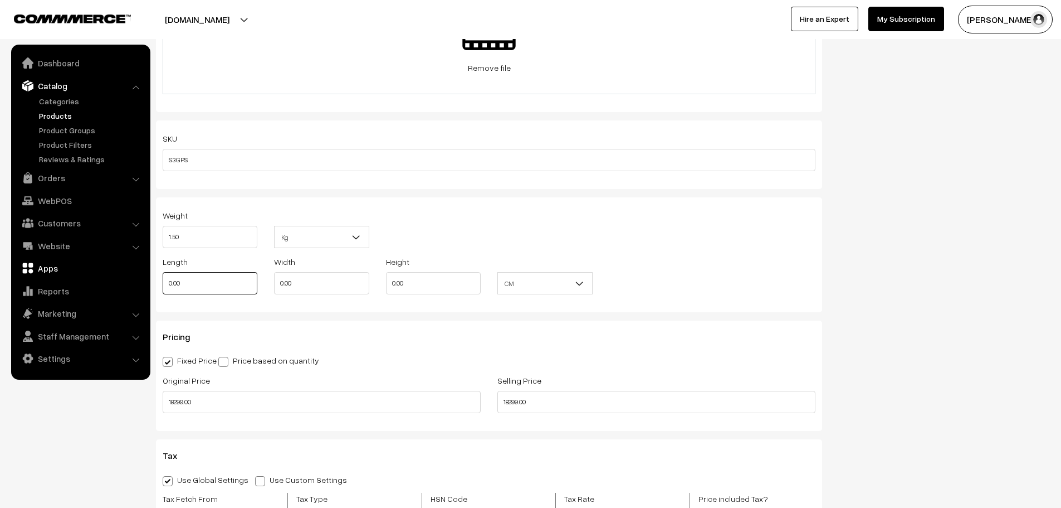
drag, startPoint x: 229, startPoint y: 278, endPoint x: 123, endPoint y: 275, distance: 106.5
click at [123, 275] on body "Thank you for showing interest. Our team will call you shortly. Close lbcmoto.c…" at bounding box center [530, 458] width 1061 height 2255
type input "25"
type input "15"
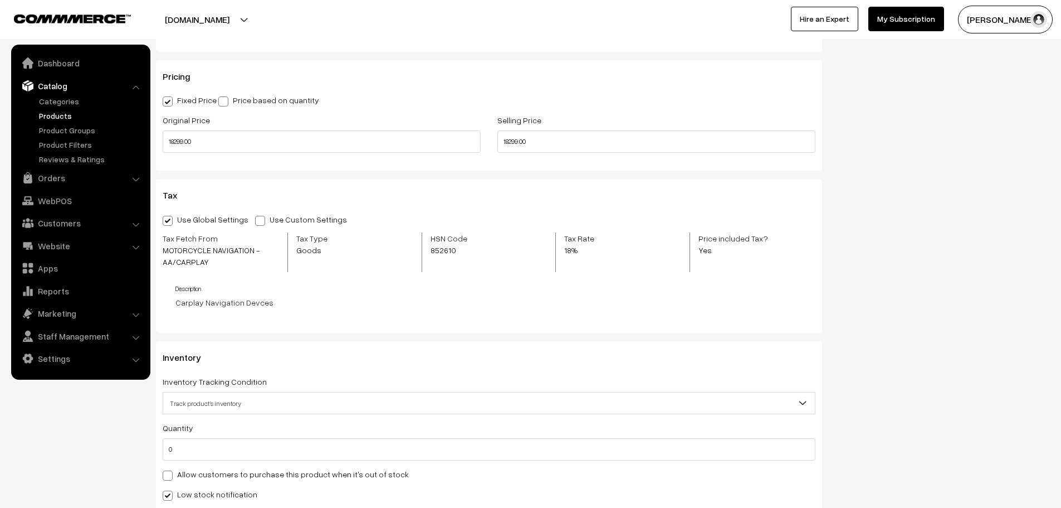
scroll to position [947, 0]
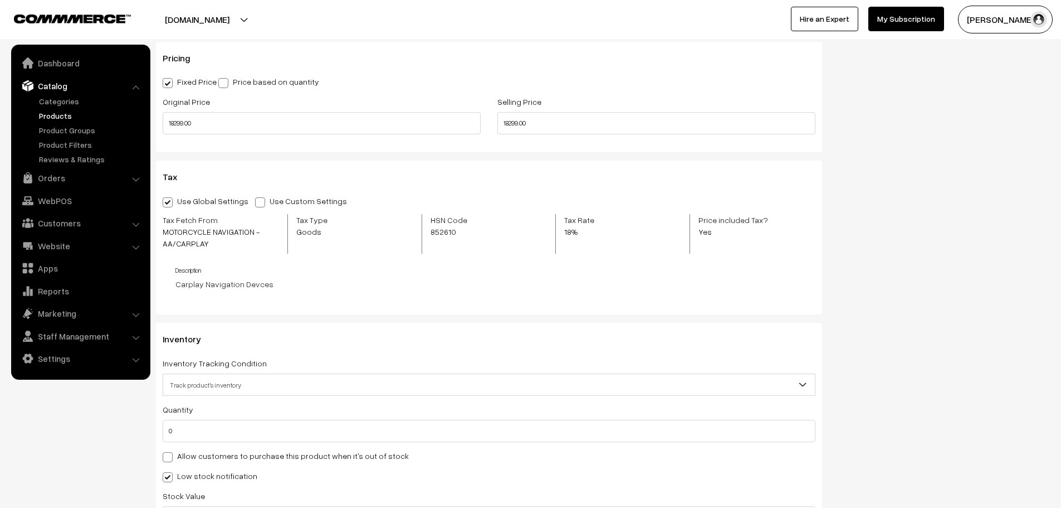
type input "13"
drag, startPoint x: 203, startPoint y: 421, endPoint x: 158, endPoint y: 426, distance: 45.4
click at [158, 426] on div "Inventory Inventory Tracking Condition Don't track inventory Track product's in…" at bounding box center [489, 444] width 666 height 243
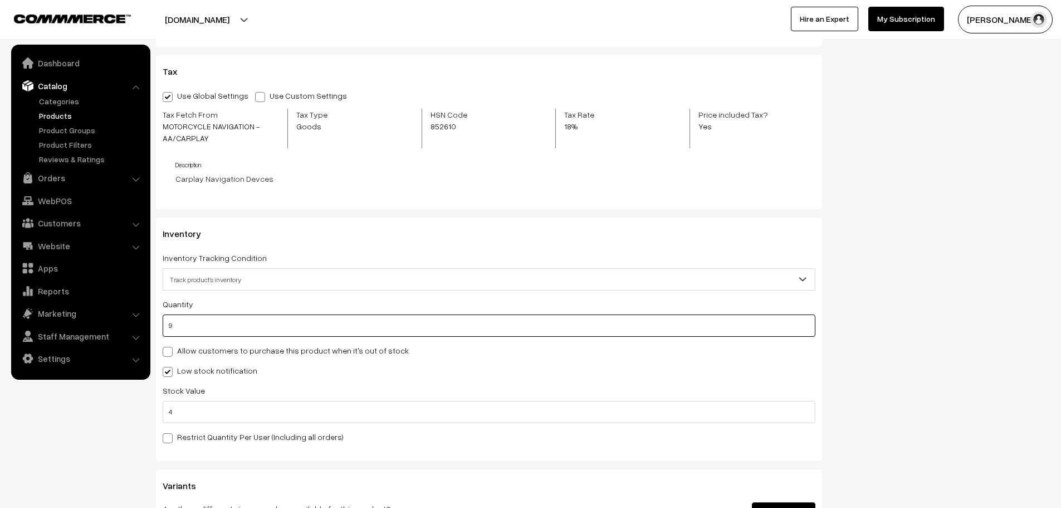
scroll to position [1059, 0]
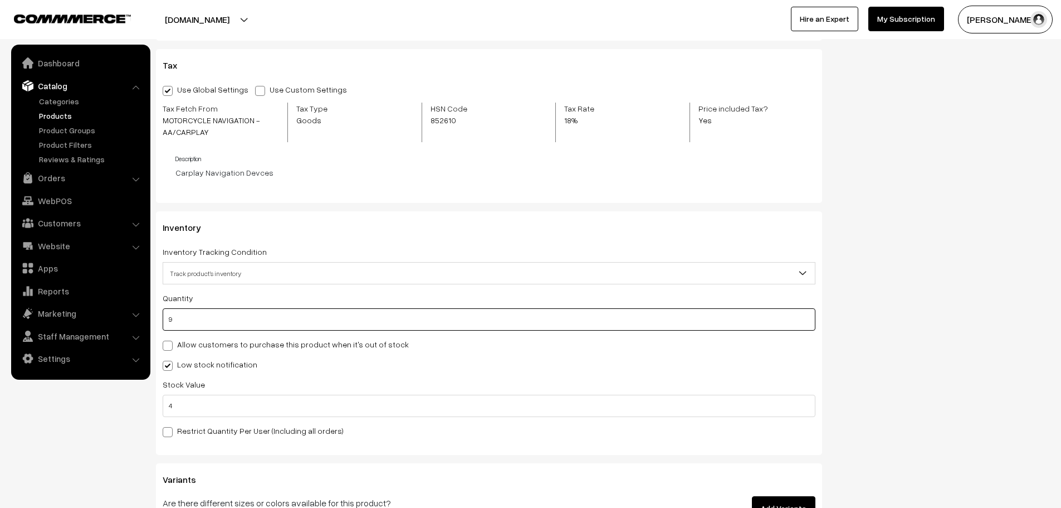
type input "9"
drag, startPoint x: 252, startPoint y: 407, endPoint x: 121, endPoint y: 399, distance: 131.8
click at [121, 399] on body "Thank you for showing interest. Our team will call you shortly. Close lbcmoto.c…" at bounding box center [530, 68] width 1061 height 2255
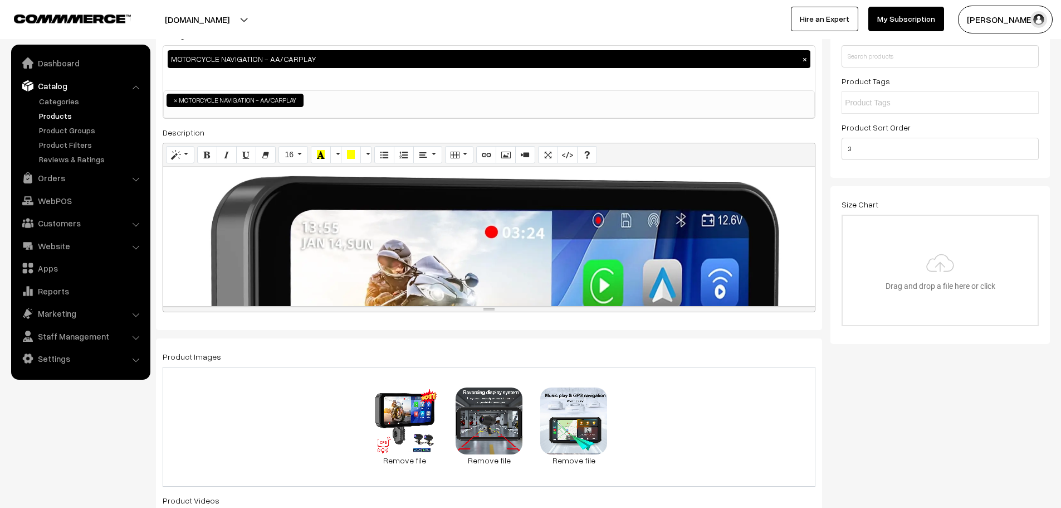
scroll to position [111, 0]
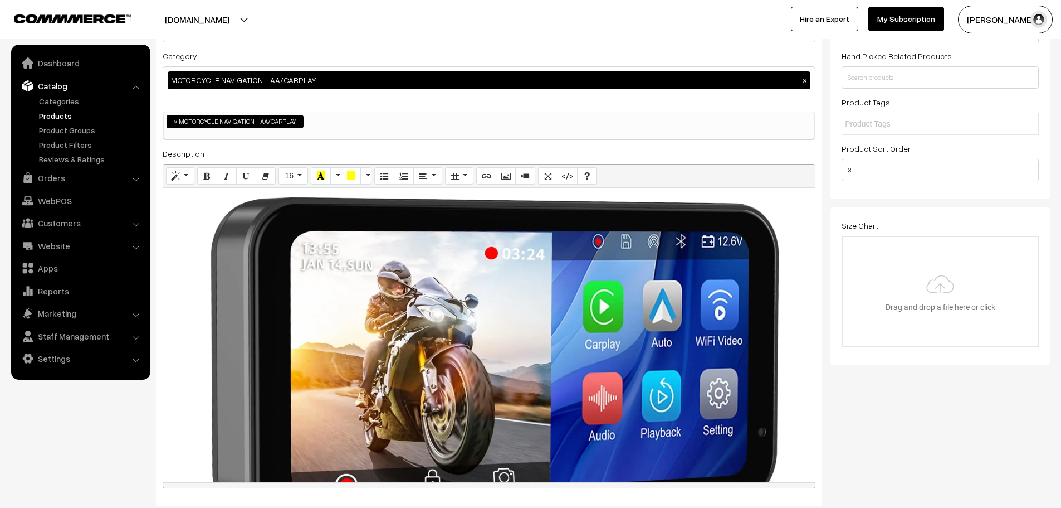
drag, startPoint x: 772, startPoint y: 330, endPoint x: 748, endPoint y: 531, distance: 202.1
click at [748, 396] on html "Thank you for showing interest. Our team will call you shortly. Close lbcmoto.c…" at bounding box center [530, 143] width 1061 height 508
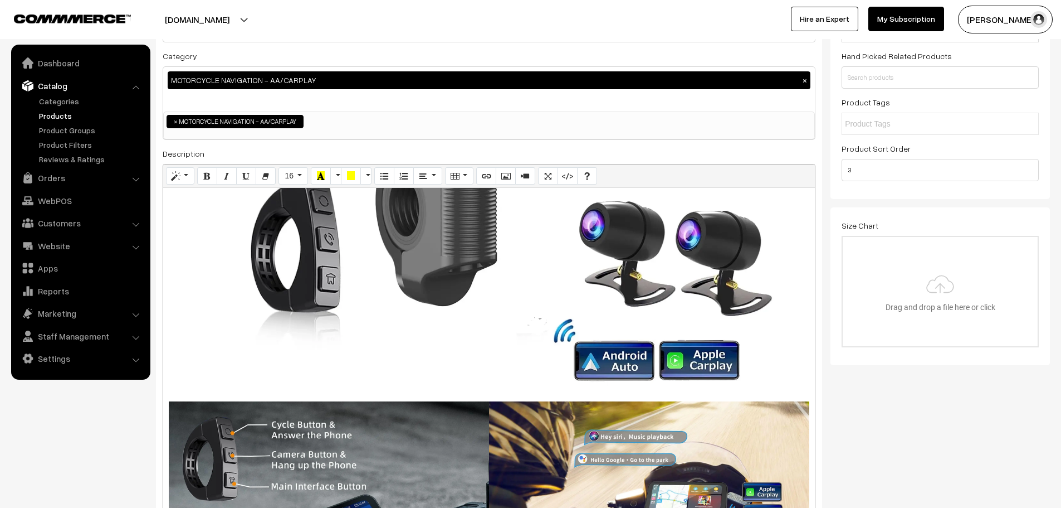
scroll to position [501, 0]
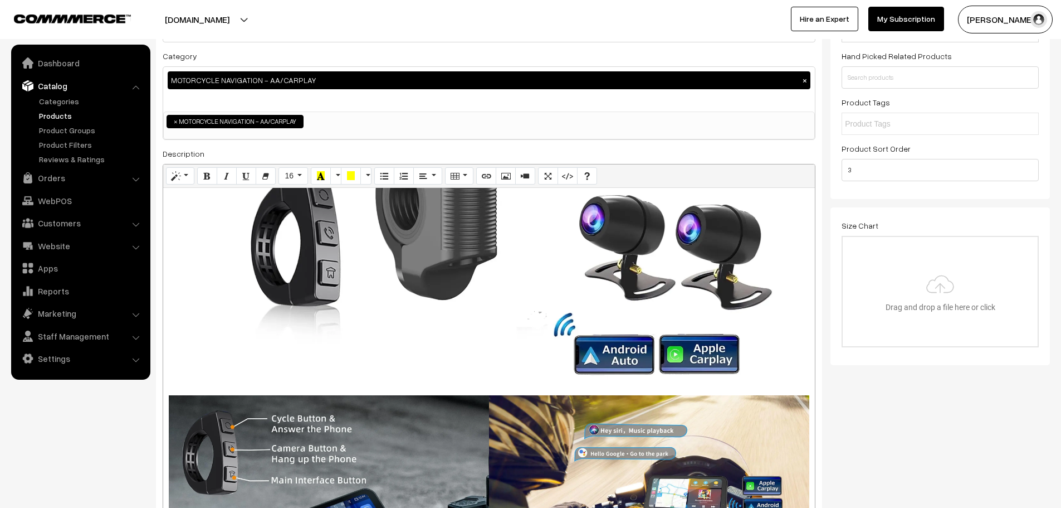
click at [510, 208] on div "1 YEAR WARRANTY* | ELITE EXCHANGE PASS for 5 YEARS** Description : Placement - …" at bounding box center [489, 358] width 652 height 341
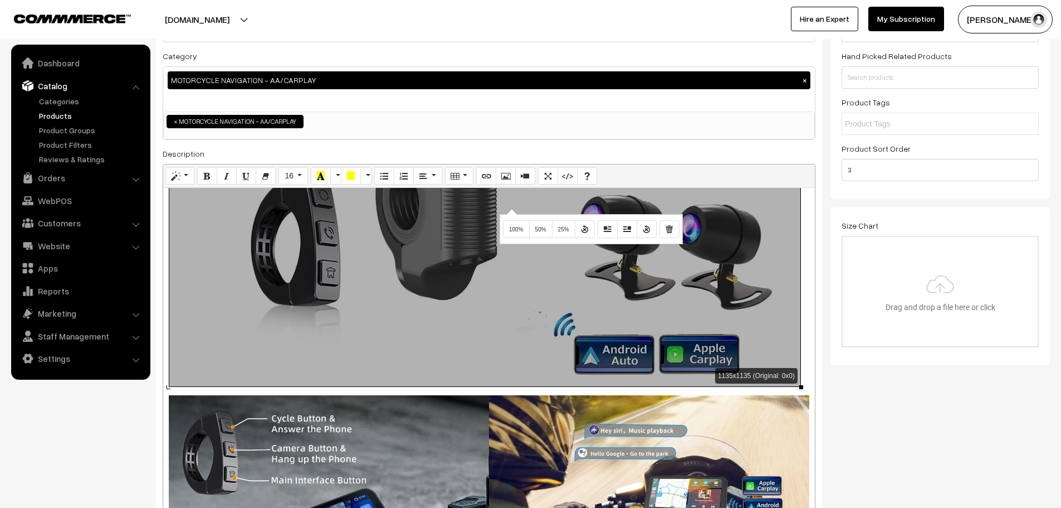
click at [676, 230] on button "Remove Image" at bounding box center [670, 229] width 20 height 18
type input "2"
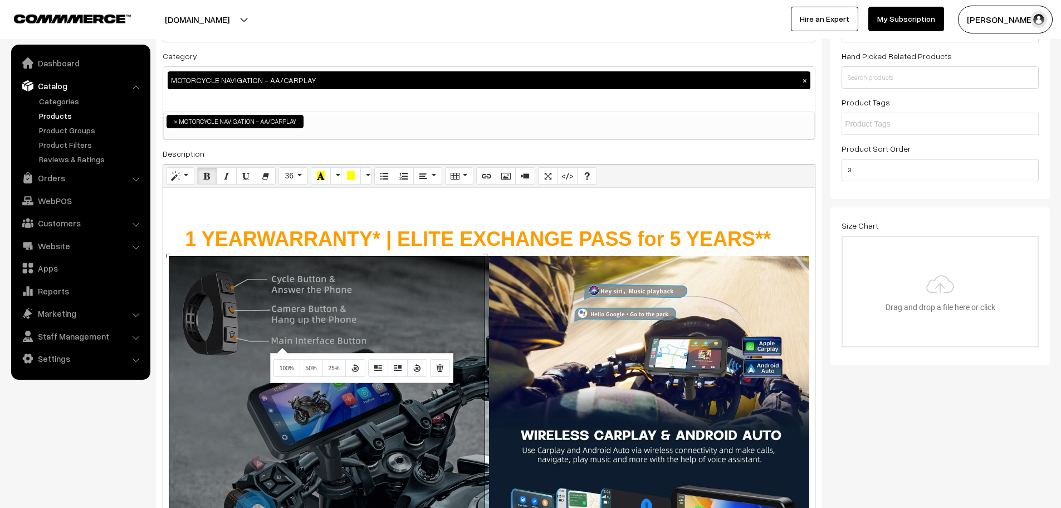
click at [281, 347] on div "568x568 (Original: 0x0) 1 YEAR WARRANTY* | ELITE EXCHANGE PASS for 5 YEARS** De…" at bounding box center [489, 358] width 652 height 341
click at [441, 371] on icon "Remove Image" at bounding box center [440, 367] width 8 height 9
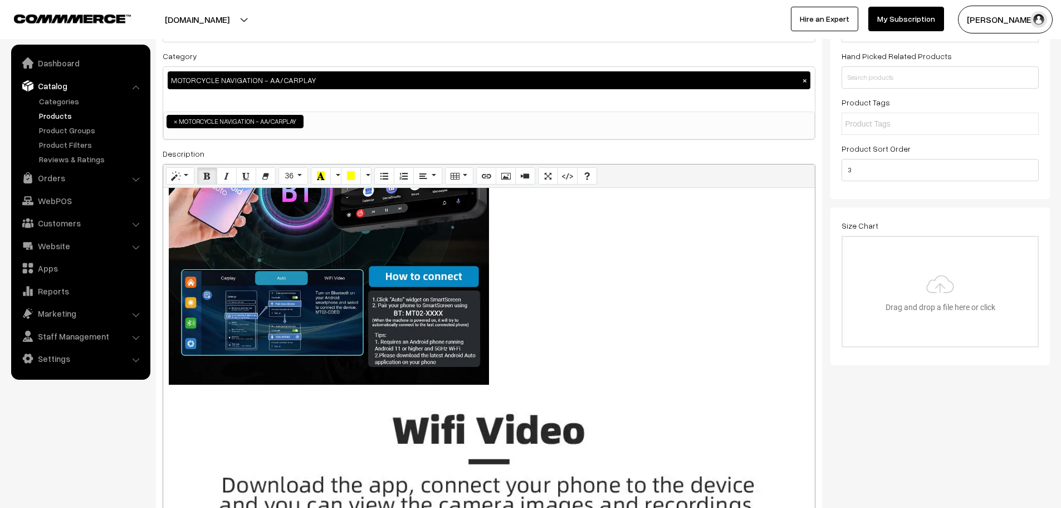
scroll to position [1170, 0]
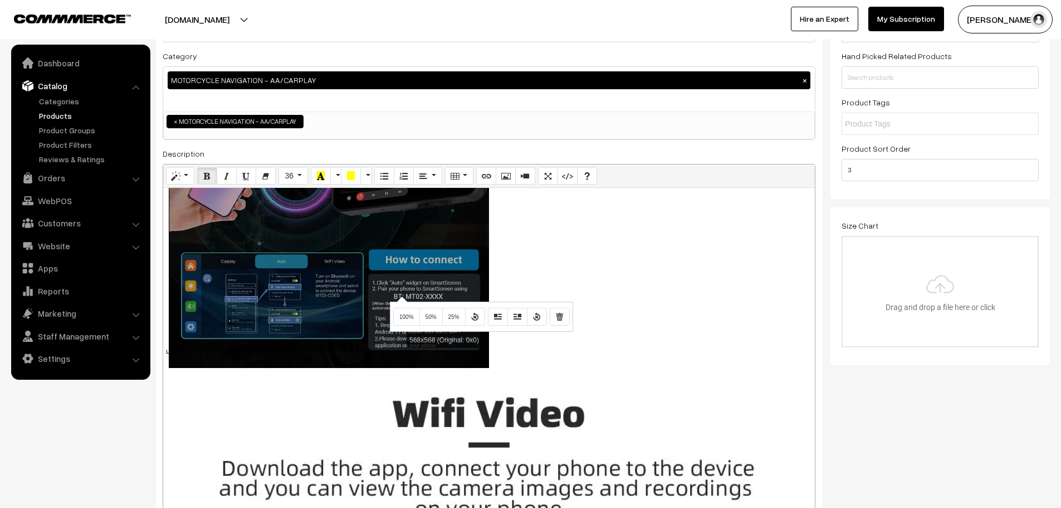
click at [401, 295] on div "568x568 (Original: 0x0) 1 YEAR WARRANTY* | ELITE EXCHANGE PASS for 5 YEARS** De…" at bounding box center [489, 358] width 652 height 341
click at [400, 316] on span "100%" at bounding box center [406, 317] width 14 height 6
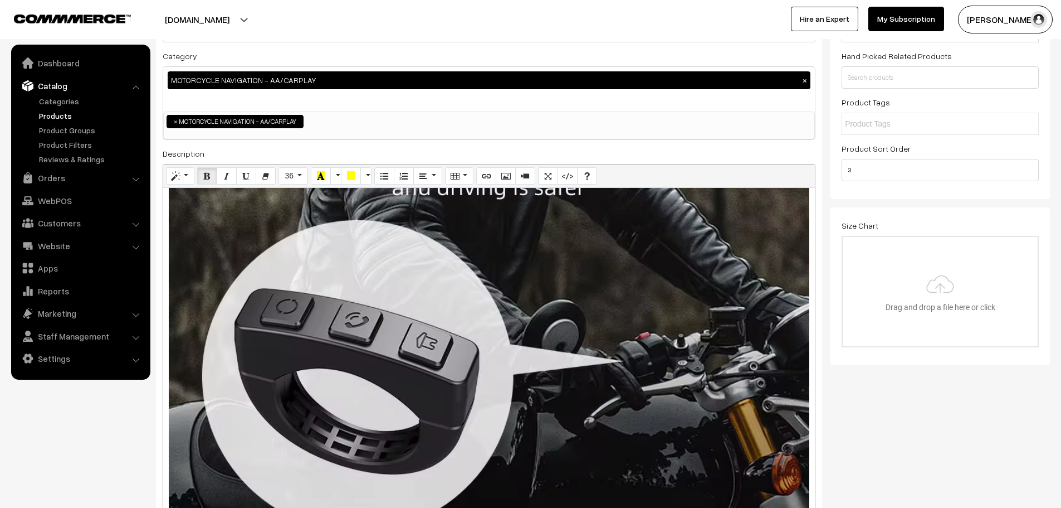
scroll to position [6352, 0]
click at [442, 291] on div "568x568 (Original: 0x0) 1 YEAR WARRANTY* | ELITE EXCHANGE PASS for 5 YEARS** De…" at bounding box center [489, 358] width 652 height 341
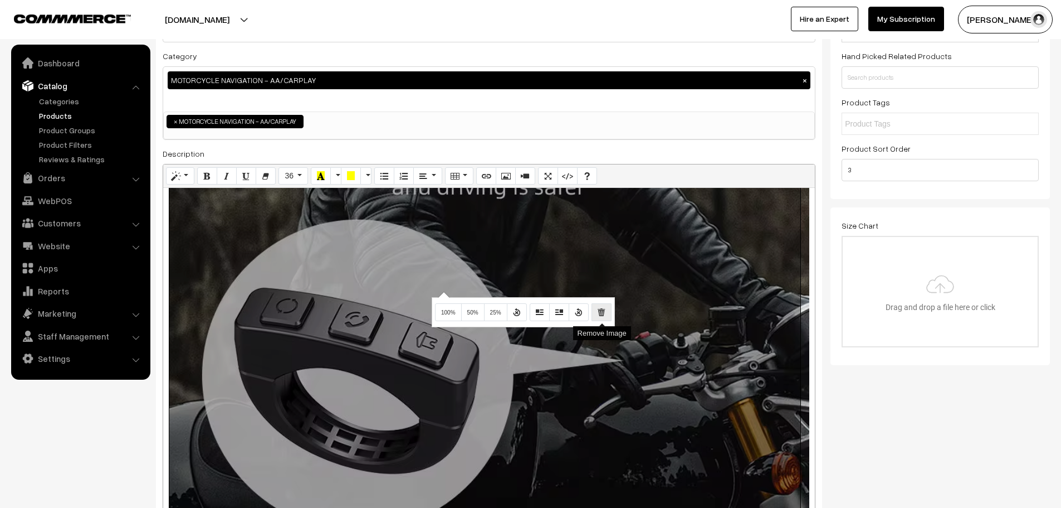
click at [603, 316] on icon "Remove Image" at bounding box center [602, 311] width 8 height 9
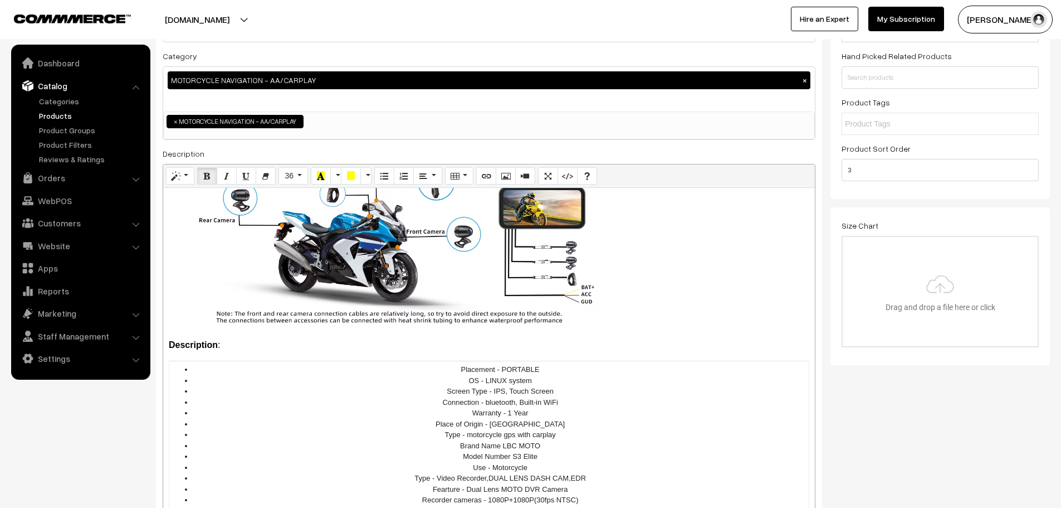
scroll to position [6296, 0]
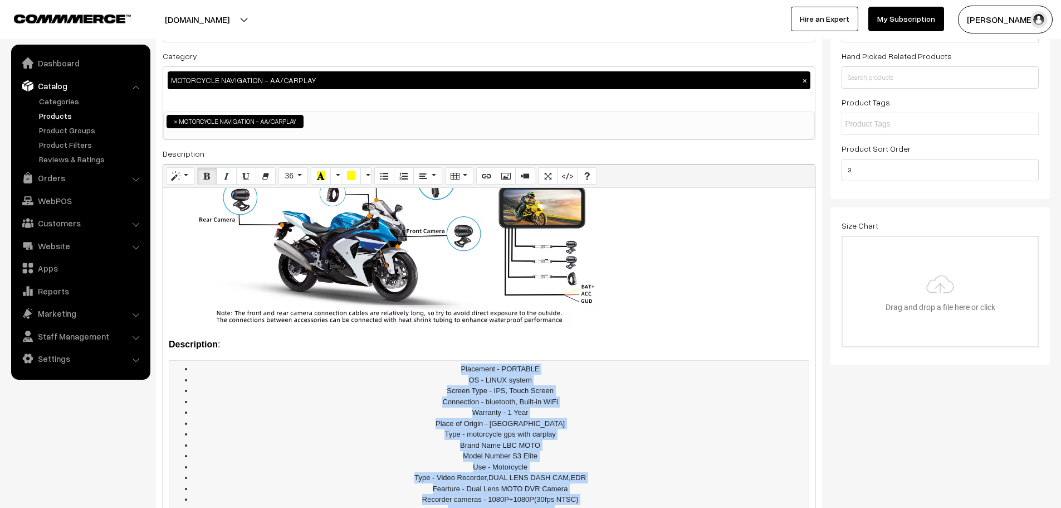
drag, startPoint x: 459, startPoint y: 291, endPoint x: 570, endPoint y: 473, distance: 213.1
click at [570, 473] on ul "Placement - PORTABLE OS - LINUX system Screen Type - IPS, Touch Screen Connecti…" at bounding box center [489, 461] width 636 height 196
click at [428, 179] on button "Paragraph" at bounding box center [427, 176] width 28 height 18
click at [430, 196] on icon "Align left (CTRL+SHIFT+L)" at bounding box center [427, 196] width 8 height 9
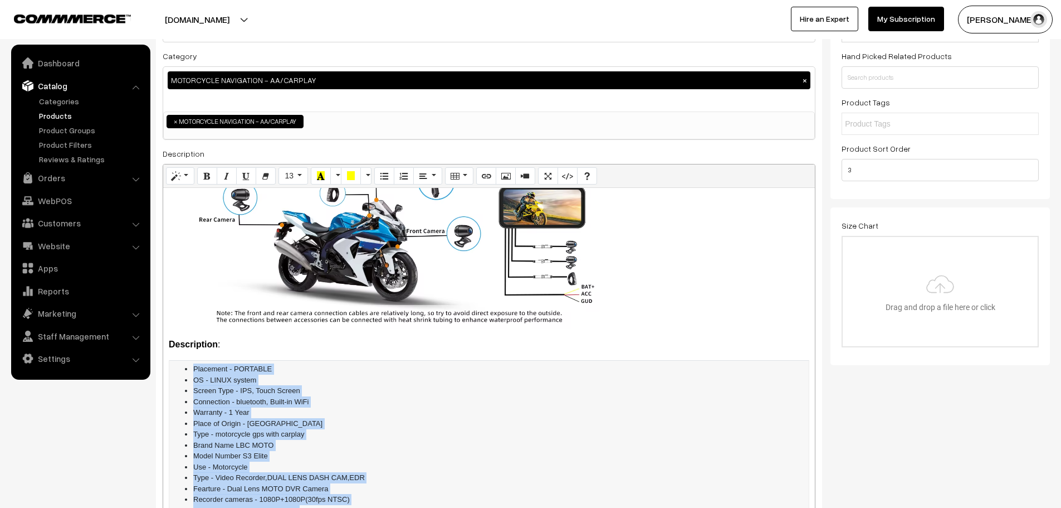
click at [378, 407] on li "Warranty - 1 Year" at bounding box center [500, 412] width 614 height 11
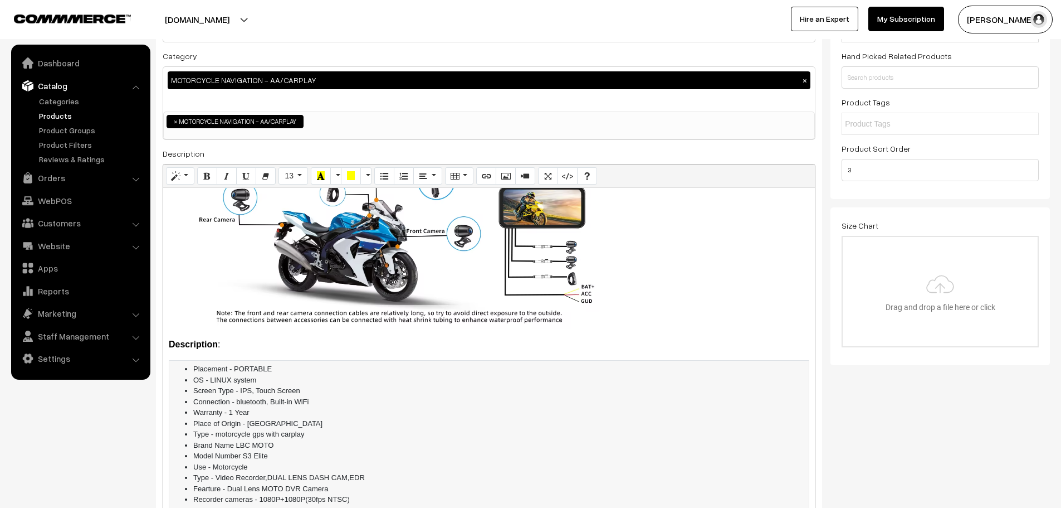
drag, startPoint x: 260, startPoint y: 452, endPoint x: 194, endPoint y: 452, distance: 66.3
click at [555, 494] on li "Recorder cameras - 1080P+1080P(30fps NTSC)" at bounding box center [500, 499] width 614 height 11
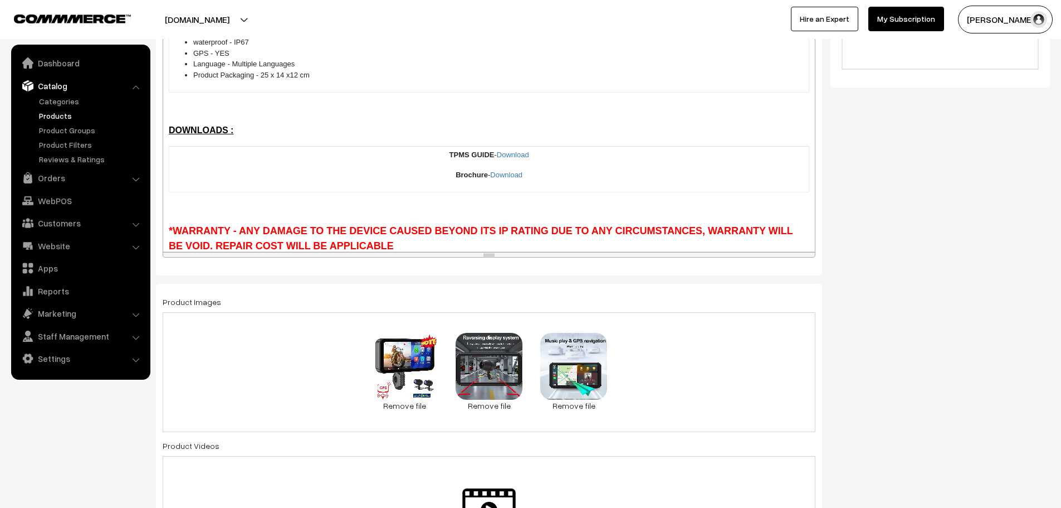
scroll to position [390, 0]
click at [781, 287] on span "**Elite Exchange pass is applicable to people own elite flagship device which w…" at bounding box center [482, 300] width 627 height 26
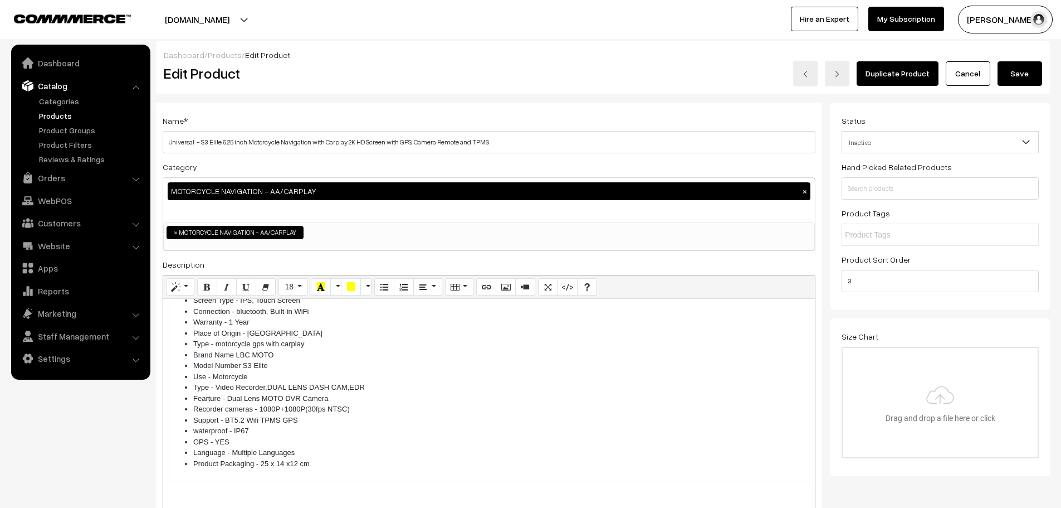
scroll to position [0, 0]
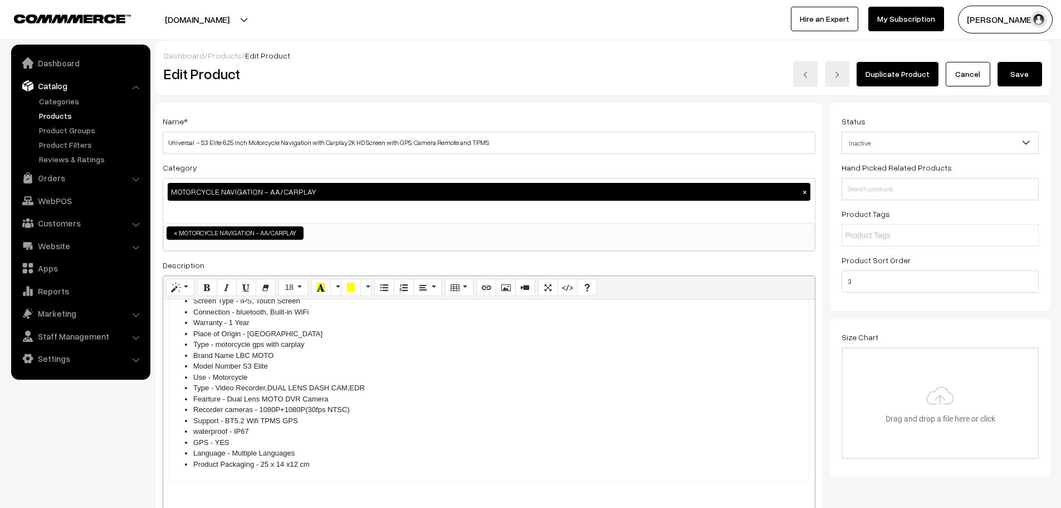
click at [1029, 79] on button "Save" at bounding box center [1020, 74] width 45 height 25
click at [963, 139] on span "Inactive" at bounding box center [940, 143] width 196 height 20
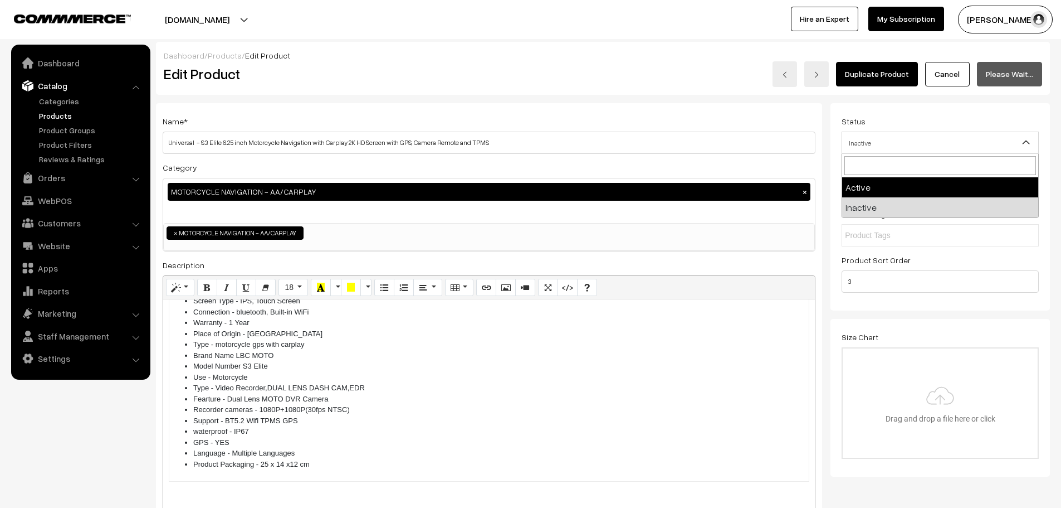
select select "1"
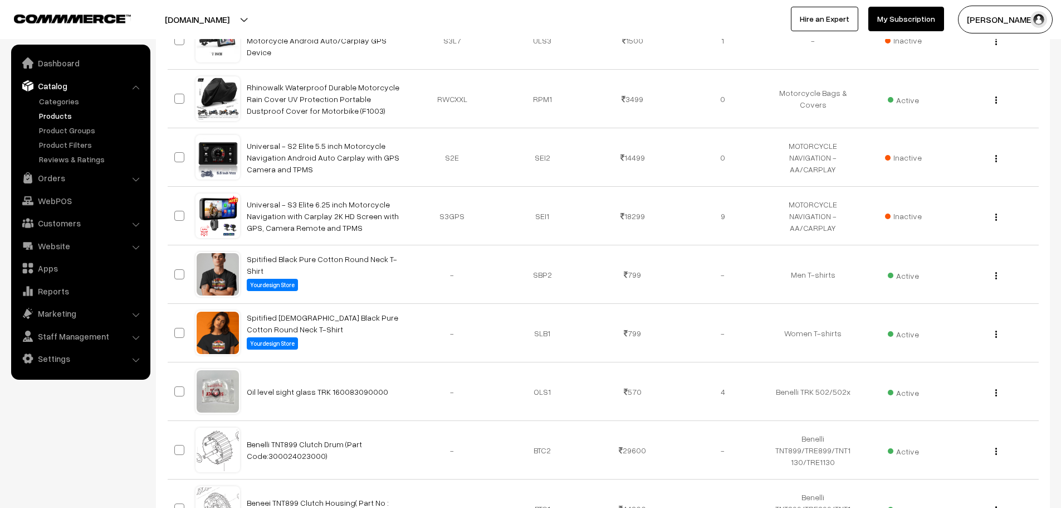
scroll to position [1504, 0]
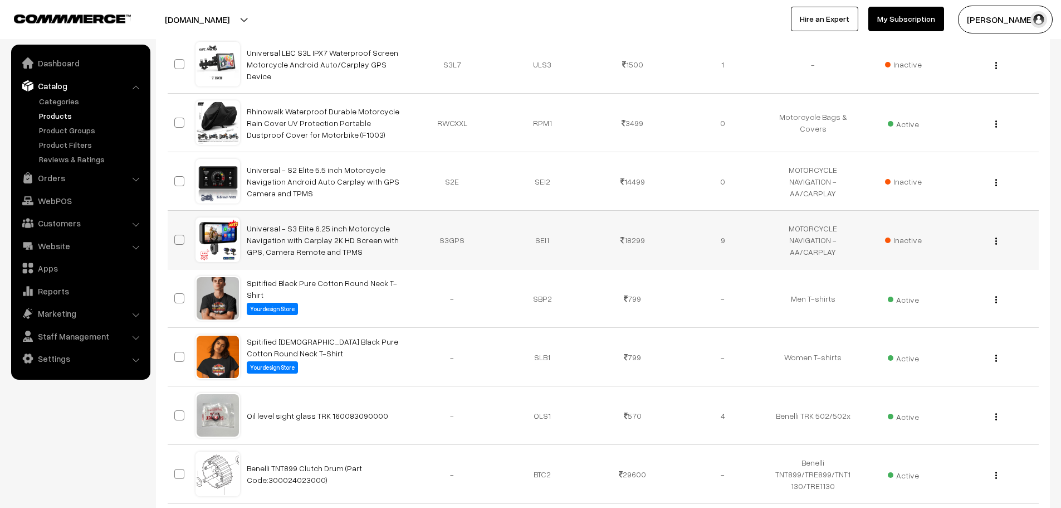
click at [181, 241] on span at bounding box center [179, 240] width 10 height 10
click at [176, 236] on input "checkbox" at bounding box center [172, 232] width 7 height 7
checkbox input "true"
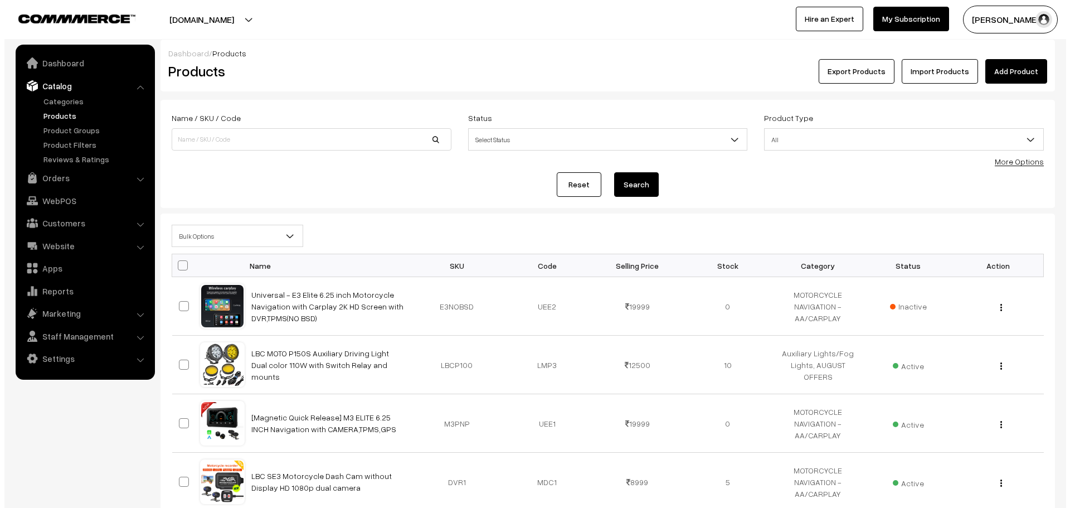
scroll to position [0, 0]
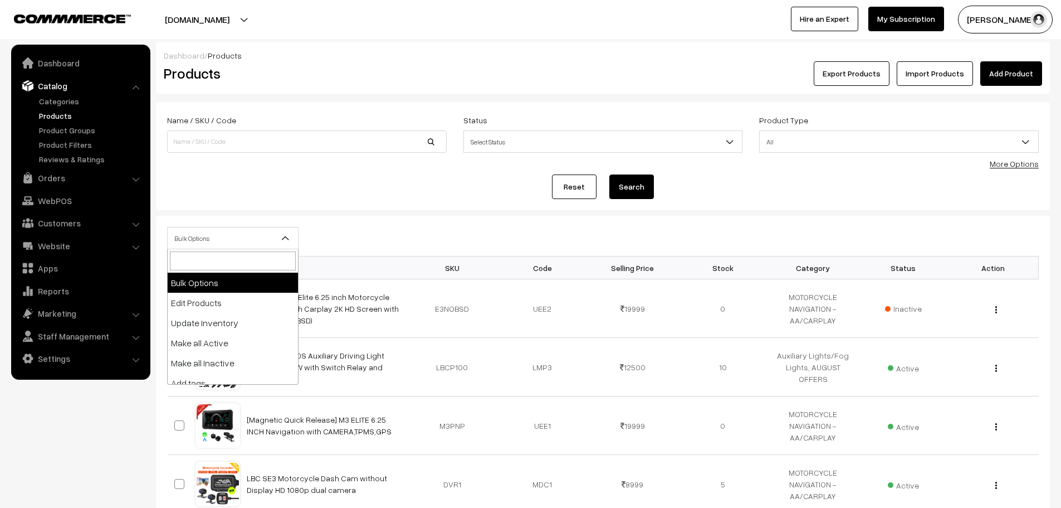
click at [235, 241] on span "Bulk Options" at bounding box center [233, 238] width 130 height 20
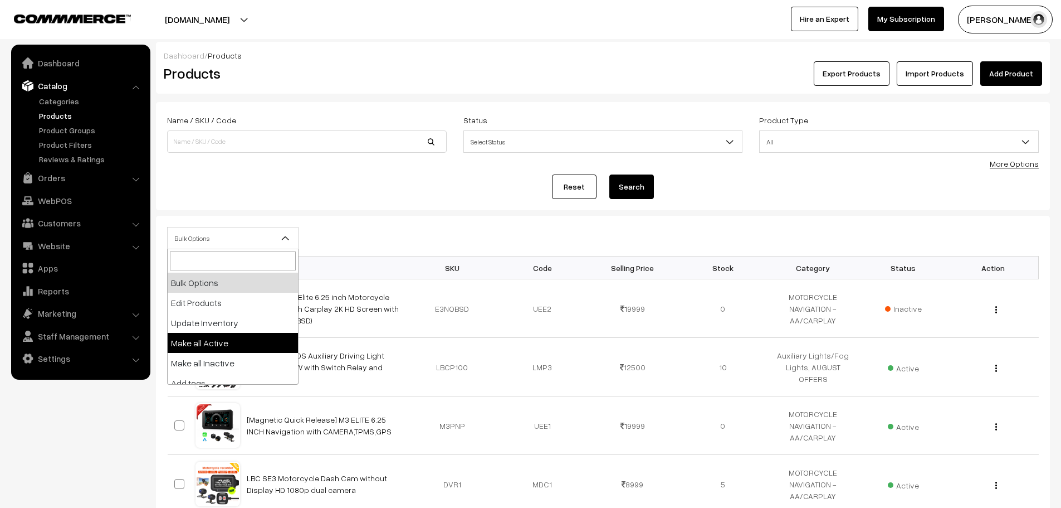
select select "active"
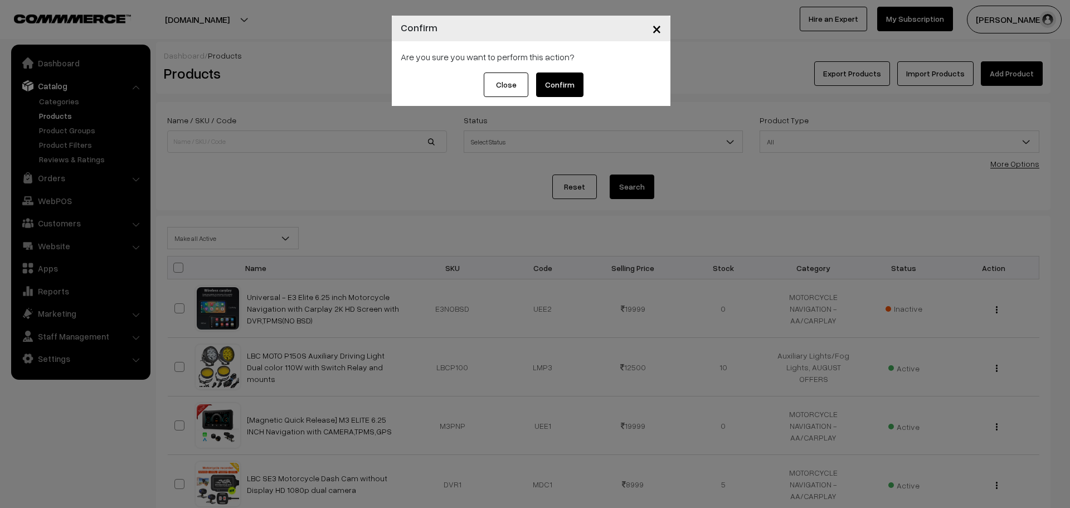
click at [561, 88] on button "Confirm" at bounding box center [559, 84] width 47 height 25
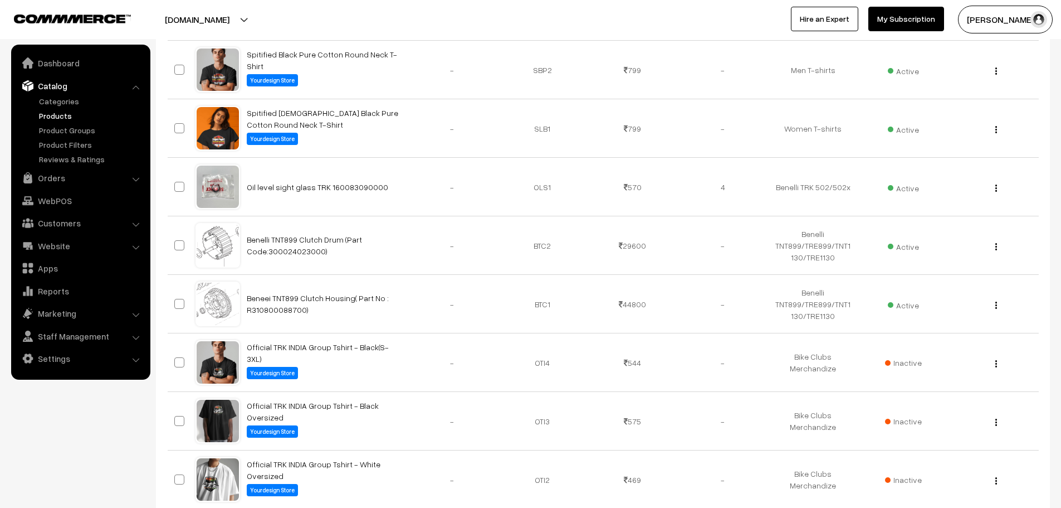
scroll to position [1741, 0]
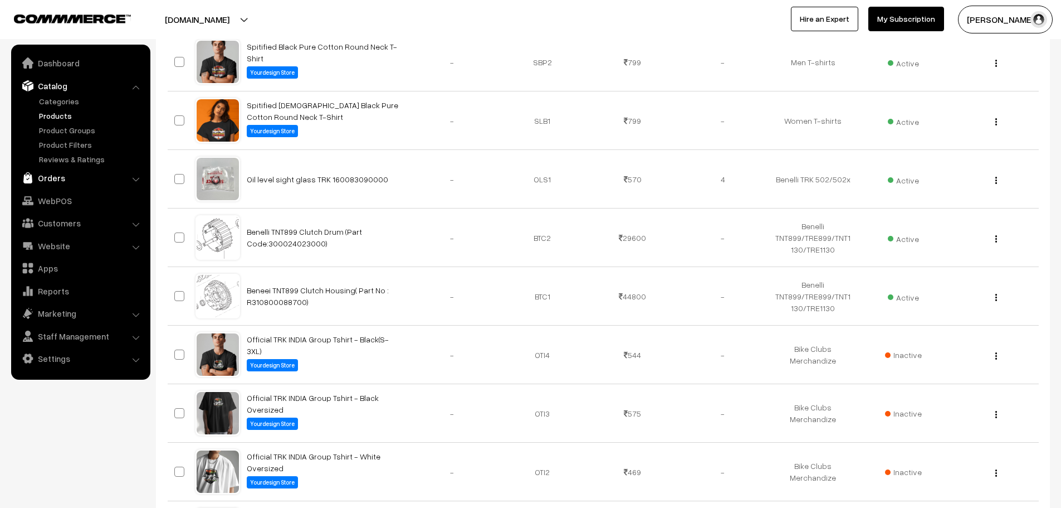
click at [54, 179] on link "Orders" at bounding box center [80, 178] width 133 height 20
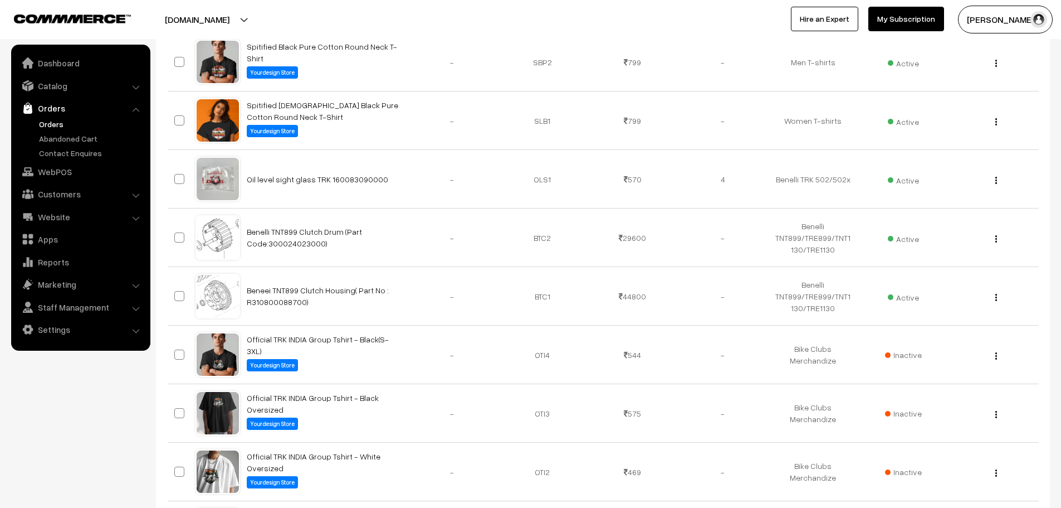
click at [51, 123] on link "Orders" at bounding box center [91, 124] width 110 height 12
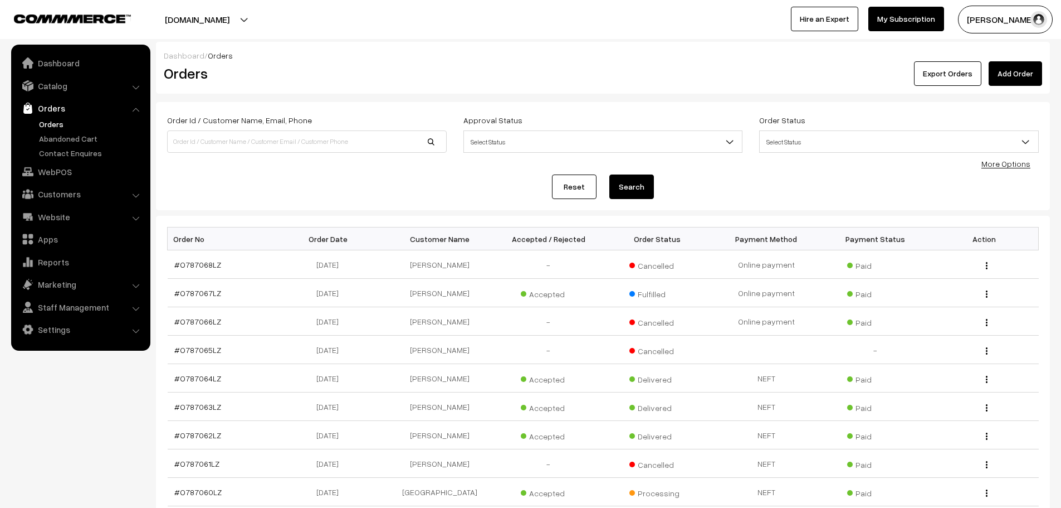
click at [1011, 78] on link "Add Order" at bounding box center [1015, 73] width 53 height 25
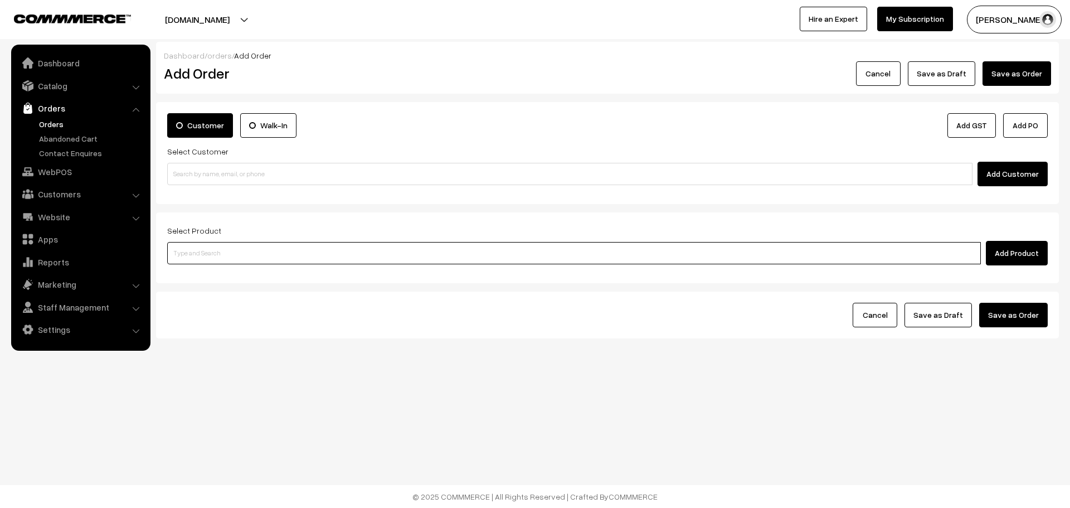
click at [319, 256] on input at bounding box center [573, 253] width 813 height 22
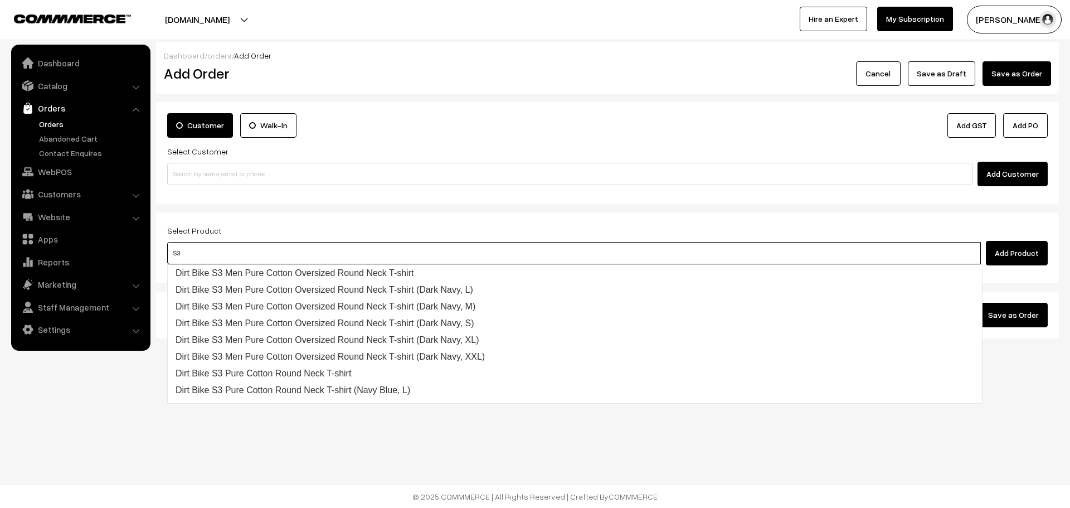
type input "S3 E"
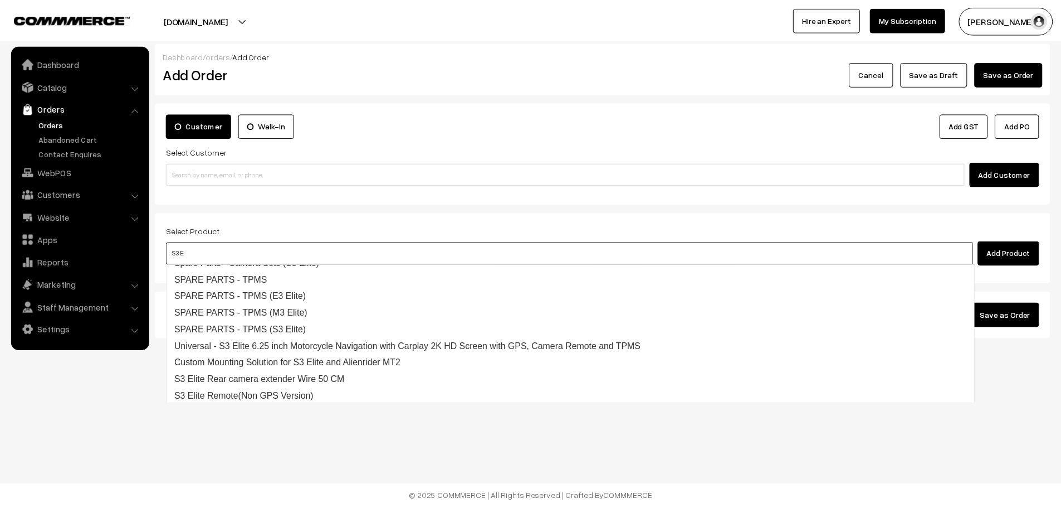
scroll to position [79, 0]
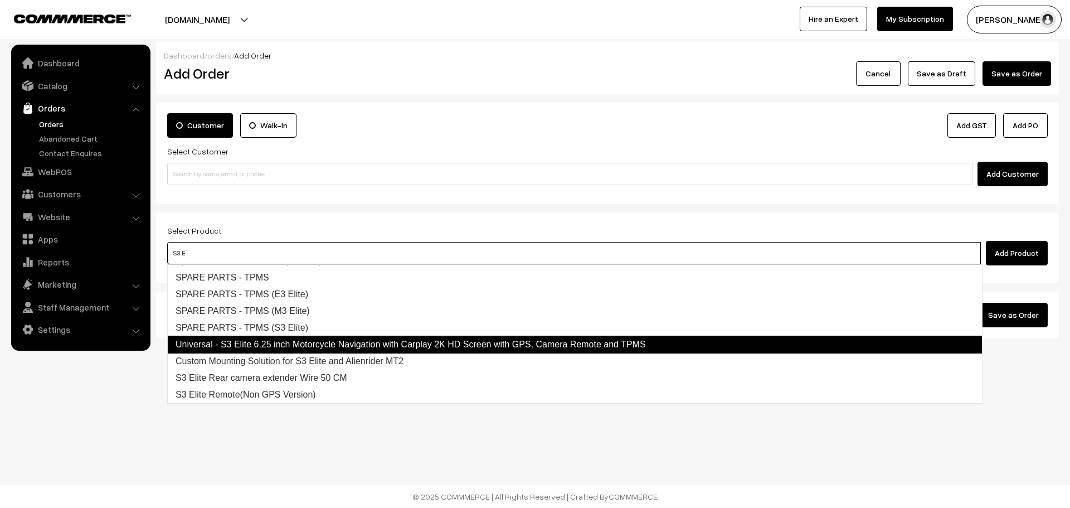
click at [402, 349] on link "Universal - S3 Elite 6.25 inch Motorcycle Navigation with Carplay 2K HD Screen …" at bounding box center [574, 344] width 815 height 18
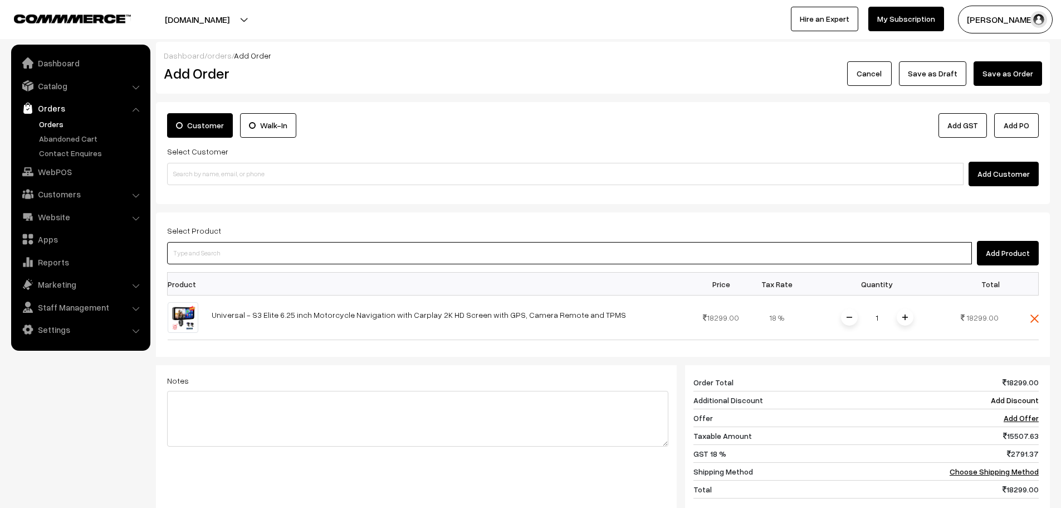
click at [334, 254] on input at bounding box center [569, 253] width 805 height 22
click at [913, 315] on div "1" at bounding box center [878, 318] width 84 height 20
click at [912, 319] on span at bounding box center [905, 317] width 17 height 17
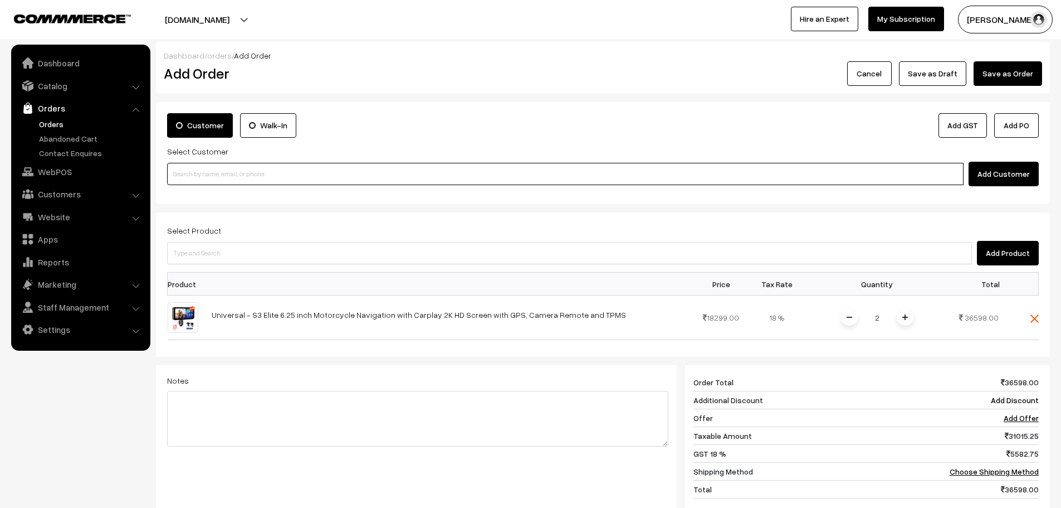
click at [447, 177] on input at bounding box center [565, 174] width 797 height 22
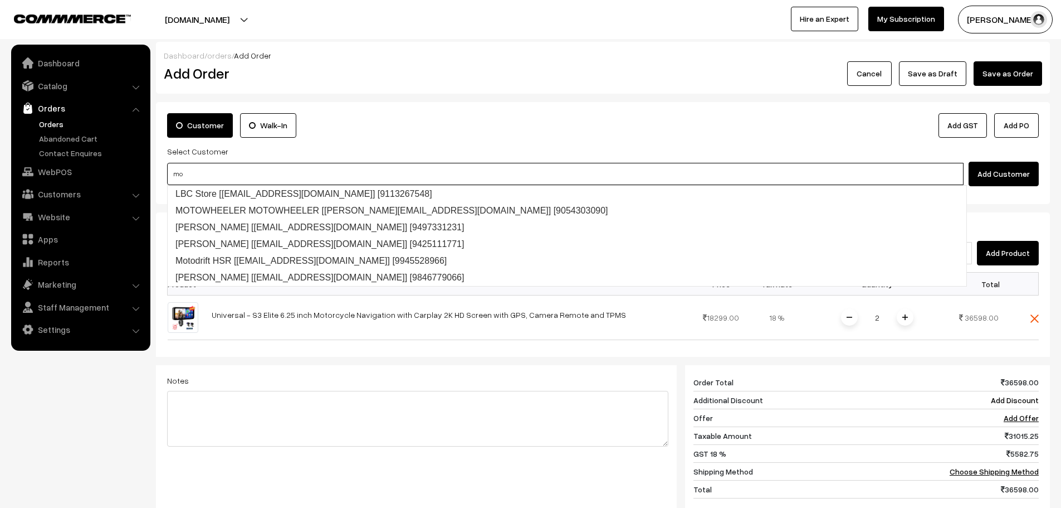
type input "m"
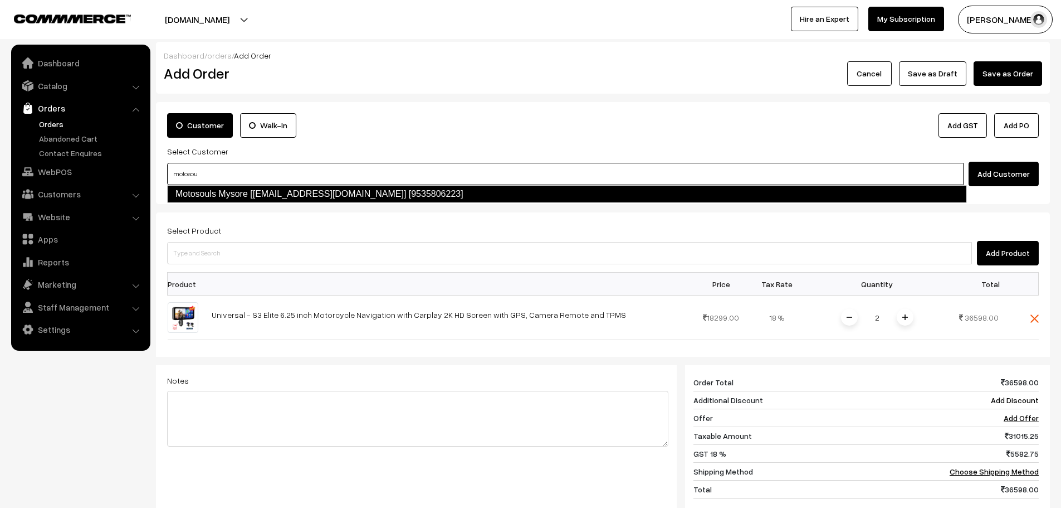
click at [426, 191] on link "Motosouls Mysore [motosoulsmysuru@gmail.com] [9535806223]" at bounding box center [567, 194] width 800 height 18
type input "motosou"
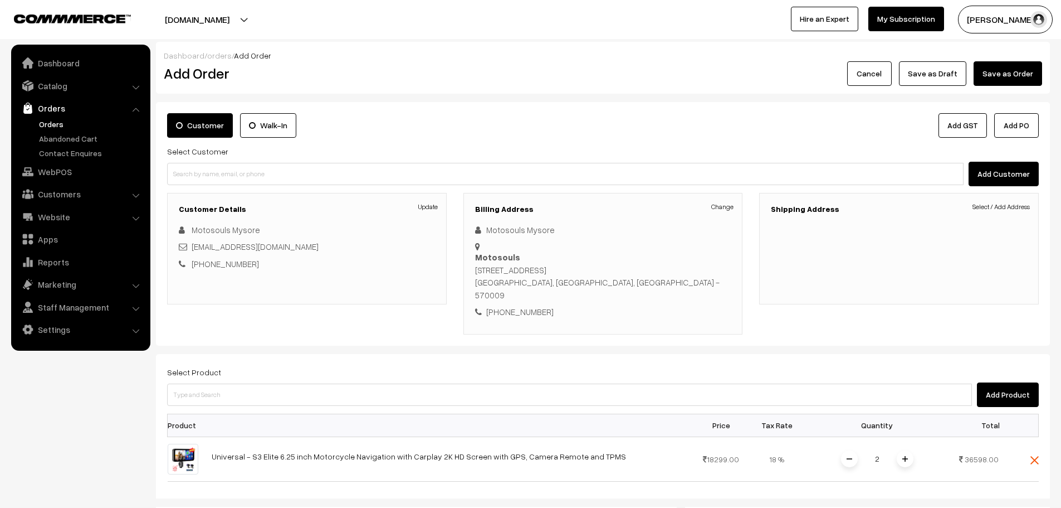
click at [757, 209] on div "Shipping Address Select / Add Address" at bounding box center [899, 264] width 296 height 142
click at [727, 206] on link "Change" at bounding box center [723, 207] width 22 height 10
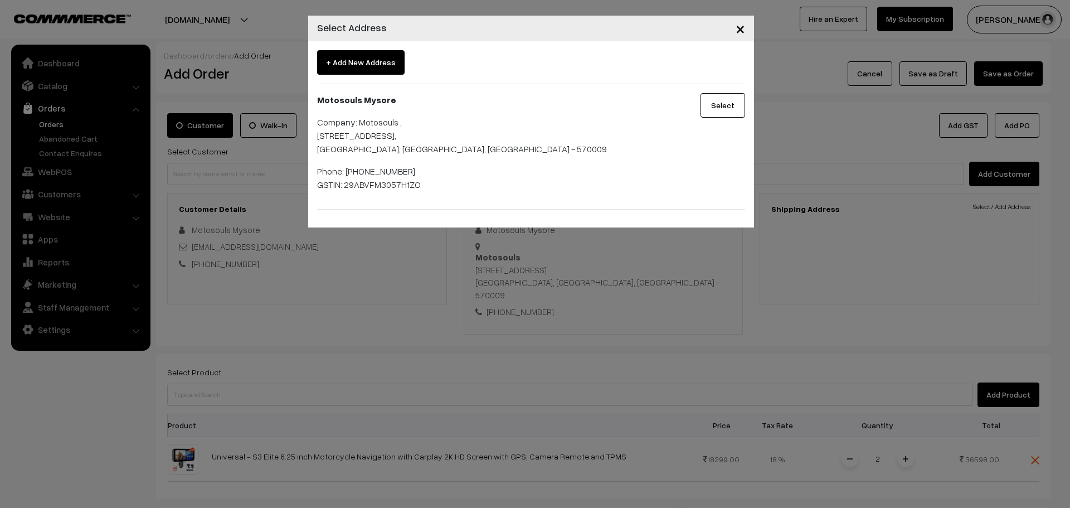
click at [707, 106] on button "Select" at bounding box center [722, 105] width 45 height 25
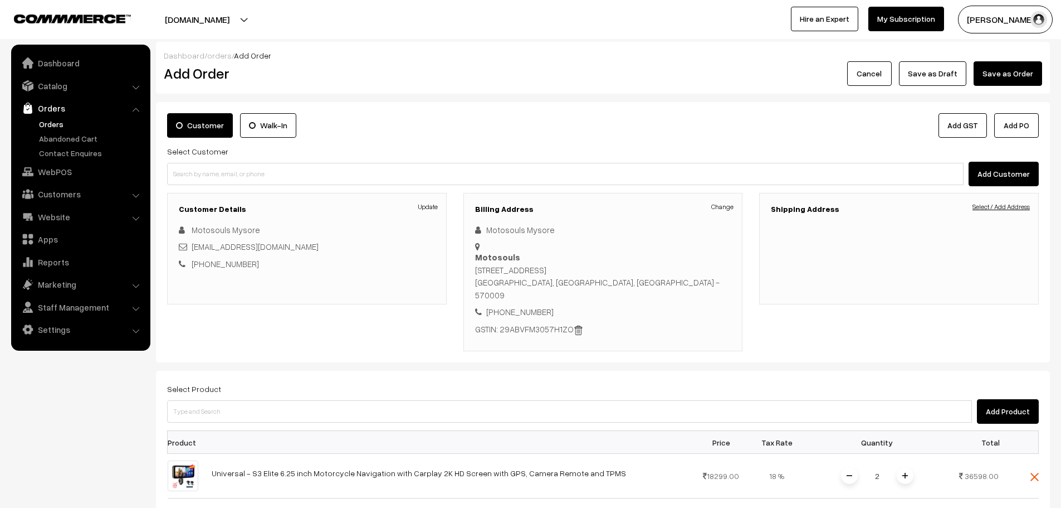
click at [997, 209] on link "Select / Add Address" at bounding box center [1001, 207] width 57 height 10
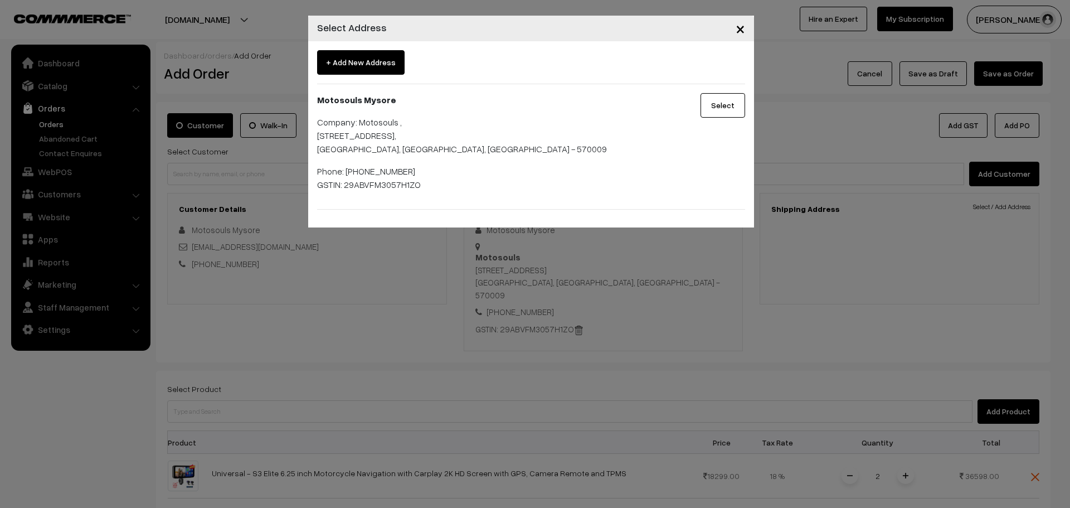
click at [708, 96] on button "Select" at bounding box center [722, 105] width 45 height 25
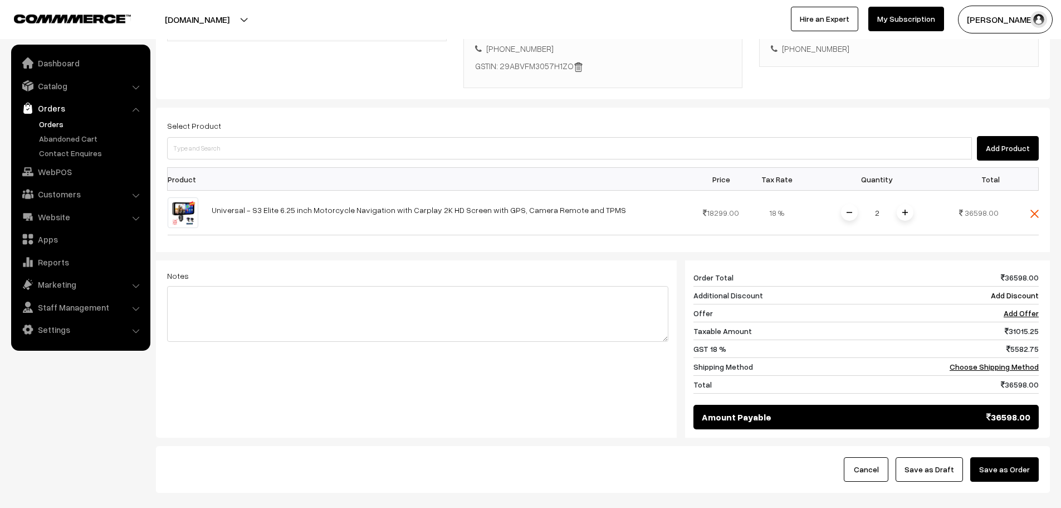
scroll to position [279, 0]
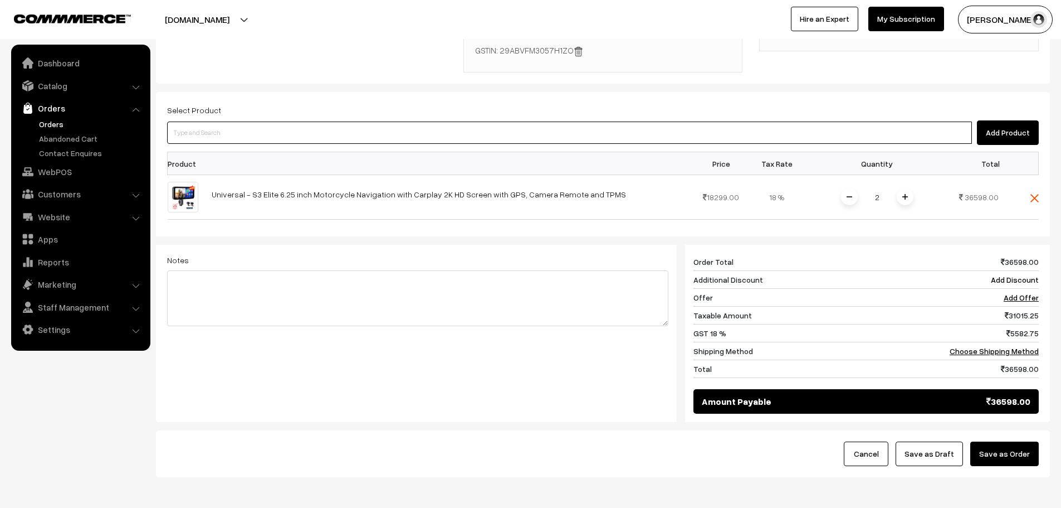
click at [392, 121] on input at bounding box center [569, 132] width 805 height 22
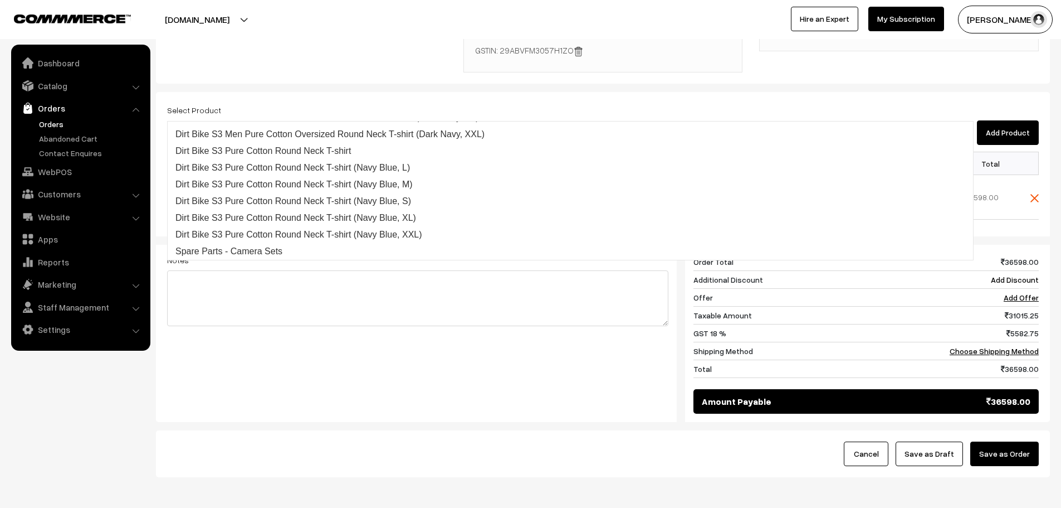
type input "S3P"
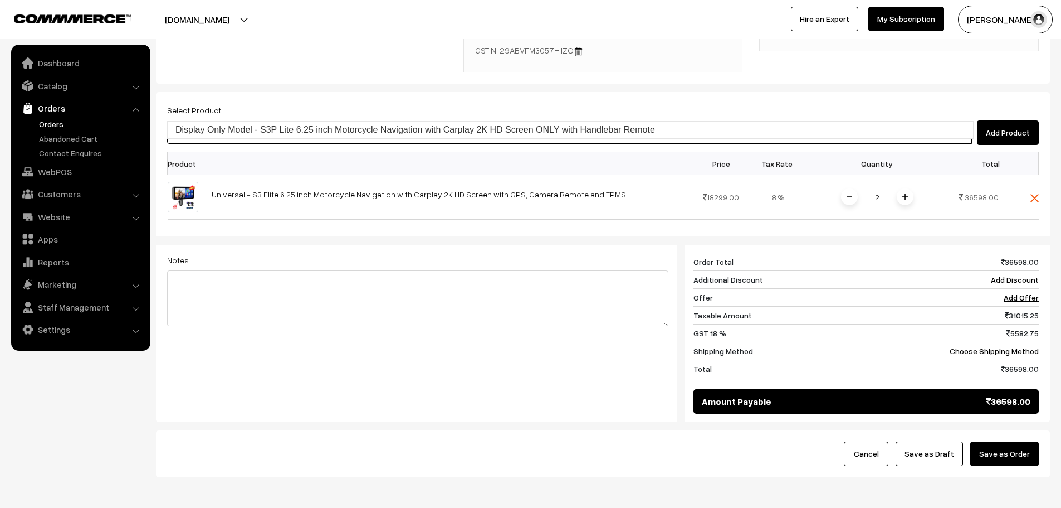
scroll to position [0, 0]
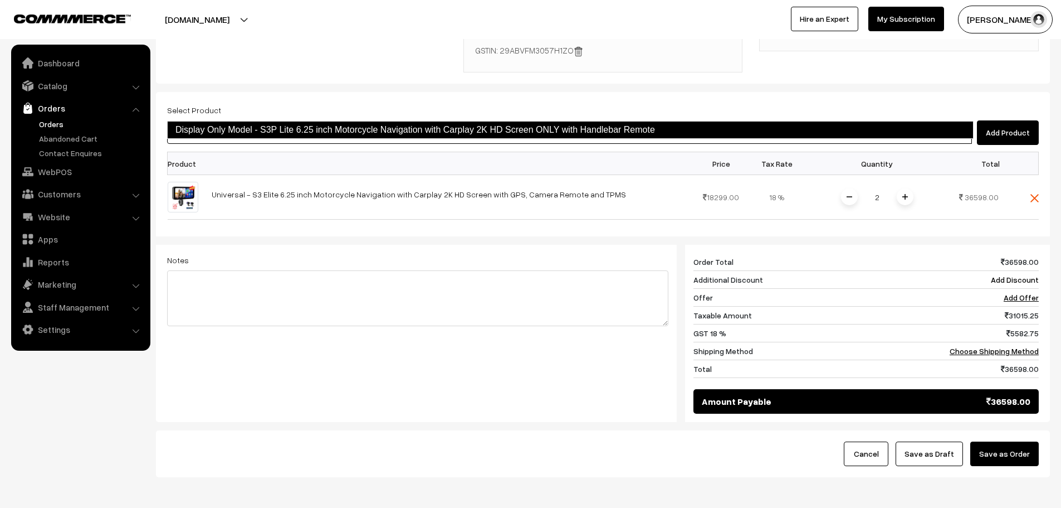
click at [396, 126] on link "Display Only Model - S3P Lite 6.25 inch Motorcycle Navigation with Carplay 2K H…" at bounding box center [570, 130] width 807 height 18
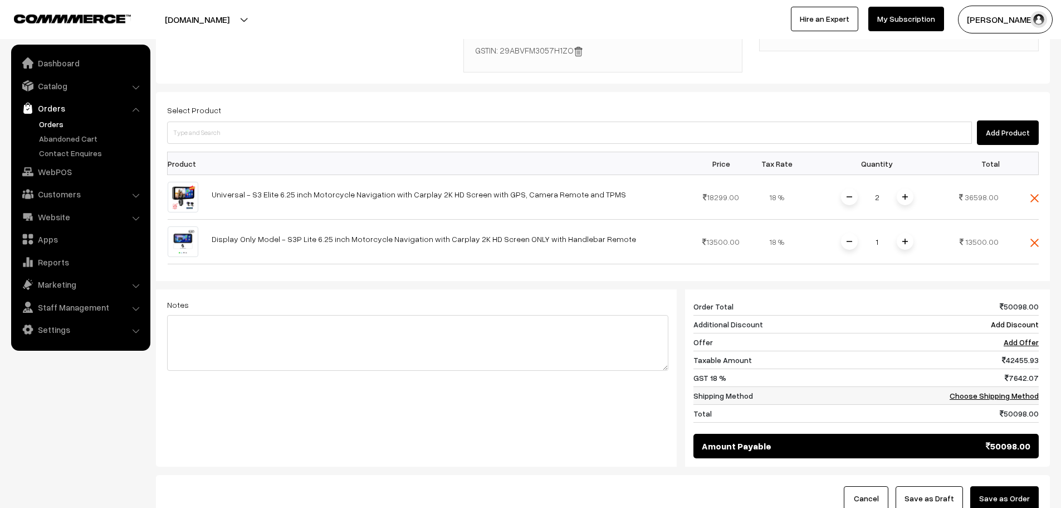
click at [1030, 391] on link "Choose Shipping Method" at bounding box center [994, 395] width 89 height 9
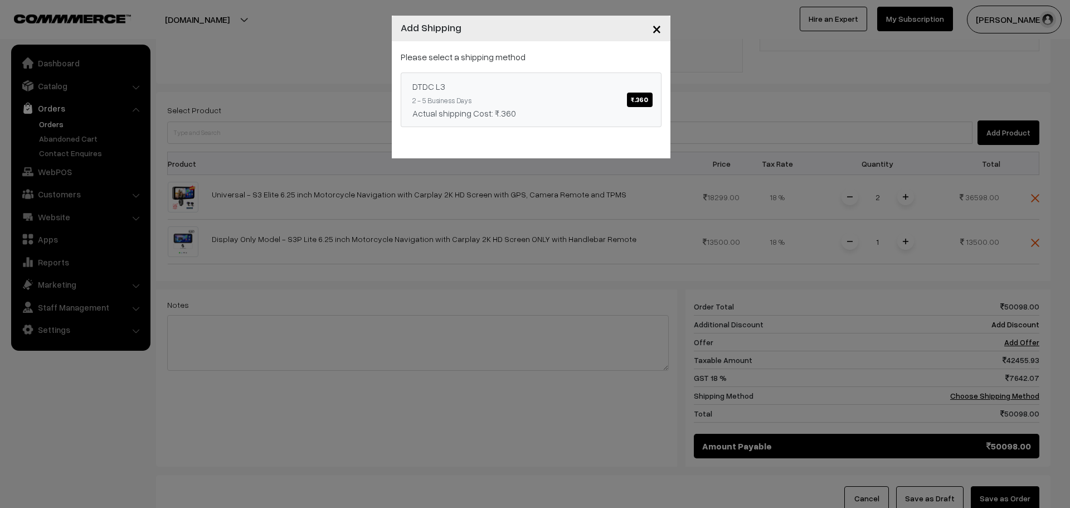
click at [642, 94] on span "₹.360" at bounding box center [639, 99] width 25 height 14
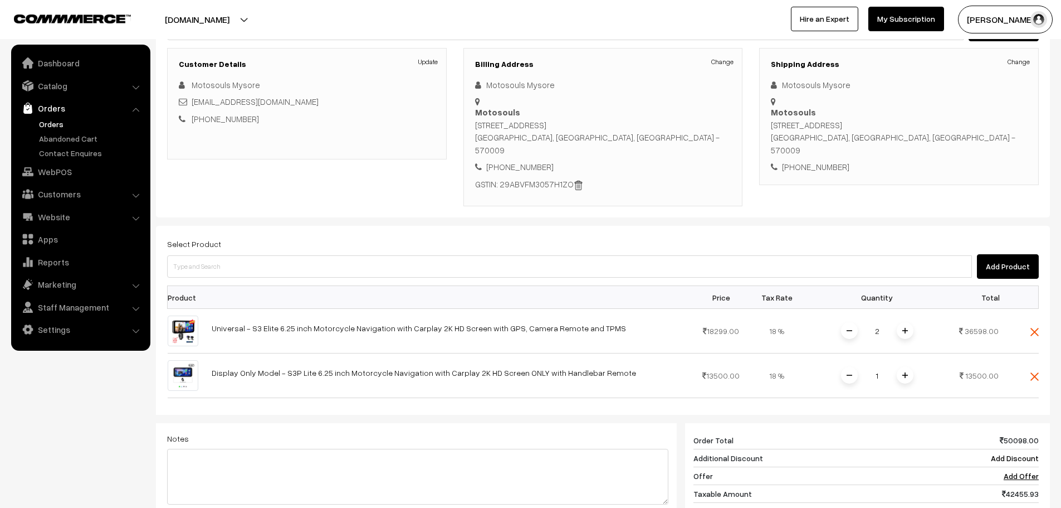
scroll to position [223, 0]
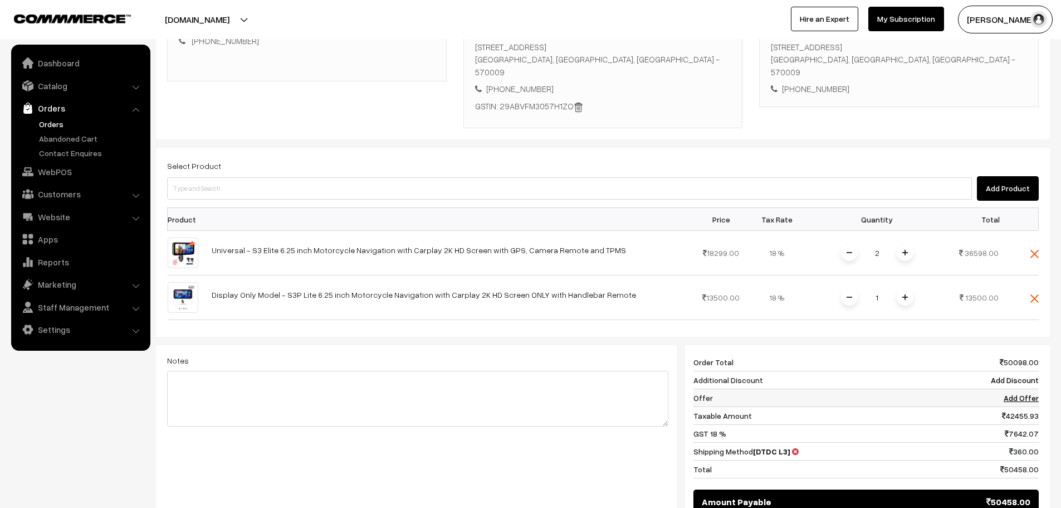
click at [1013, 393] on link "Add Offer" at bounding box center [1021, 397] width 35 height 9
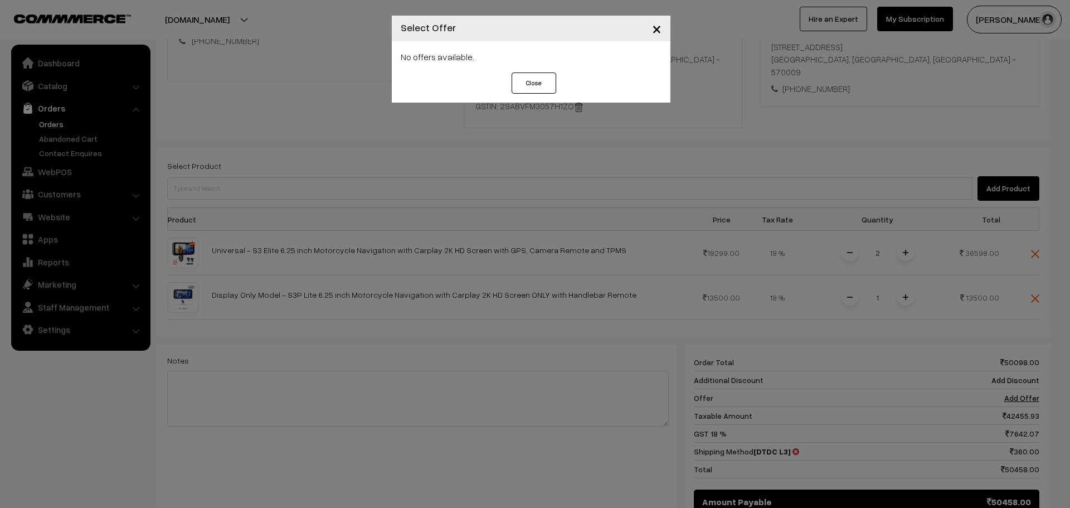
click at [534, 81] on button "Close" at bounding box center [533, 82] width 45 height 21
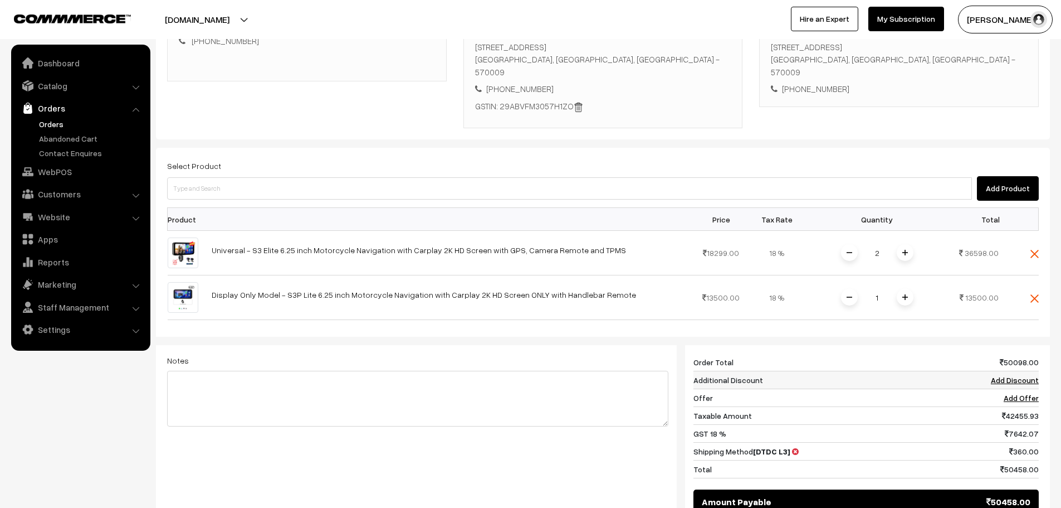
click at [1002, 375] on link "Add Discount" at bounding box center [1015, 379] width 48 height 9
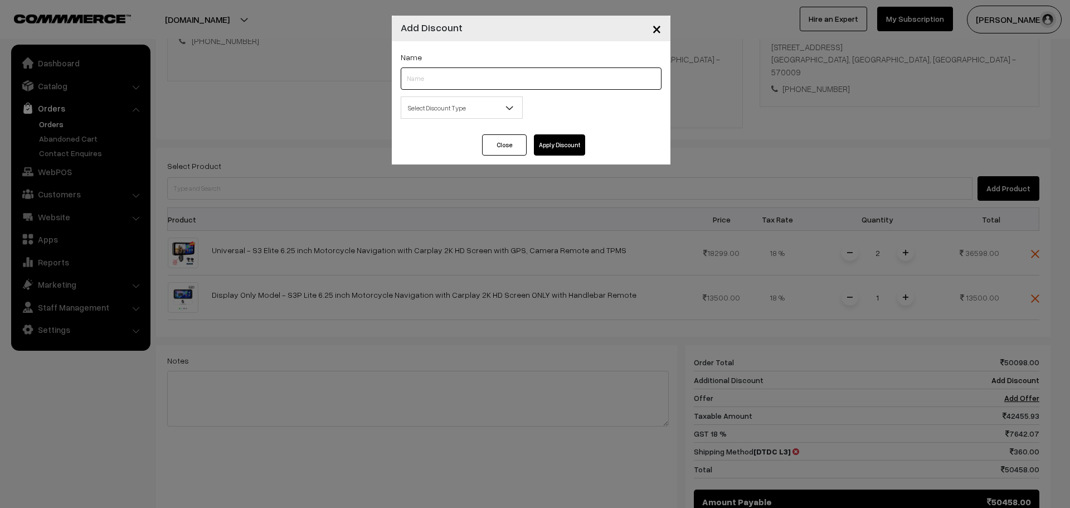
click at [454, 70] on input "text" at bounding box center [531, 78] width 261 height 22
type input "B2B"
click at [470, 105] on span "Select Discount Type" at bounding box center [461, 108] width 121 height 20
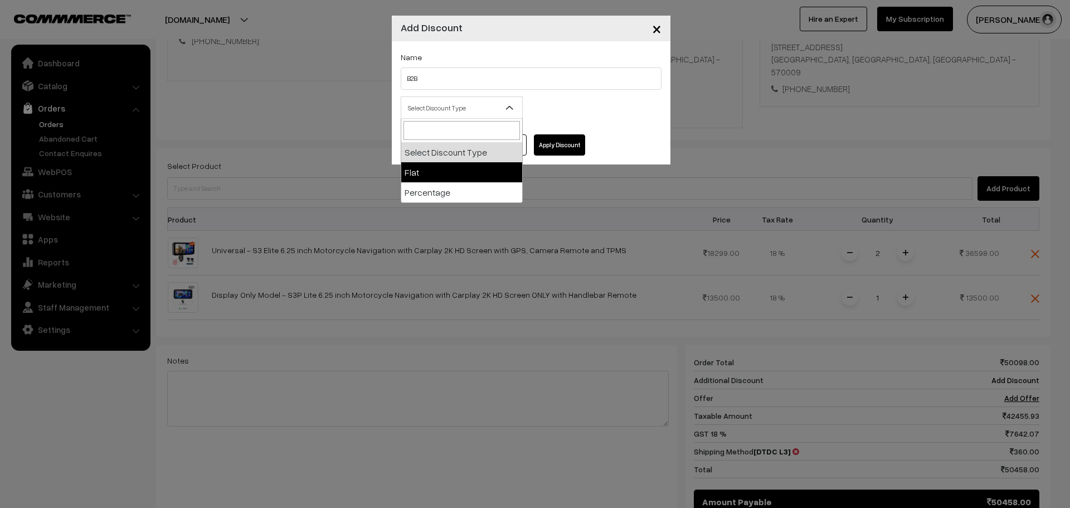
select select "flat"
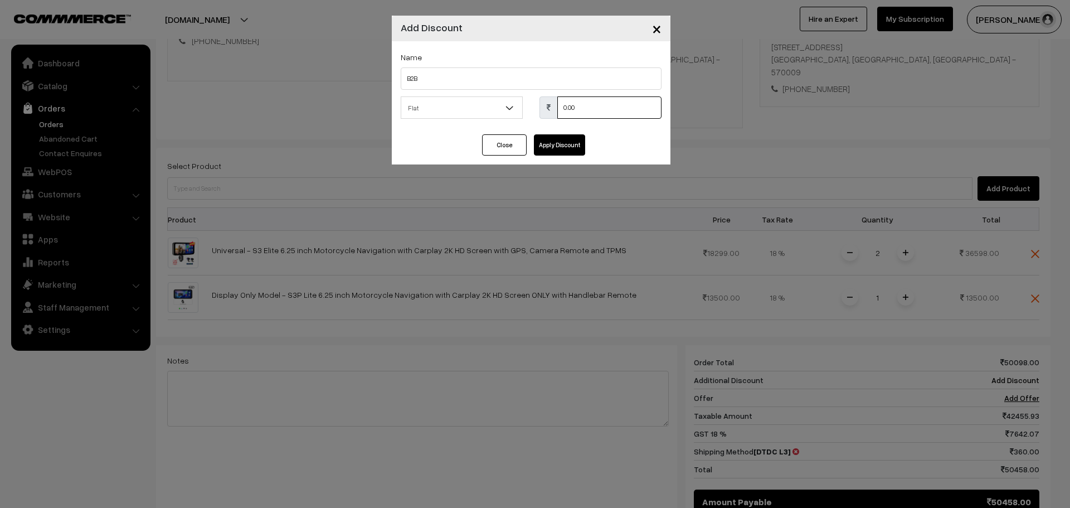
drag, startPoint x: 583, startPoint y: 107, endPoint x: 533, endPoint y: 106, distance: 50.1
click at [533, 106] on div "0.00" at bounding box center [600, 107] width 139 height 22
drag, startPoint x: 601, startPoint y: 109, endPoint x: 539, endPoint y: 113, distance: 62.0
click at [539, 113] on div "0" at bounding box center [600, 107] width 122 height 22
type input "12658"
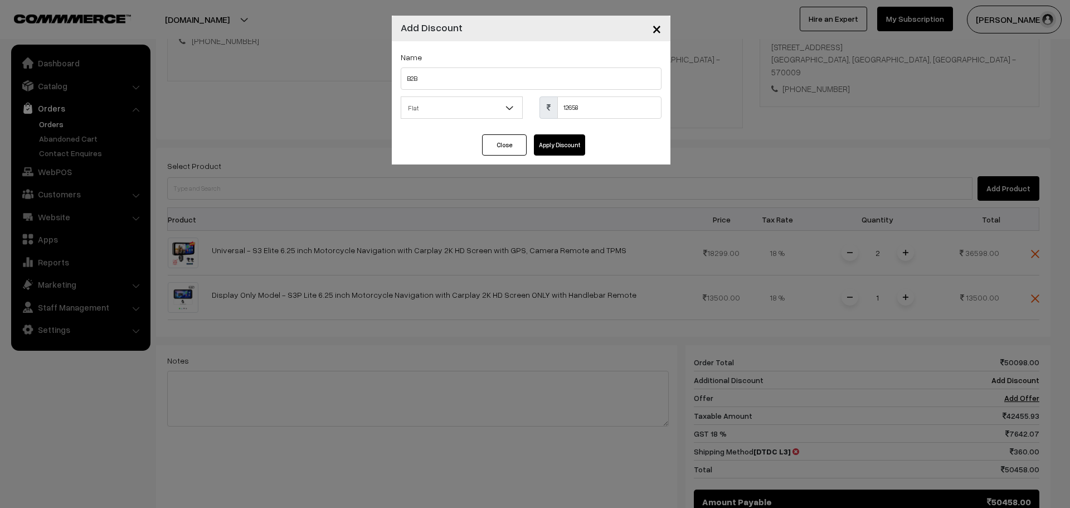
click at [577, 145] on button "Apply Discount" at bounding box center [559, 144] width 51 height 21
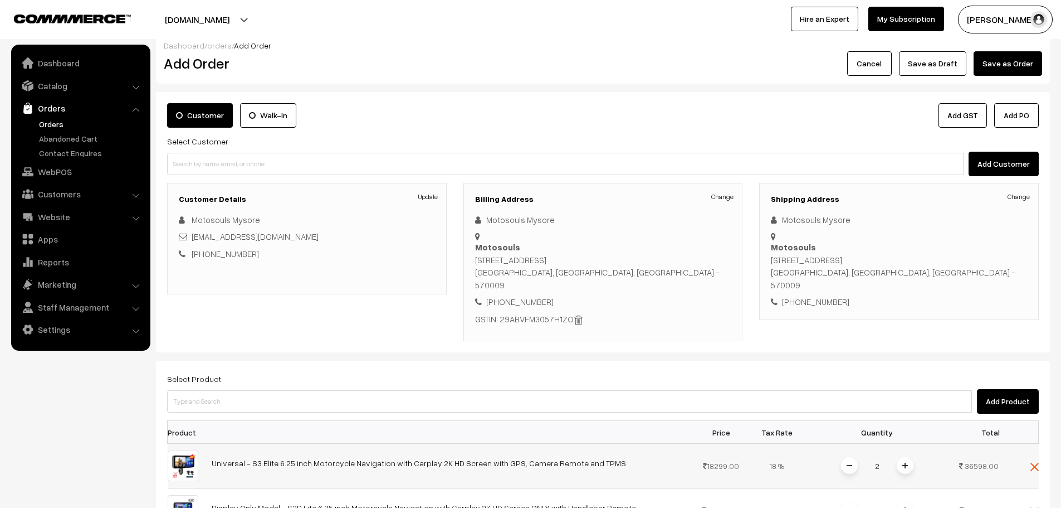
scroll to position [0, 0]
